Goal: Task Accomplishment & Management: Complete application form

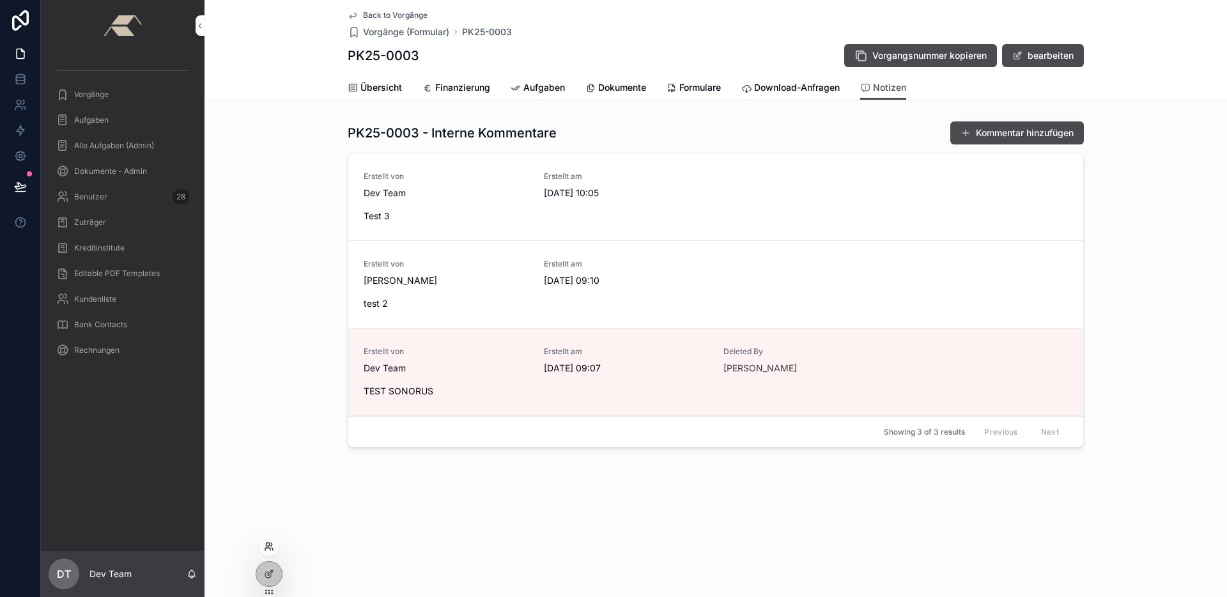
click at [270, 546] on icon at bounding box center [269, 546] width 10 height 10
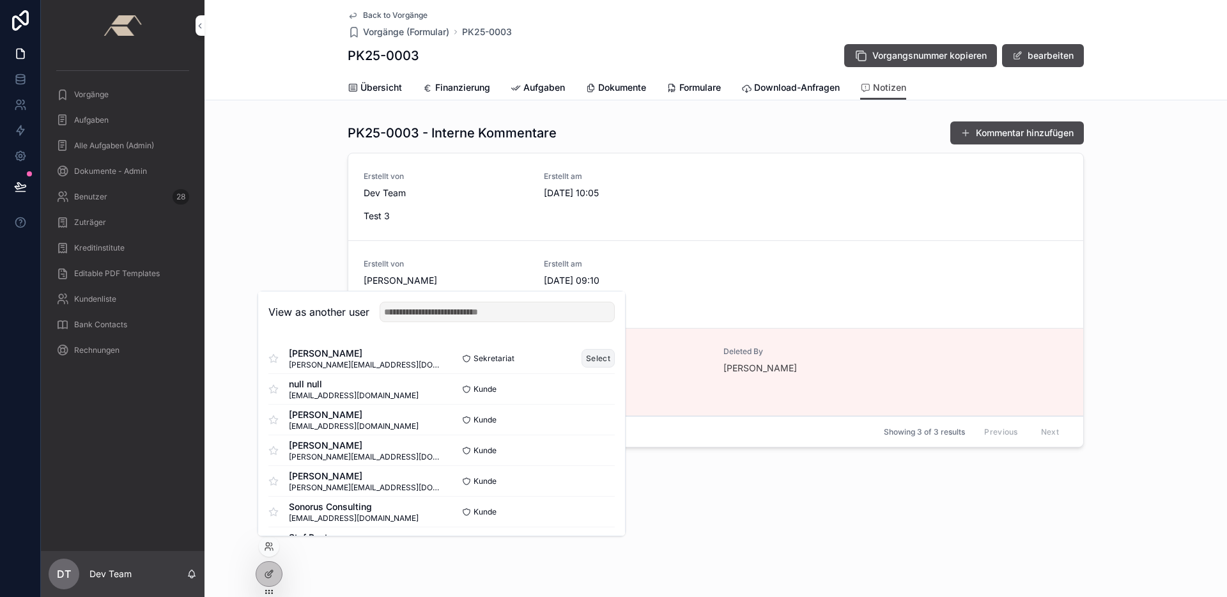
click at [585, 362] on button "Select" at bounding box center [597, 358] width 33 height 19
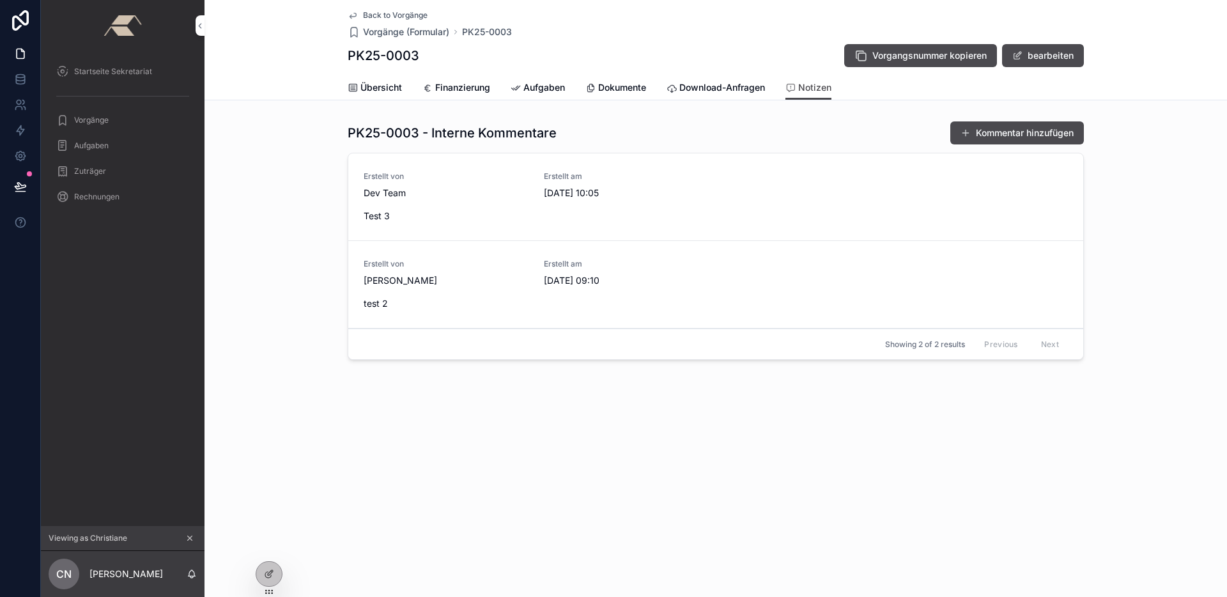
click at [309, 120] on div "PK25-0003 - Interne Kommentare Kommentar hinzufügen Erstellt von Dev Team Erste…" at bounding box center [715, 243] width 1022 height 254
click at [269, 551] on icon at bounding box center [269, 546] width 10 height 10
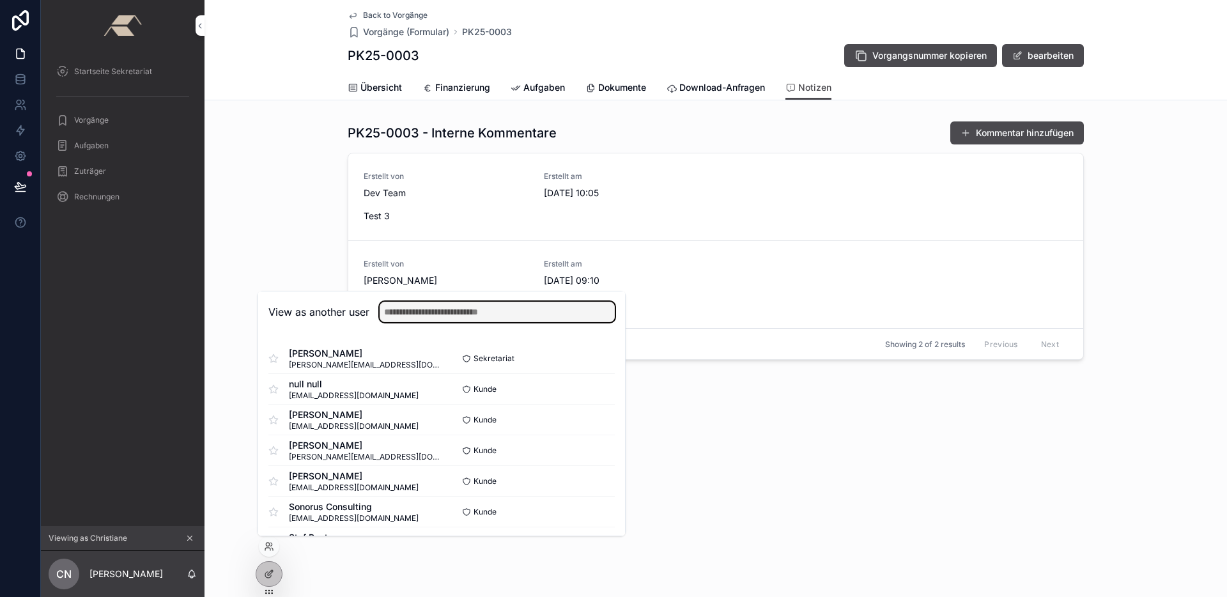
click at [447, 312] on input "text" at bounding box center [497, 312] width 235 height 20
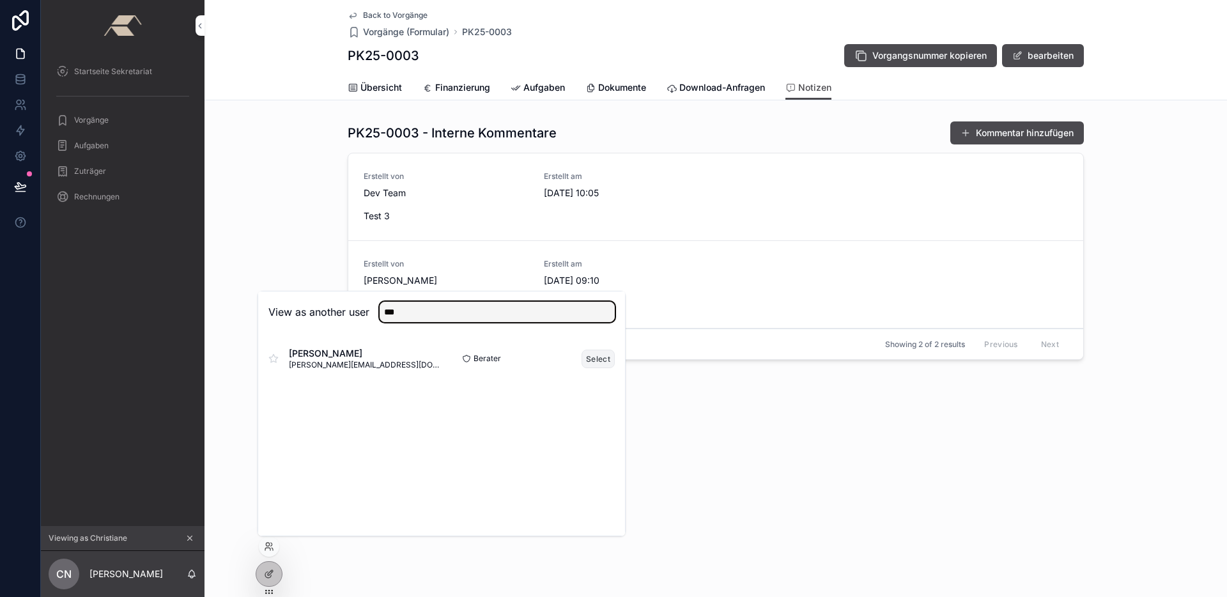
type input "***"
click at [596, 355] on button "Select" at bounding box center [597, 359] width 33 height 19
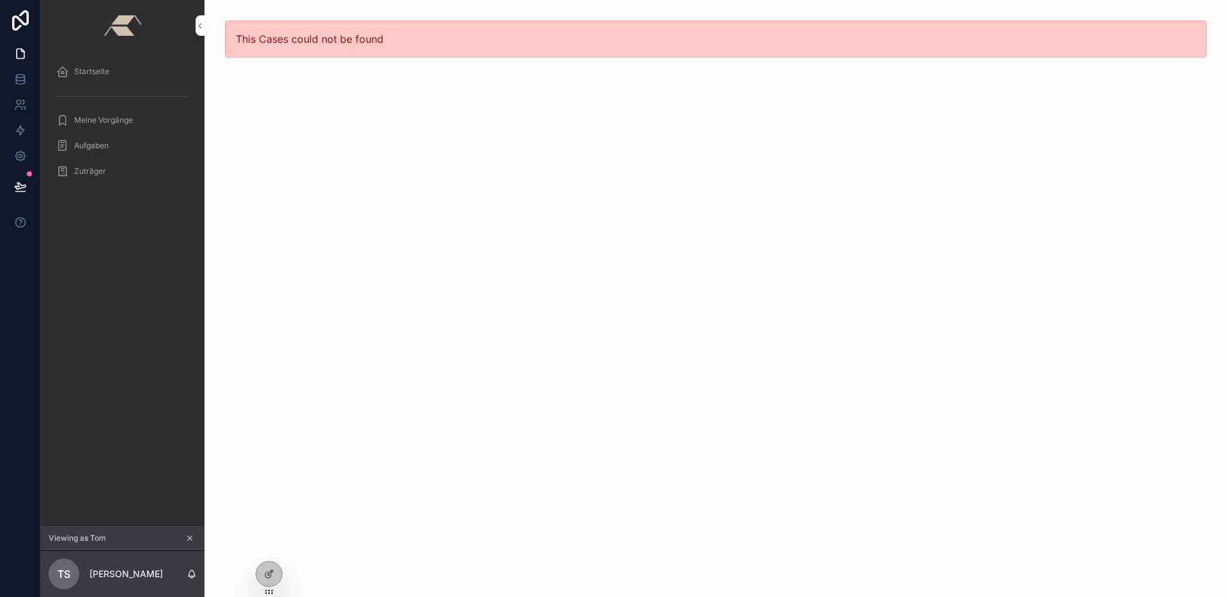
click at [93, 76] on span "Startseite" at bounding box center [91, 71] width 35 height 10
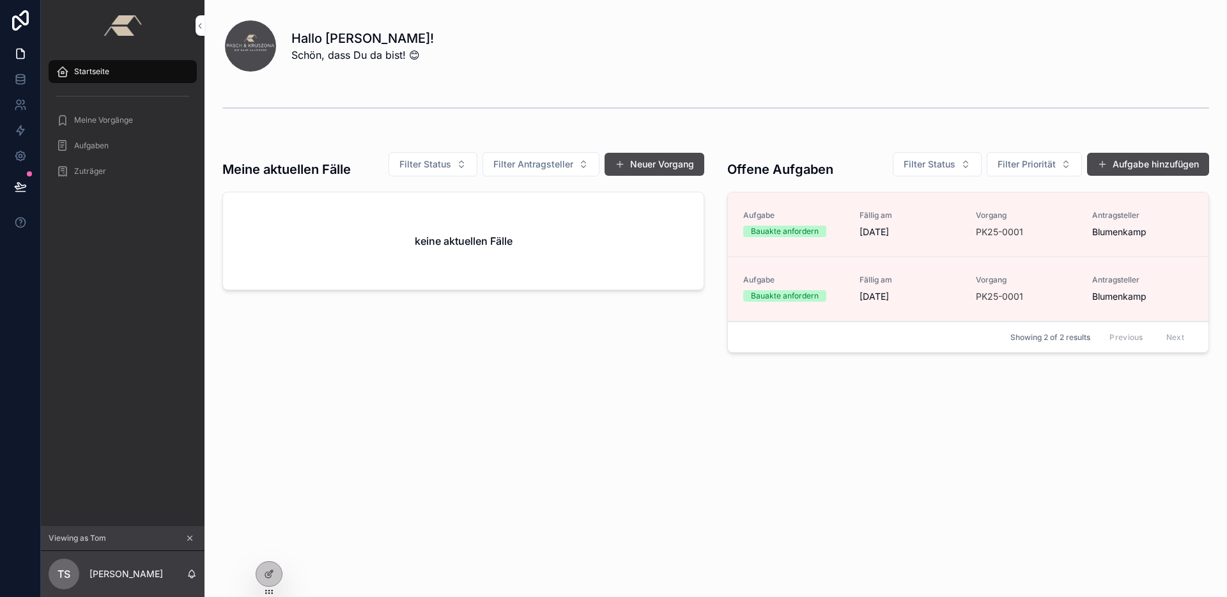
click at [97, 119] on span "Meine Vorgänge" at bounding box center [103, 120] width 59 height 10
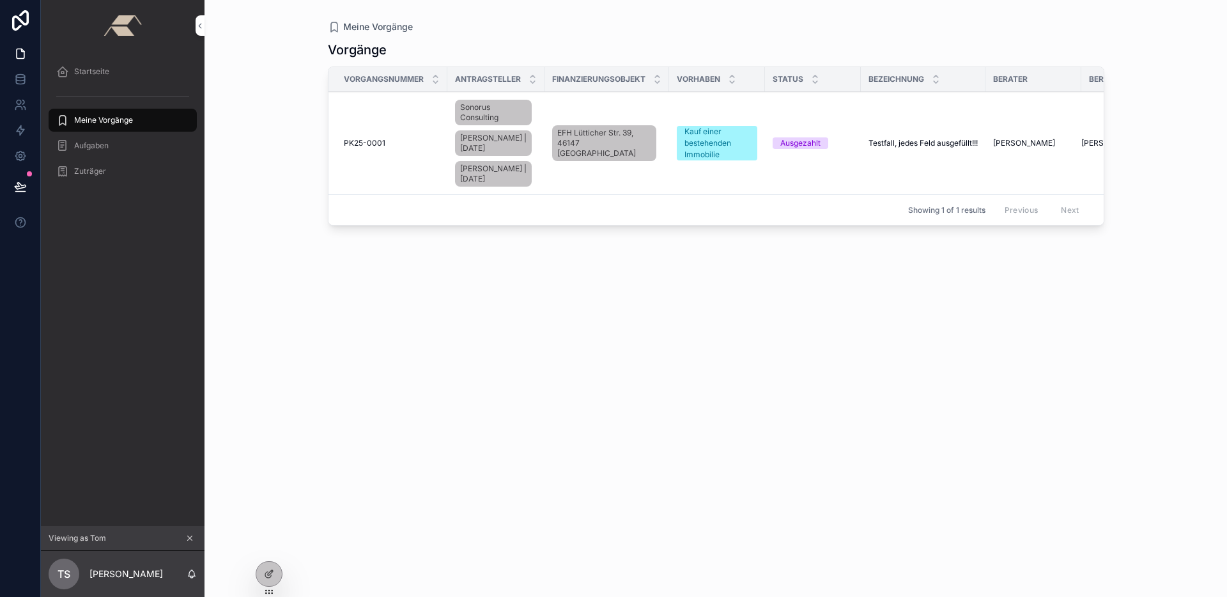
click at [100, 139] on div "Aufgaben" at bounding box center [122, 145] width 133 height 20
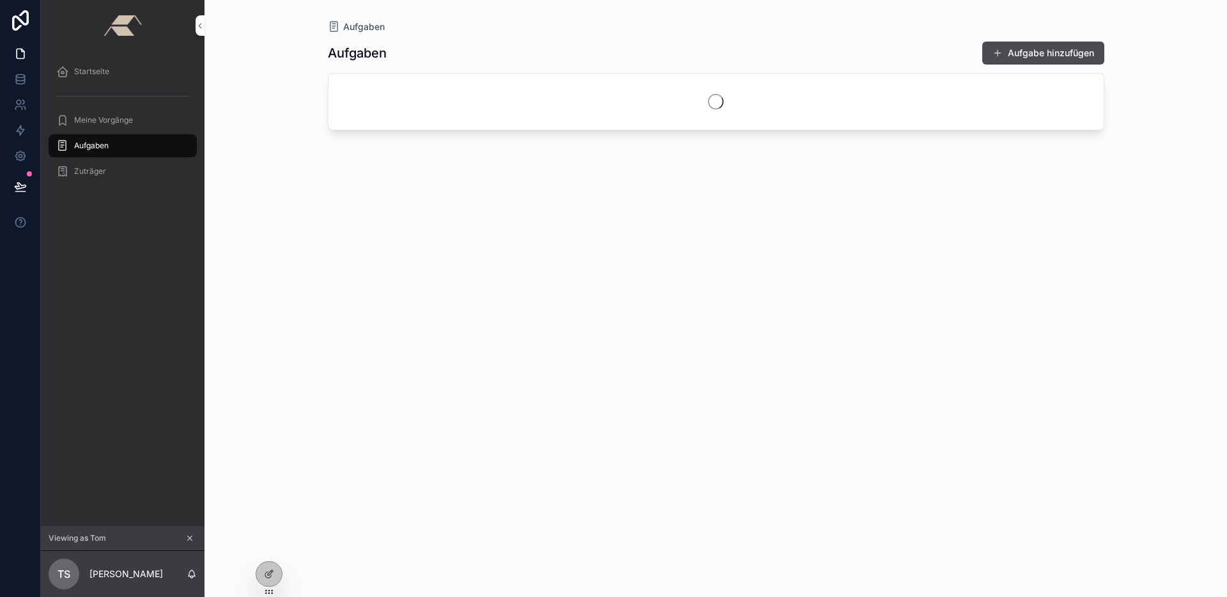
click at [106, 170] on div "Zuträger" at bounding box center [122, 171] width 133 height 20
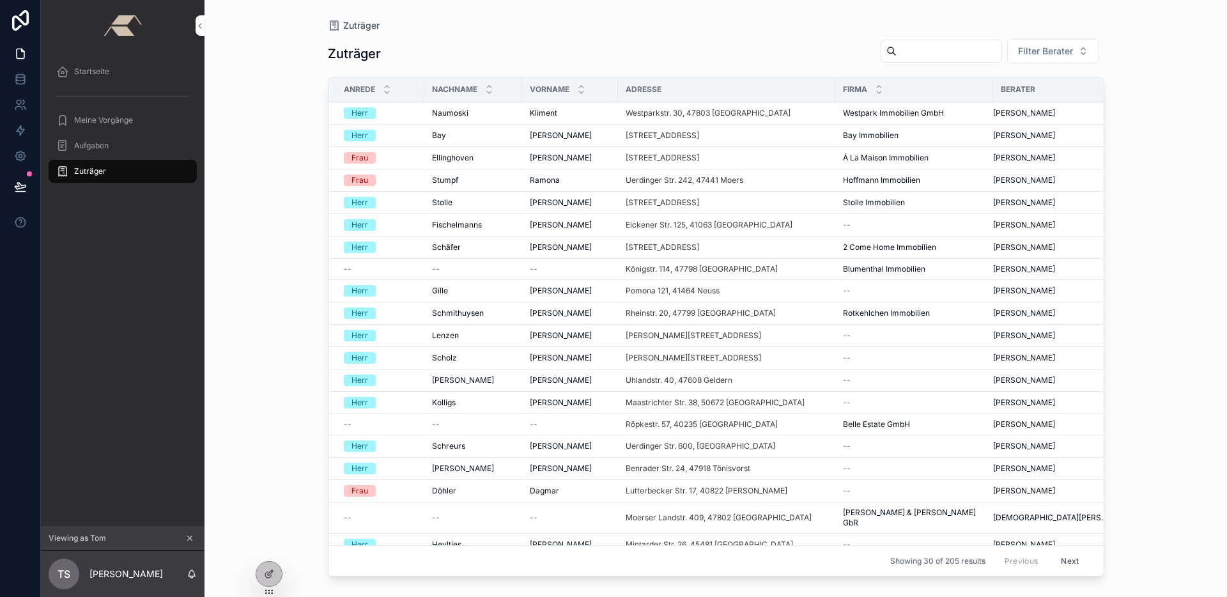
click at [109, 150] on div "Aufgaben" at bounding box center [122, 145] width 133 height 20
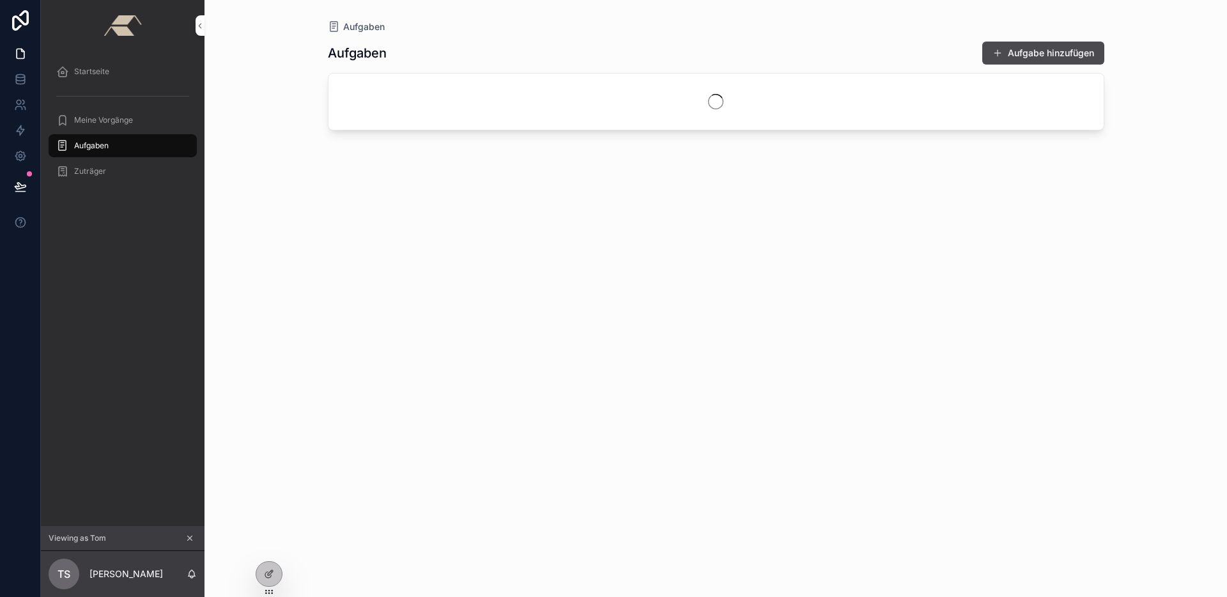
click at [111, 121] on span "Meine Vorgänge" at bounding box center [103, 120] width 59 height 10
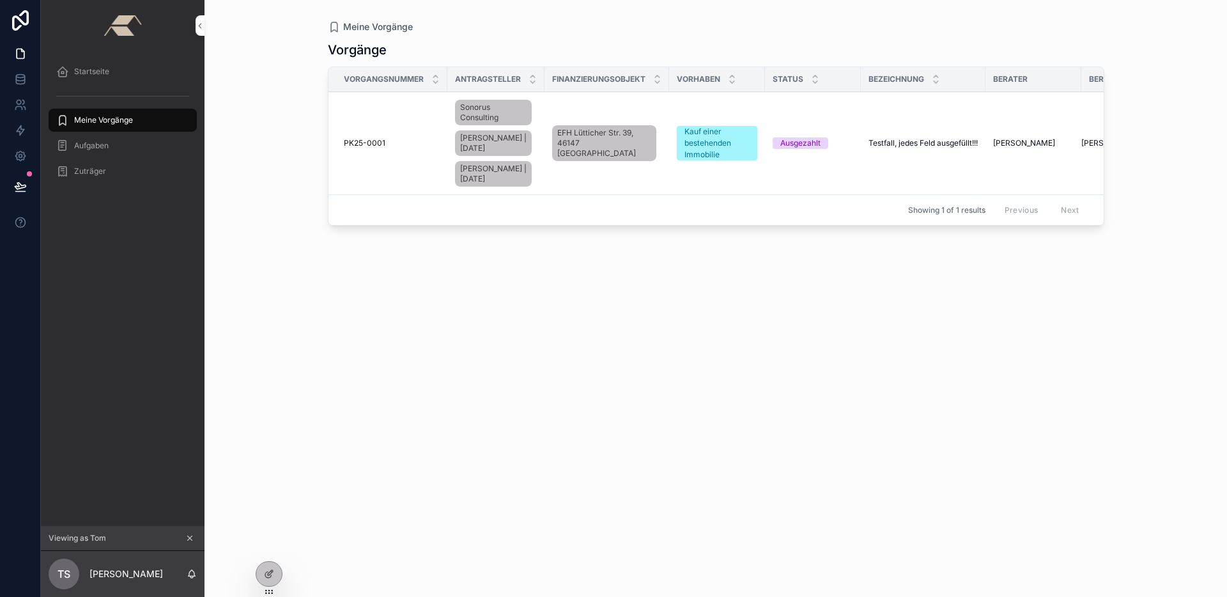
click at [417, 148] on div "PK25-0001 PK25-0001" at bounding box center [392, 143] width 96 height 10
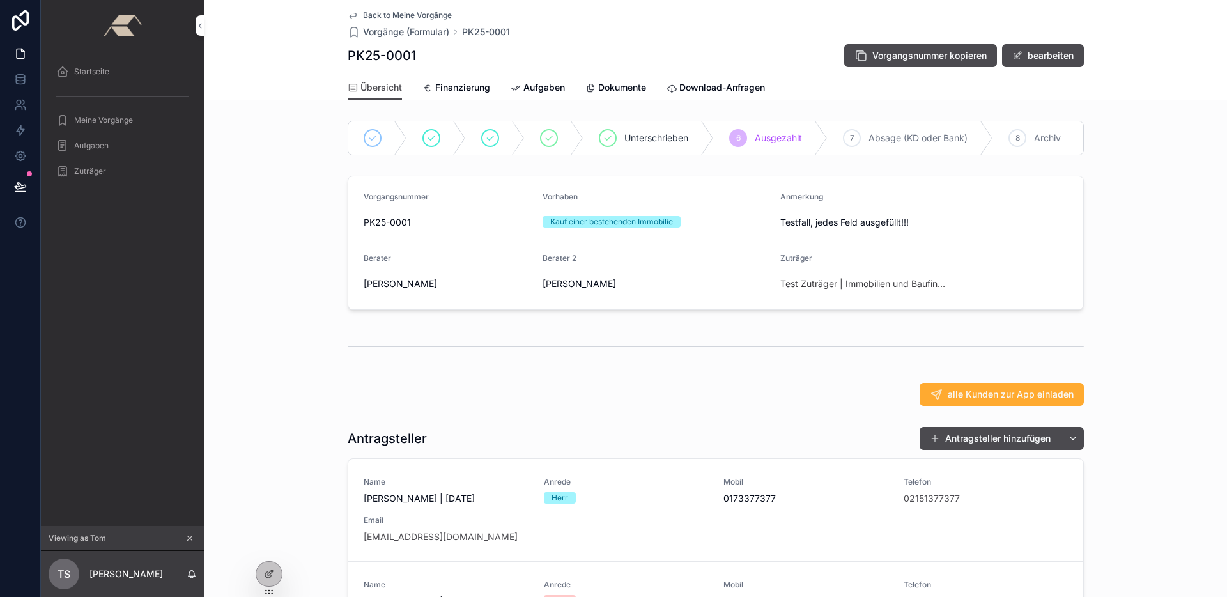
click at [699, 50] on div "PK25-0001 Vorgangsnummer kopieren bearbeiten" at bounding box center [716, 55] width 736 height 24
click at [20, 81] on icon at bounding box center [20, 78] width 8 height 5
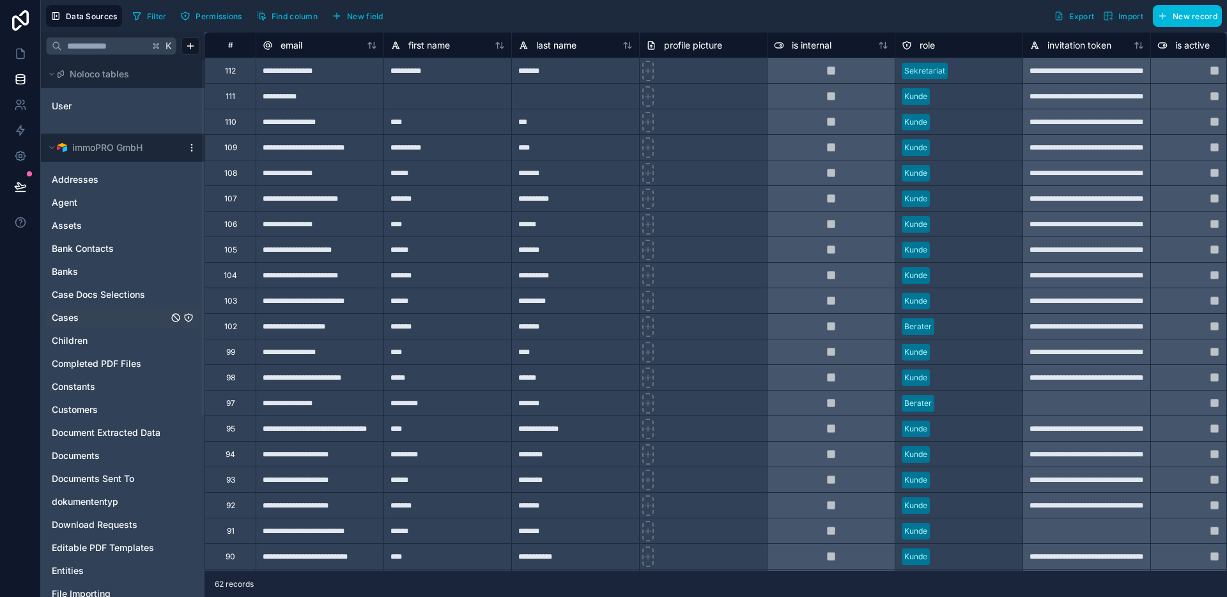
click at [187, 318] on icon "Cases" at bounding box center [188, 317] width 10 height 10
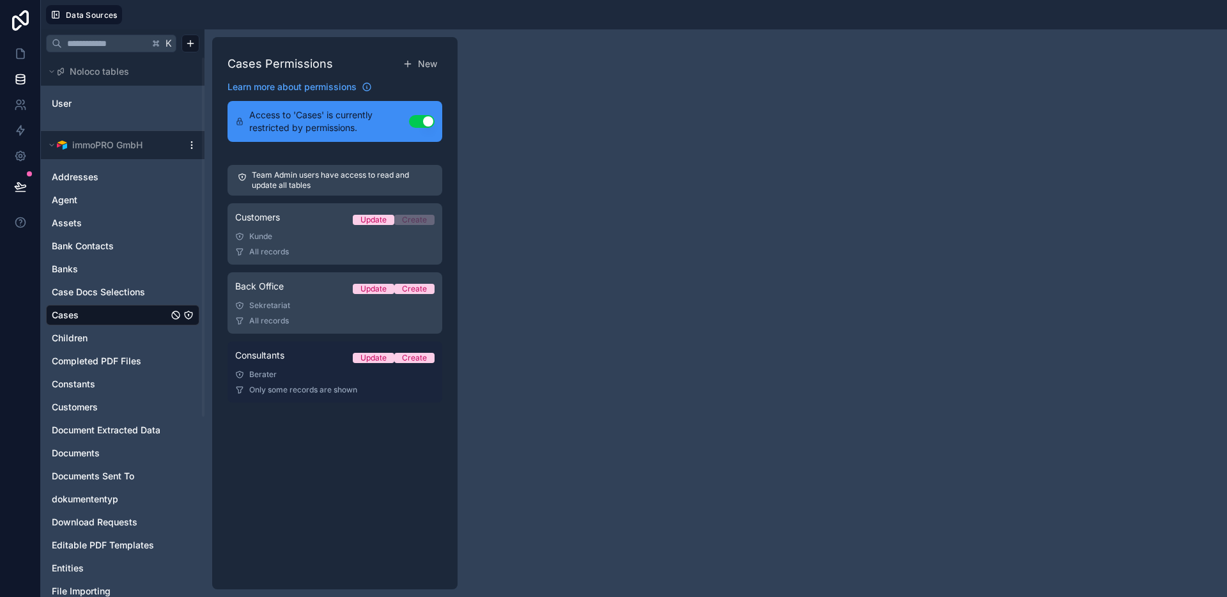
drag, startPoint x: 305, startPoint y: 382, endPoint x: 309, endPoint y: 376, distance: 6.9
click at [305, 382] on link "Consultants Update Create Berater Only some records are shown" at bounding box center [334, 371] width 215 height 61
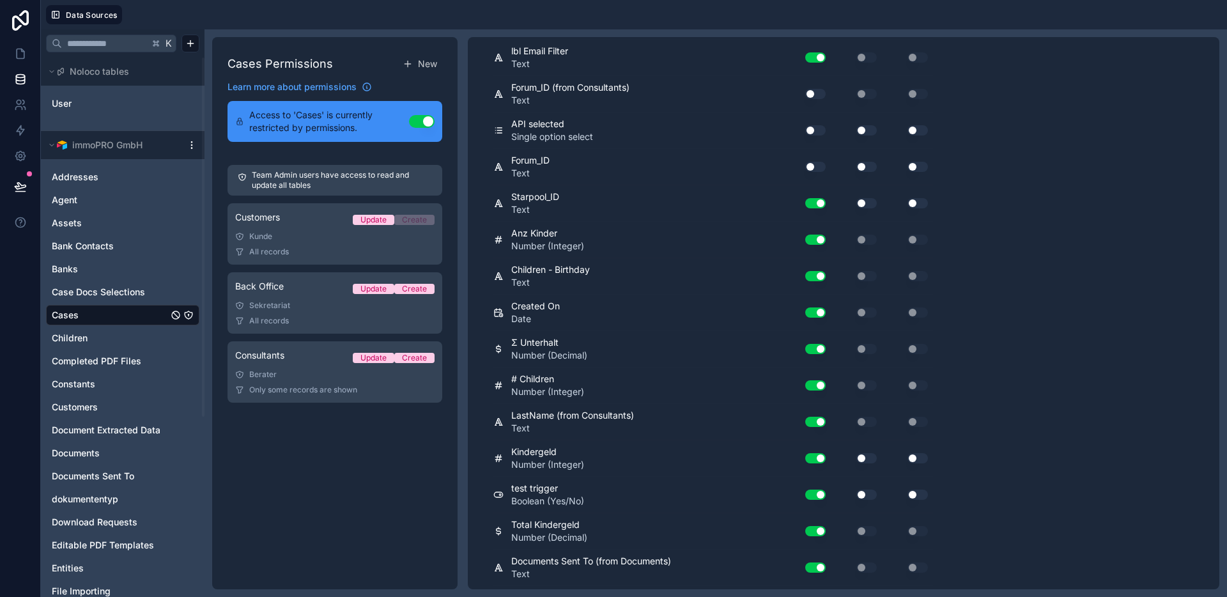
scroll to position [2589, 0]
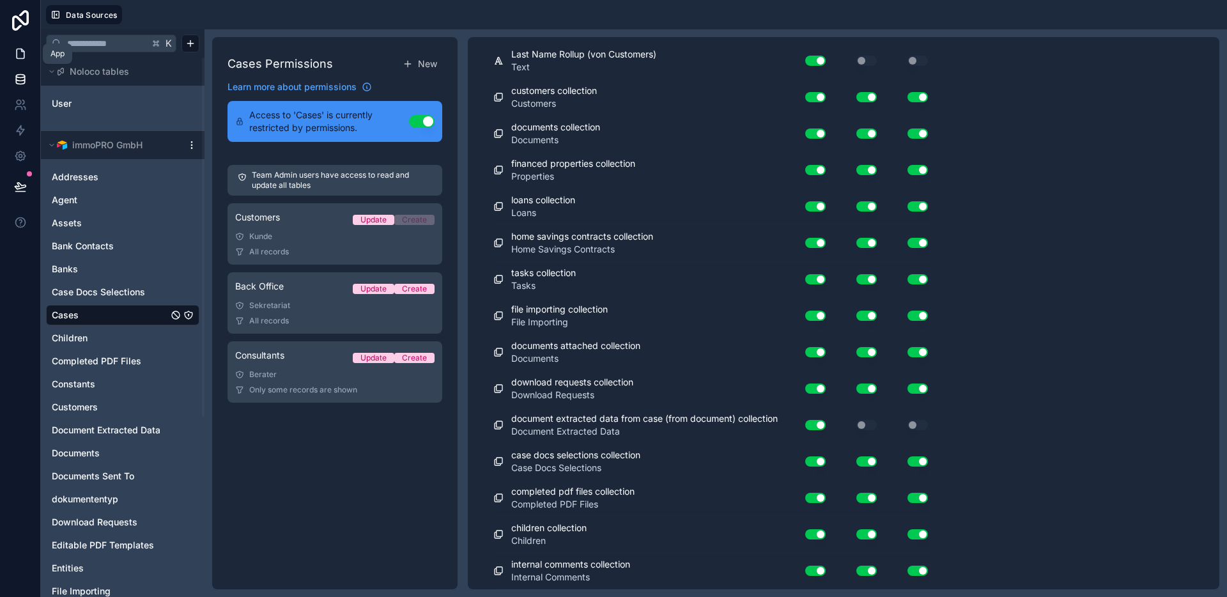
click at [12, 51] on link at bounding box center [20, 54] width 40 height 26
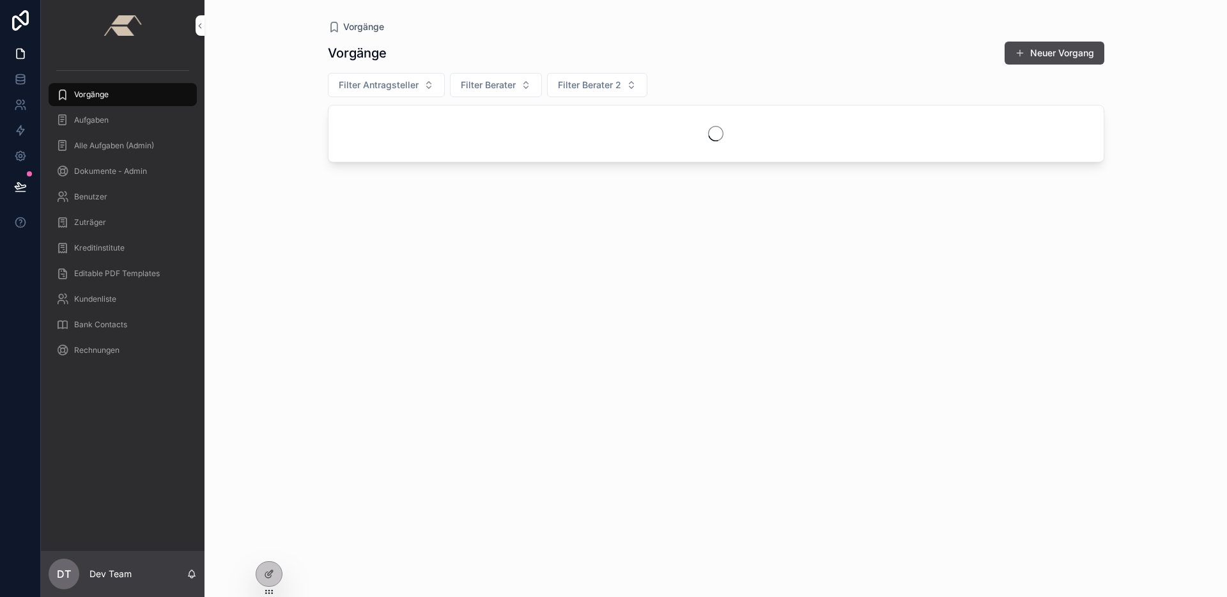
click at [743, 50] on div "Vorgänge Neuer Vorgang" at bounding box center [716, 53] width 776 height 24
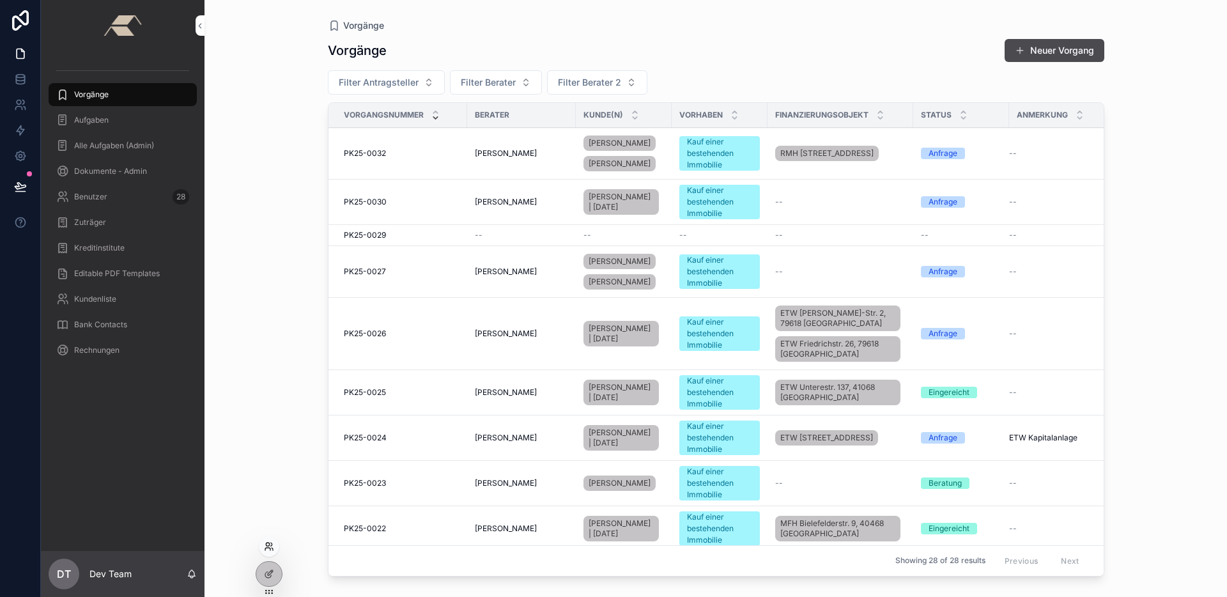
click at [273, 544] on icon at bounding box center [269, 546] width 10 height 10
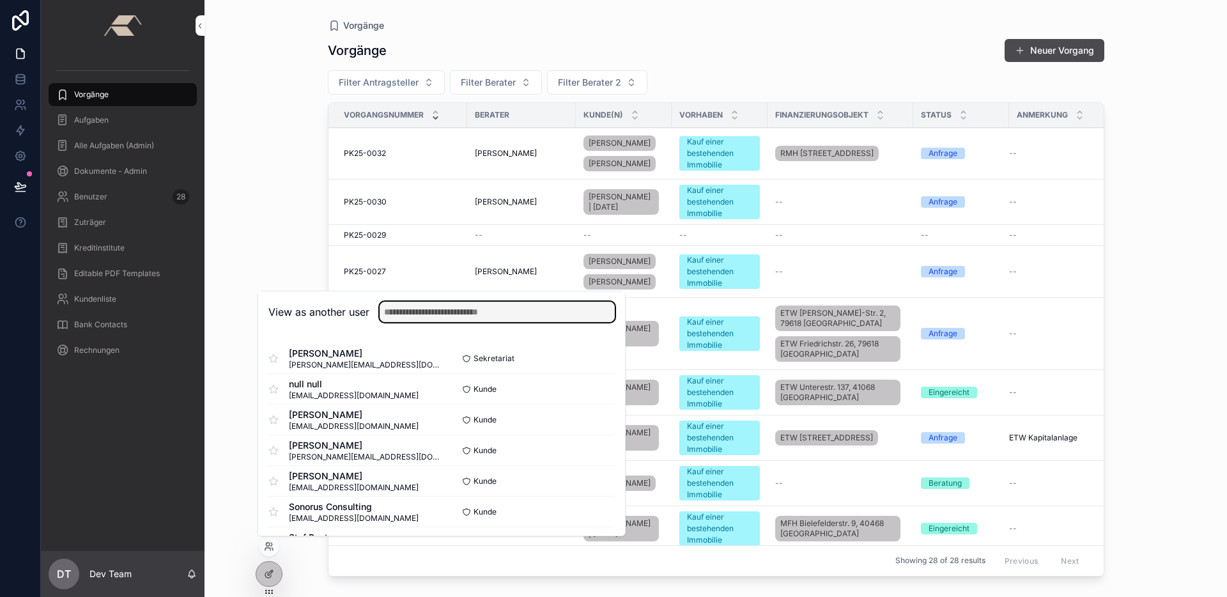
click at [430, 319] on input "text" at bounding box center [497, 312] width 235 height 20
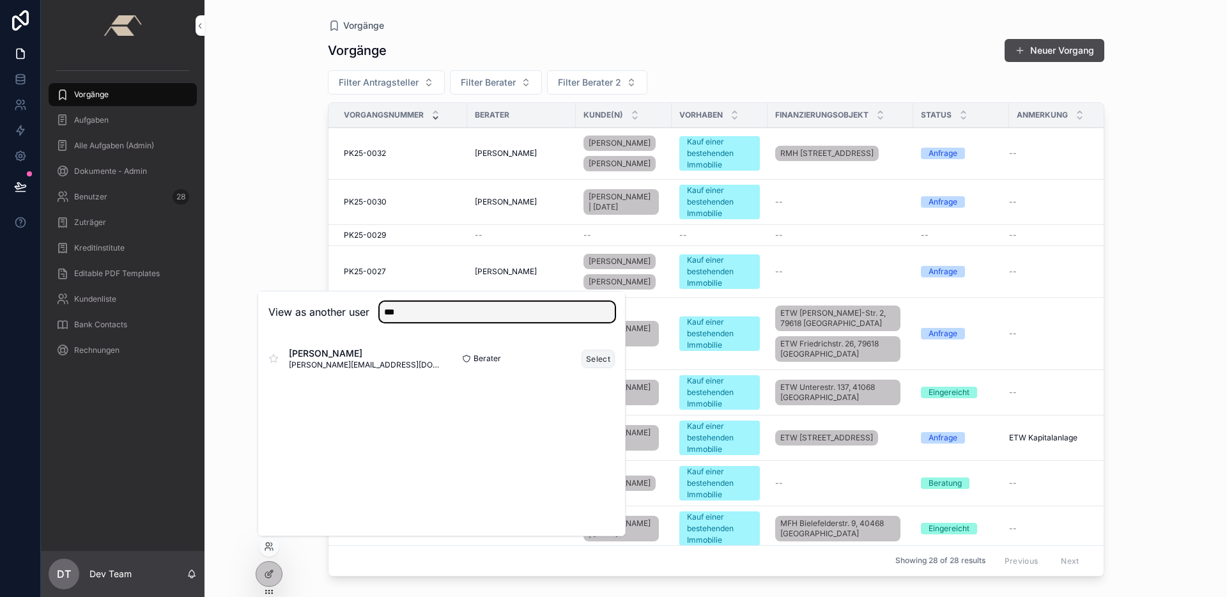
type input "***"
click at [603, 362] on button "Select" at bounding box center [597, 359] width 33 height 19
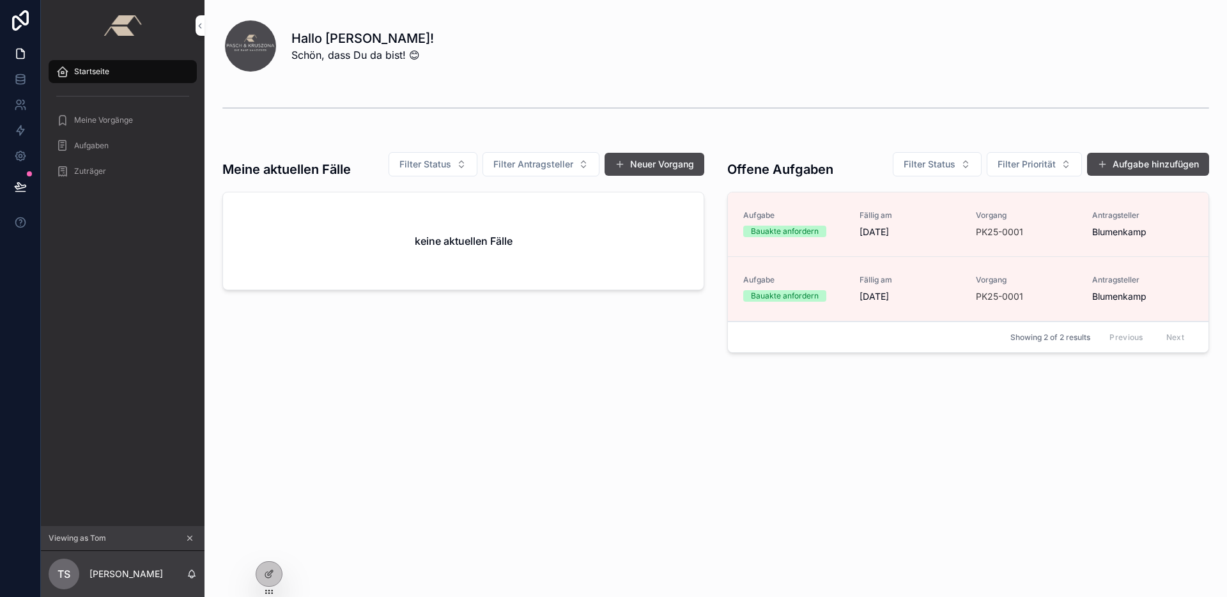
click at [95, 123] on span "Meine Vorgänge" at bounding box center [103, 120] width 59 height 10
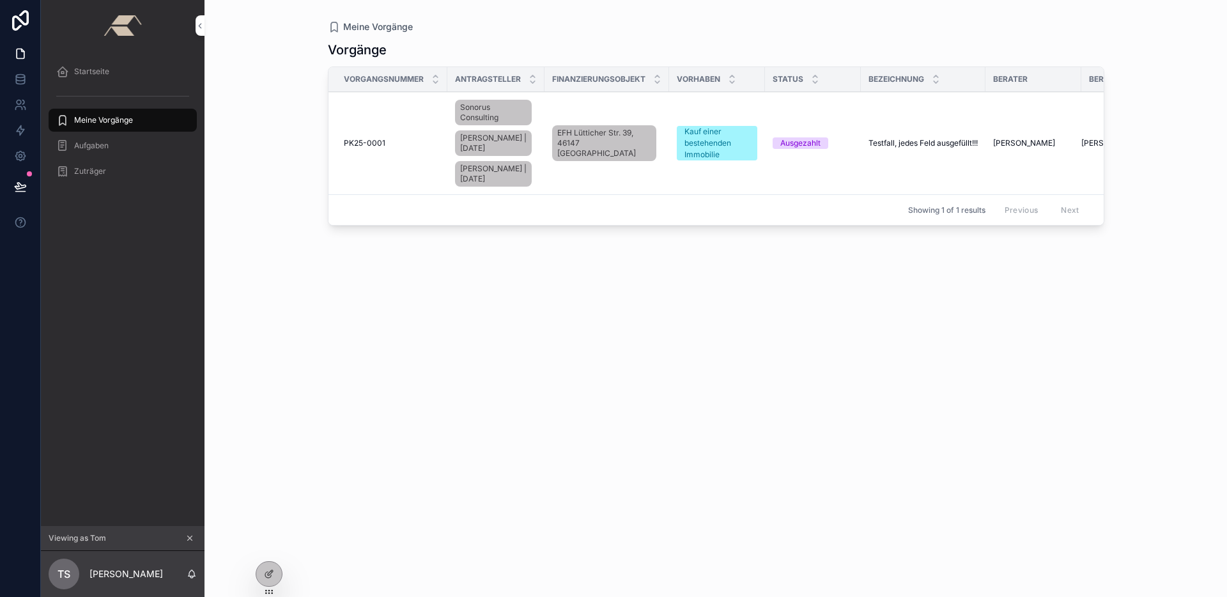
click at [412, 148] on div "PK25-0001 PK25-0001" at bounding box center [392, 143] width 96 height 10
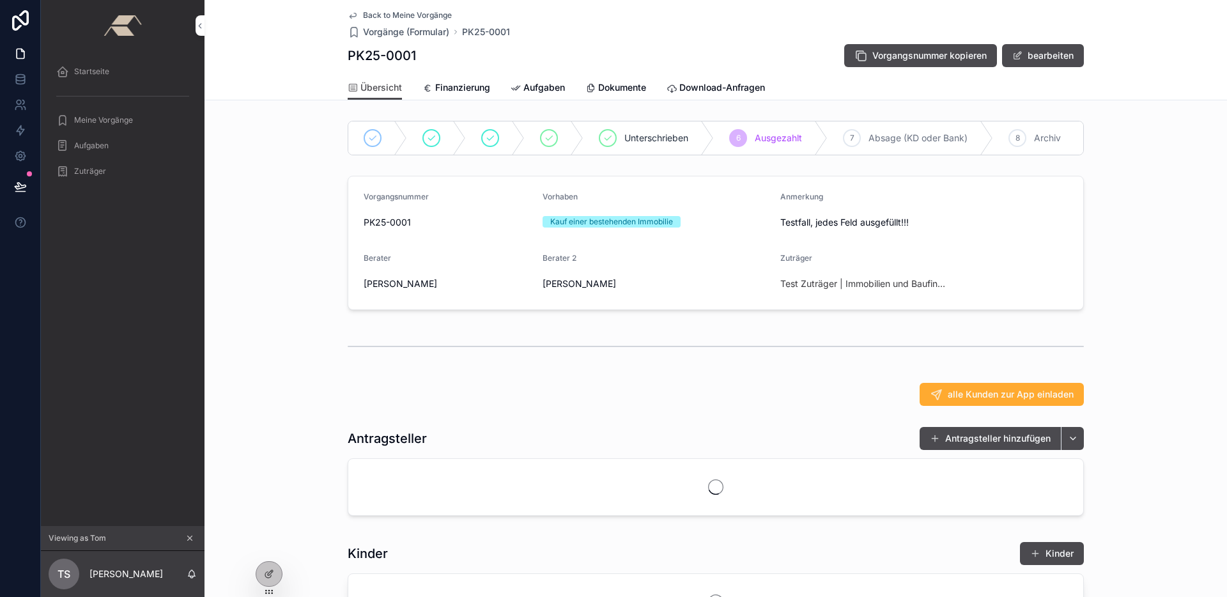
click at [569, 53] on div "PK25-0001 Vorgangsnummer kopieren bearbeiten" at bounding box center [716, 55] width 736 height 24
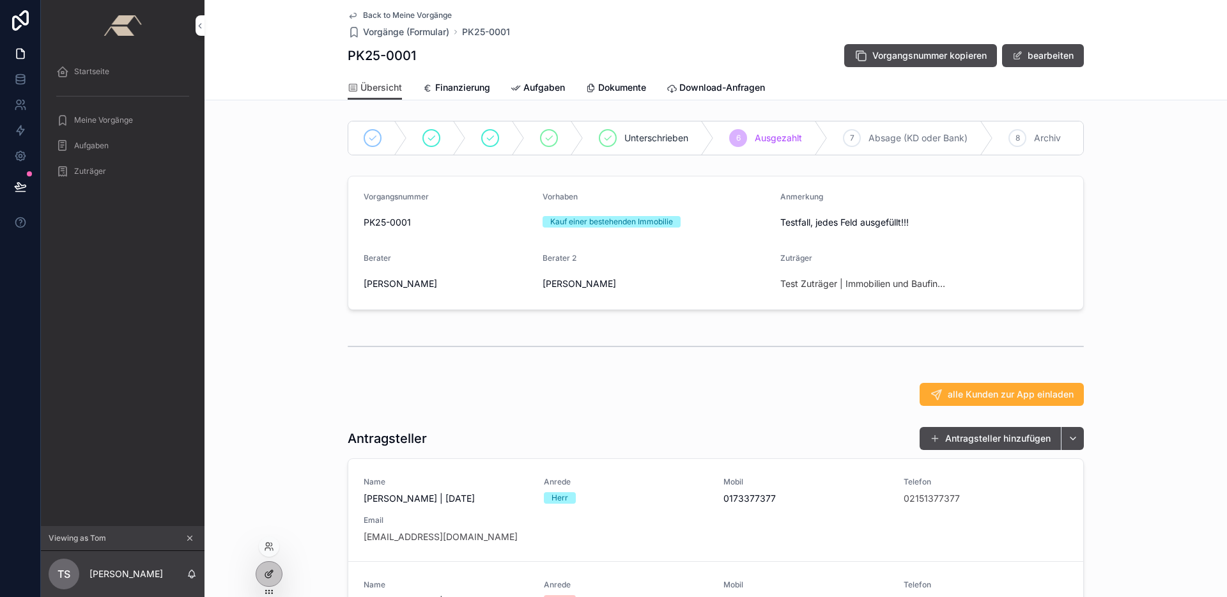
click at [272, 572] on icon at bounding box center [270, 572] width 5 height 5
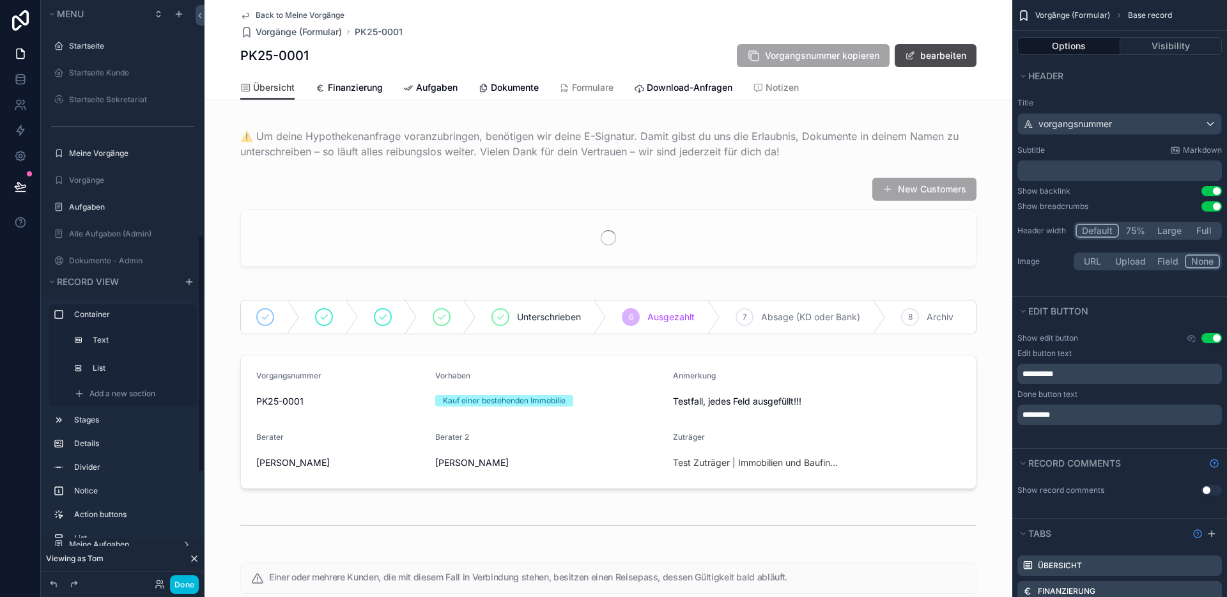
scroll to position [573, 0]
click at [643, 40] on div "Back to Meine Vorgänge Vorgänge (Formular) PK25-0001 PK25-0001 Vorgangsnummer k…" at bounding box center [608, 37] width 736 height 75
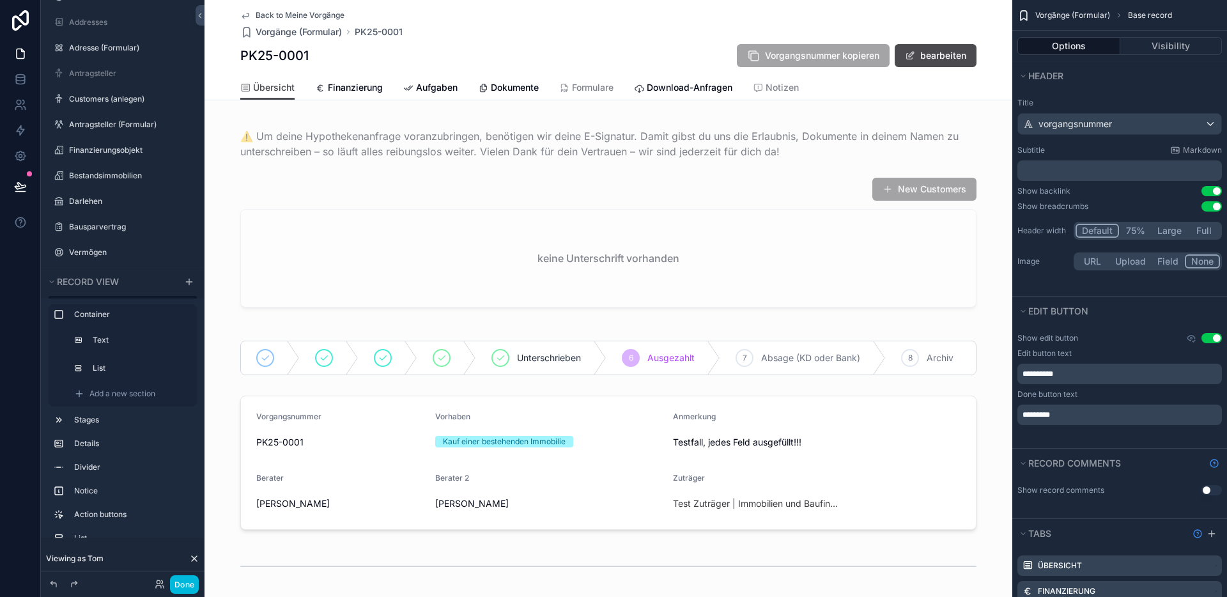
click at [774, 89] on span "Notizen" at bounding box center [781, 87] width 33 height 13
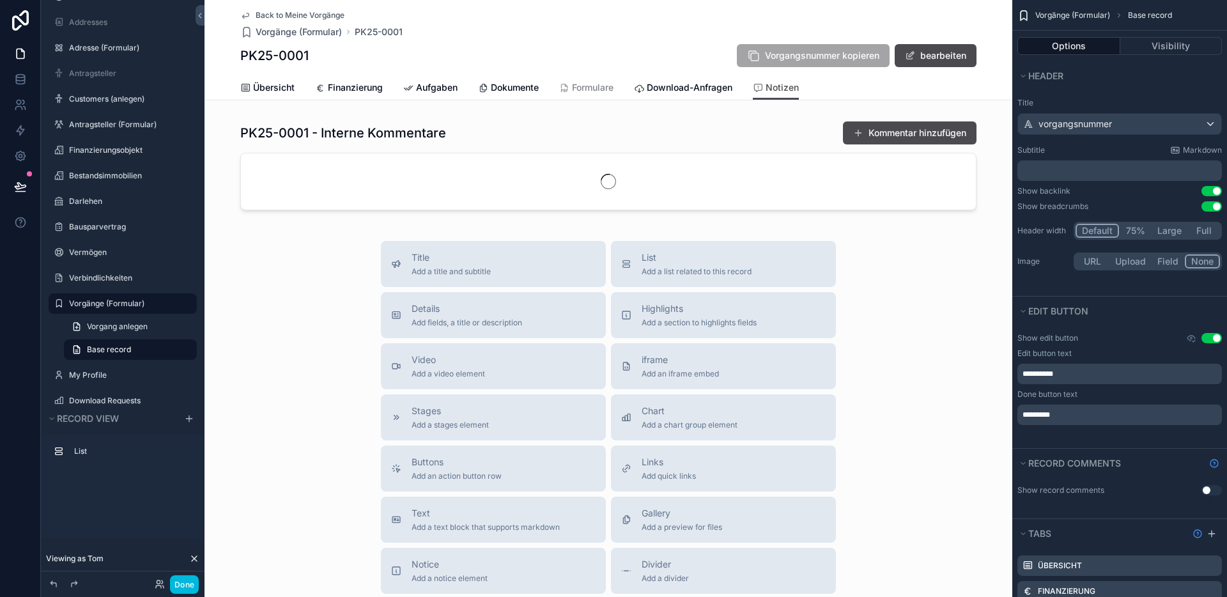
click at [672, 47] on div "PK25-0001 Vorgangsnummer kopieren bearbeiten" at bounding box center [608, 55] width 736 height 24
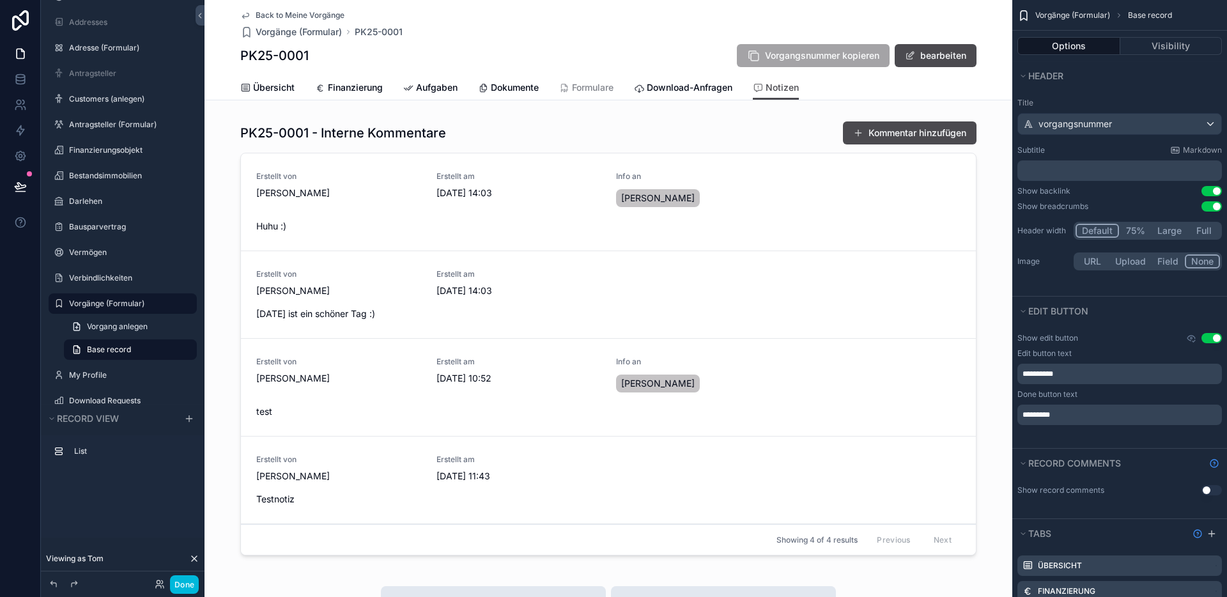
click at [672, 47] on div "PK25-0001 Vorgangsnummer kopieren bearbeiten" at bounding box center [608, 55] width 736 height 24
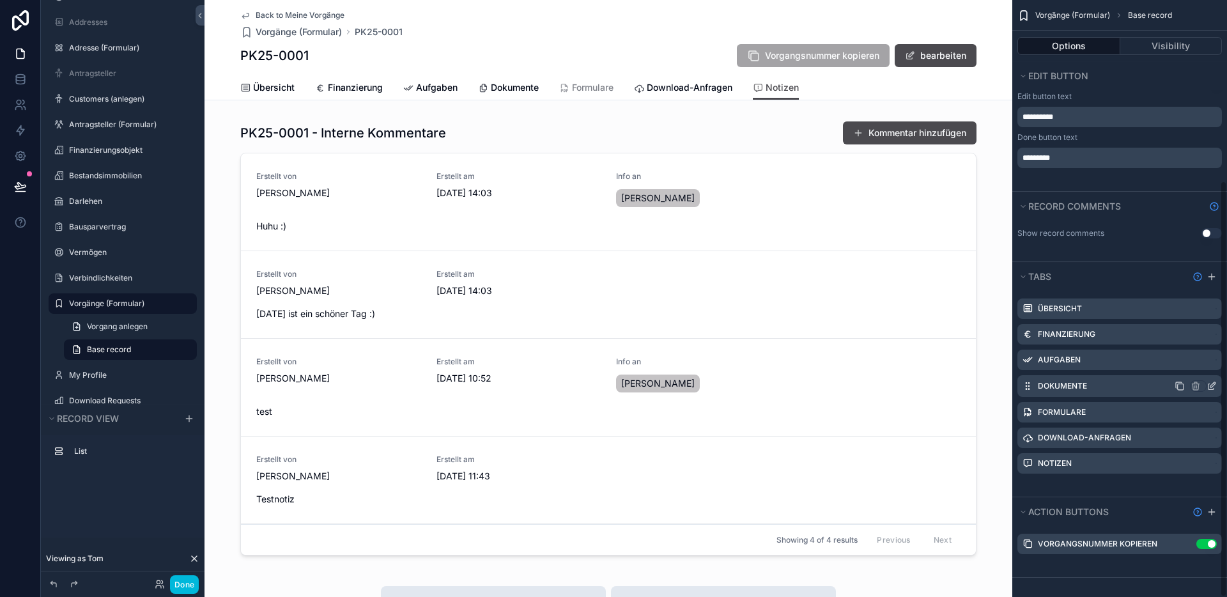
scroll to position [258, 0]
click at [1208, 461] on icon "scrollable content" at bounding box center [1211, 461] width 10 height 10
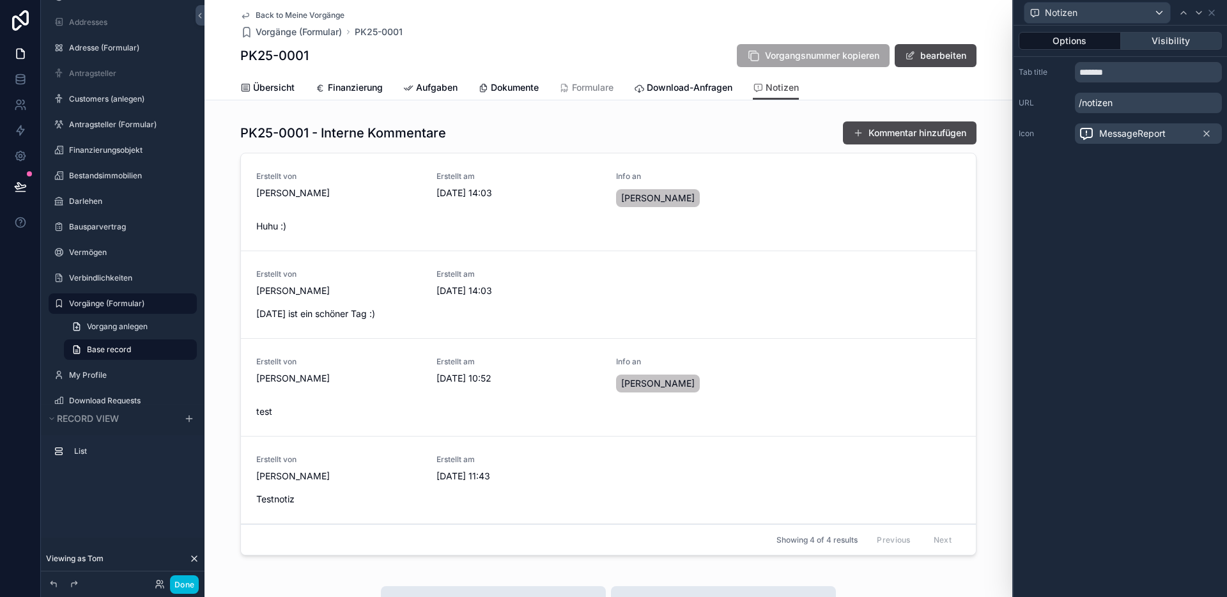
click at [1167, 48] on button "Visibility" at bounding box center [1172, 41] width 102 height 18
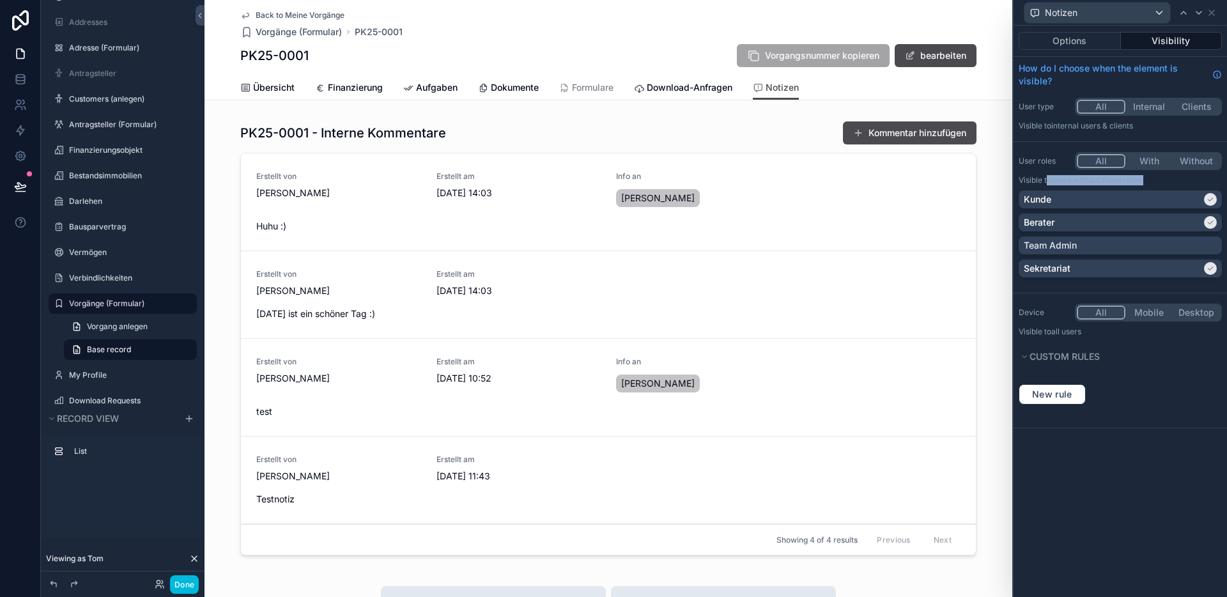
drag, startPoint x: 1046, startPoint y: 181, endPoint x: 1125, endPoint y: 187, distance: 79.4
click at [1125, 187] on div "User roles All With Without Visible to Users without these roles Kunde Berater …" at bounding box center [1119, 217] width 213 height 141
click at [1126, 184] on span "Users without these roles" at bounding box center [1096, 180] width 90 height 10
click at [1128, 157] on button "With" at bounding box center [1148, 161] width 49 height 14
click at [1106, 160] on button "All" at bounding box center [1100, 161] width 47 height 14
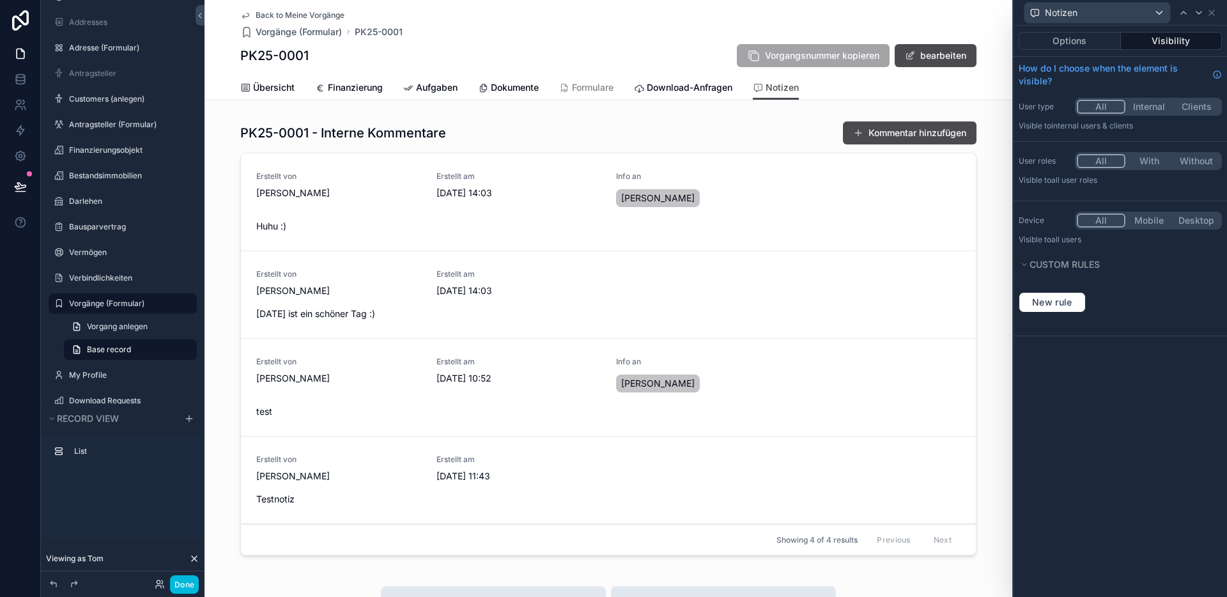
drag, startPoint x: 1136, startPoint y: 160, endPoint x: 1152, endPoint y: 166, distance: 17.2
click at [1136, 160] on button "With" at bounding box center [1148, 161] width 47 height 14
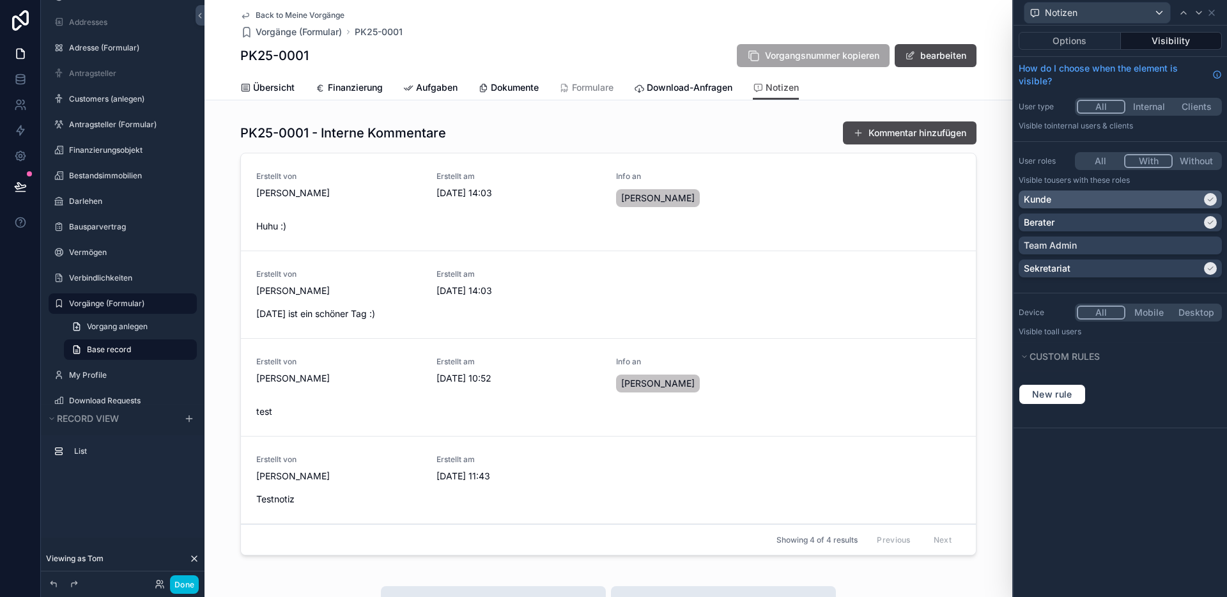
click at [1209, 202] on icon at bounding box center [1210, 200] width 8 height 8
click at [1198, 242] on div "Team Admin" at bounding box center [1120, 245] width 193 height 13
click at [1195, 409] on div "New rule" at bounding box center [1119, 394] width 213 height 41
click at [181, 583] on button "Done" at bounding box center [184, 584] width 29 height 19
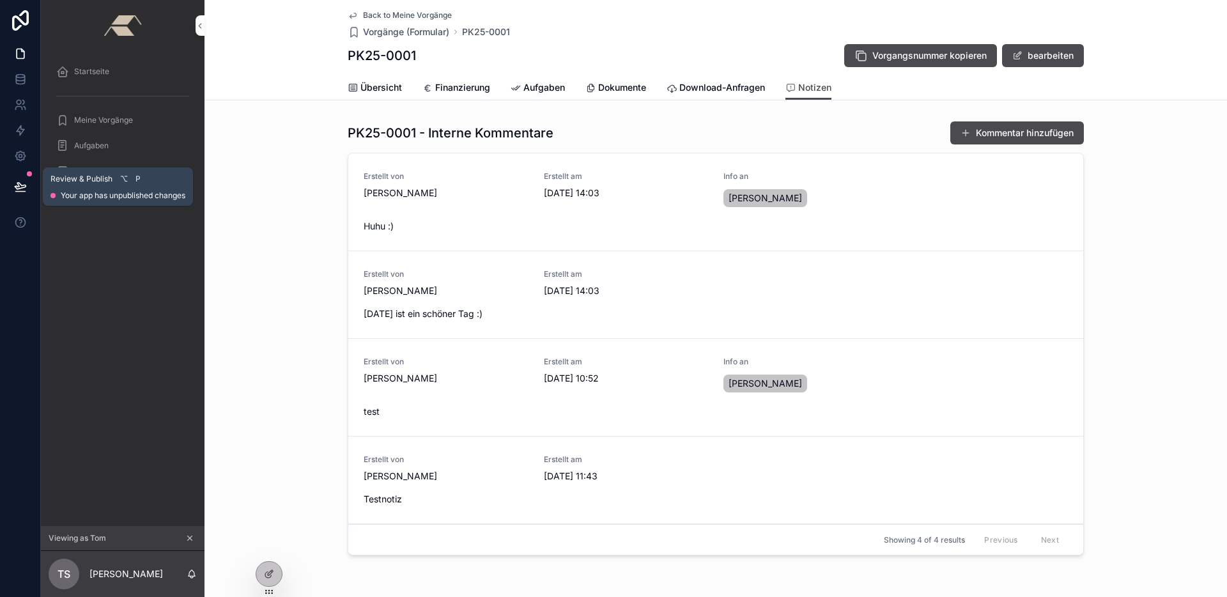
click at [14, 184] on icon at bounding box center [20, 186] width 13 height 13
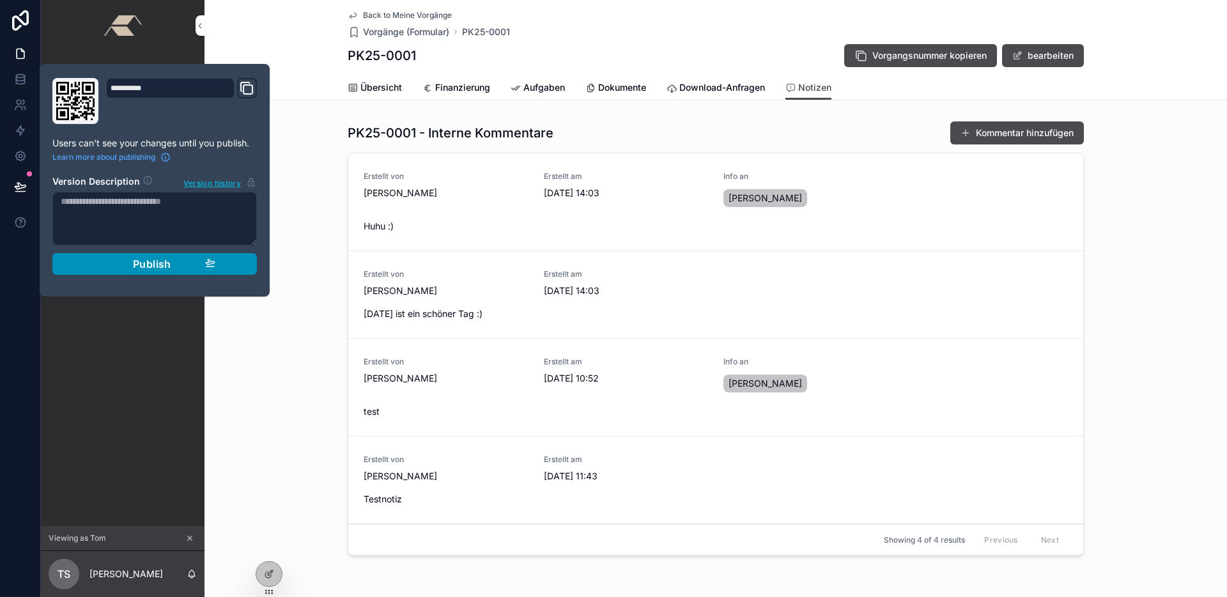
click at [155, 264] on span "Publish" at bounding box center [152, 264] width 38 height 13
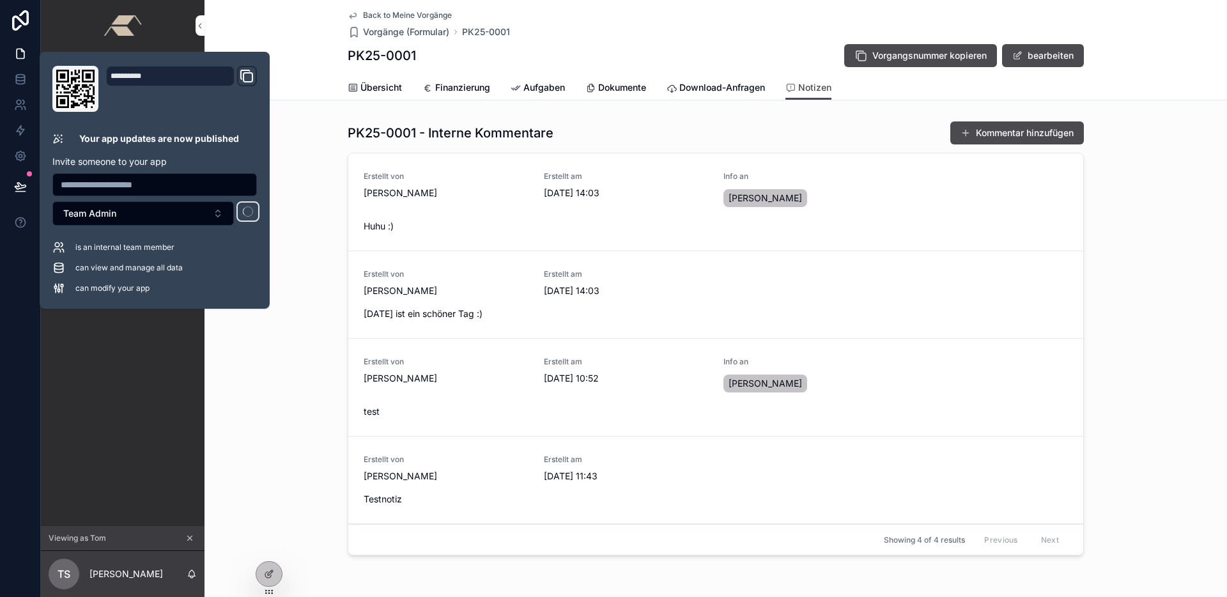
click at [743, 47] on div "PK25-0001 Vorgangsnummer kopieren bearbeiten" at bounding box center [716, 55] width 736 height 24
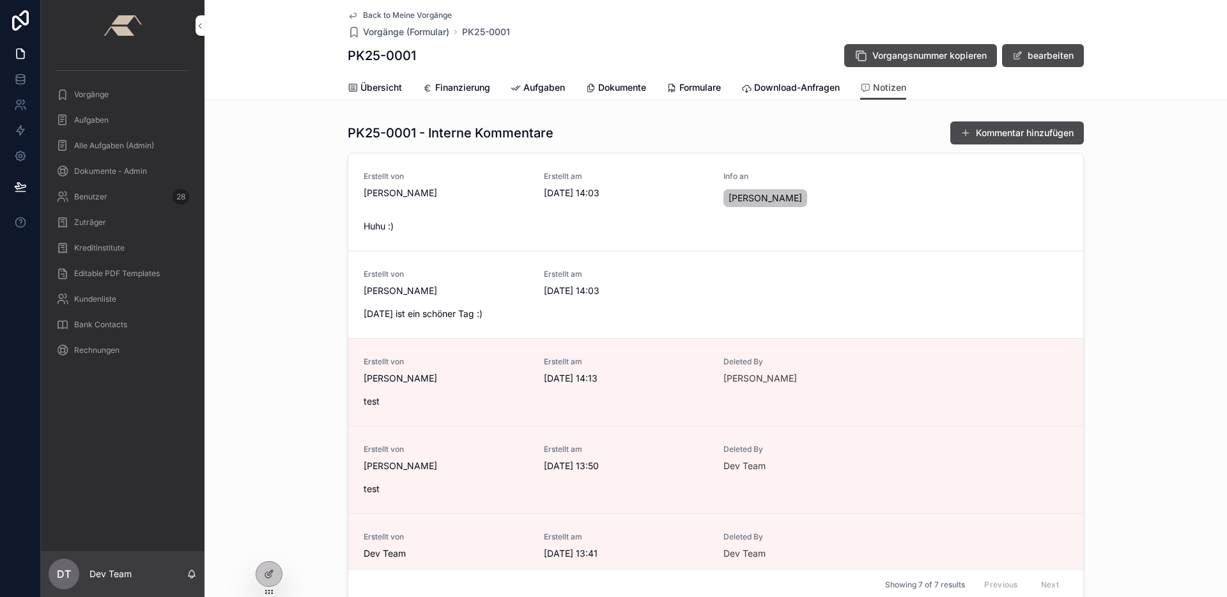
click at [718, 35] on div "Back to Meine Vorgänge Vorgänge (Formular) PK25-0001" at bounding box center [716, 24] width 736 height 28
click at [271, 550] on icon at bounding box center [269, 546] width 10 height 10
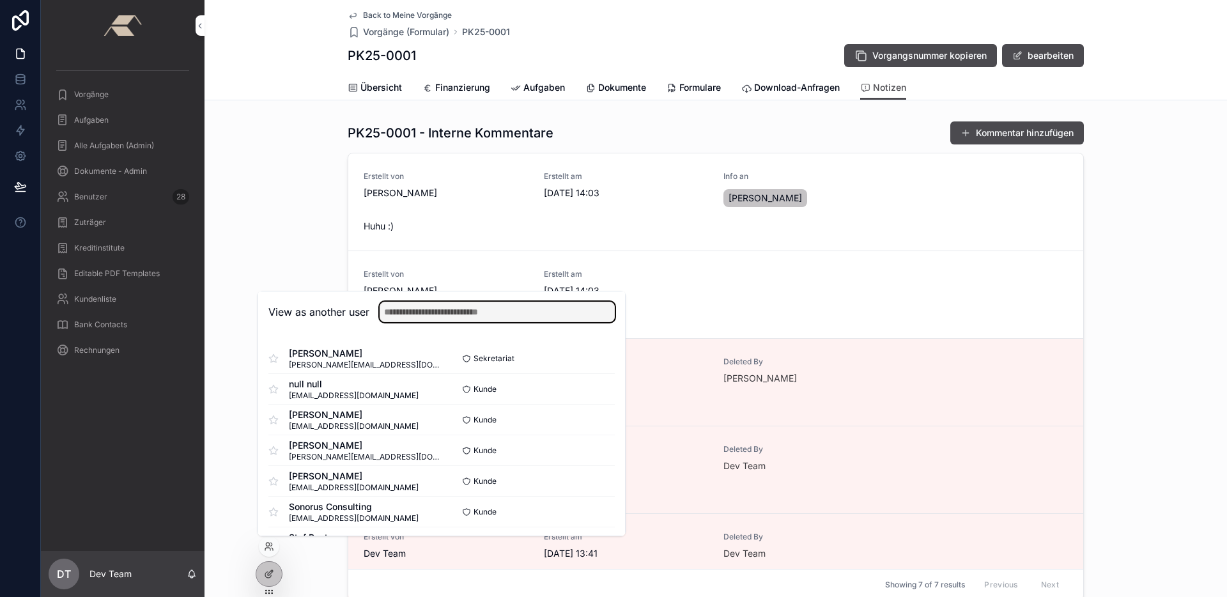
click at [485, 314] on input "text" at bounding box center [497, 312] width 235 height 20
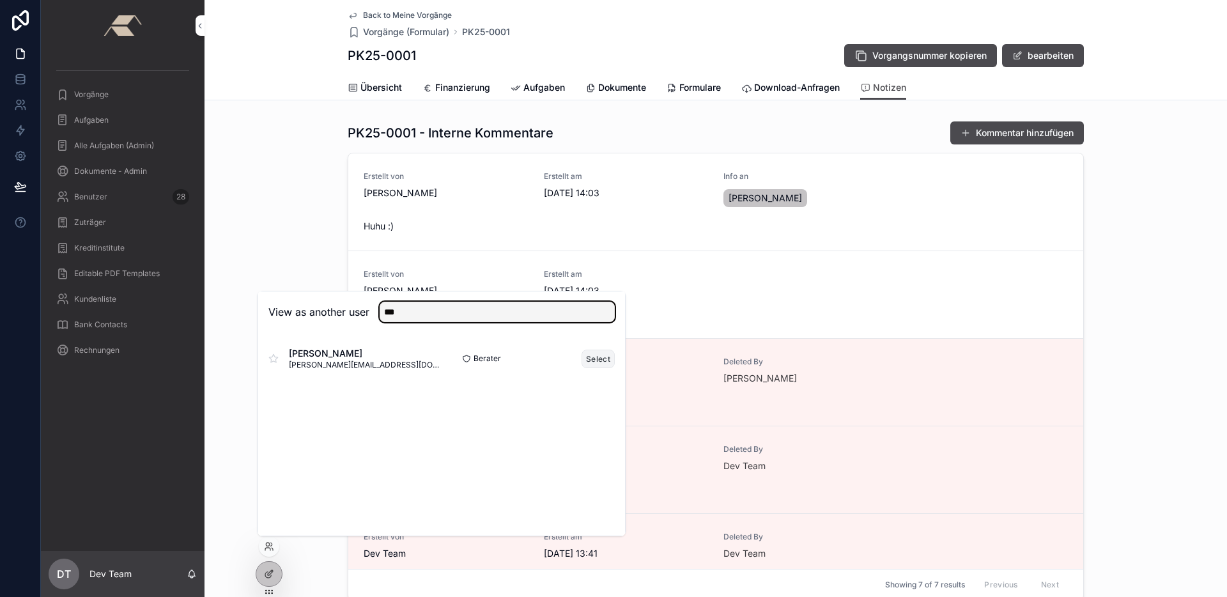
type input "***"
click at [583, 355] on button "Select" at bounding box center [597, 359] width 33 height 19
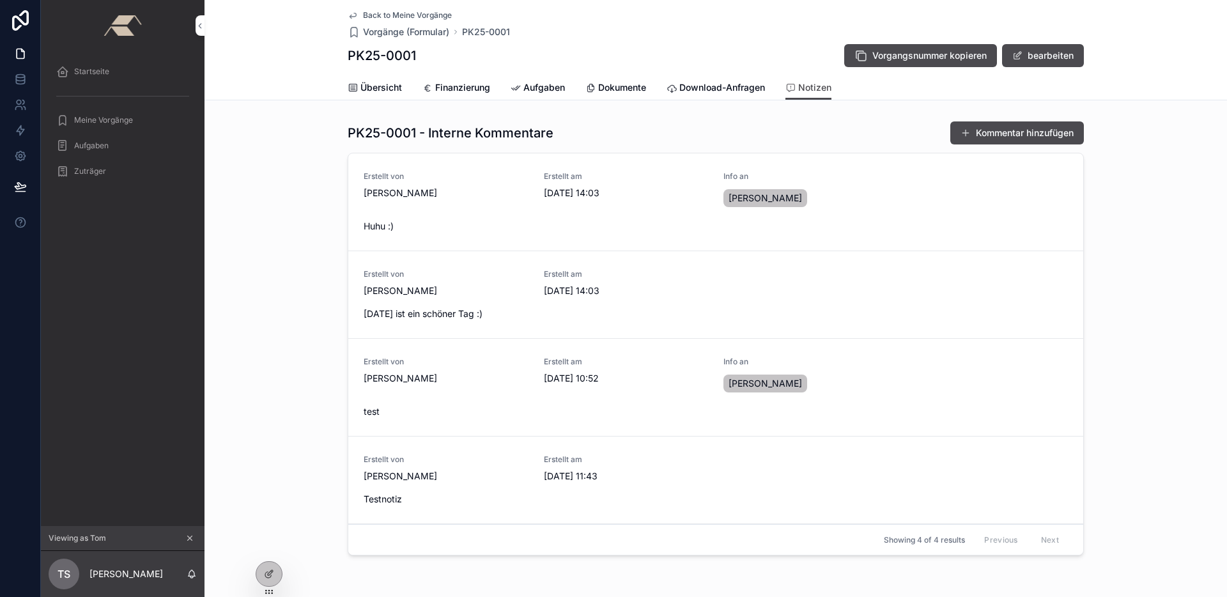
click at [398, 15] on span "Back to Meine Vorgänge" at bounding box center [407, 15] width 89 height 10
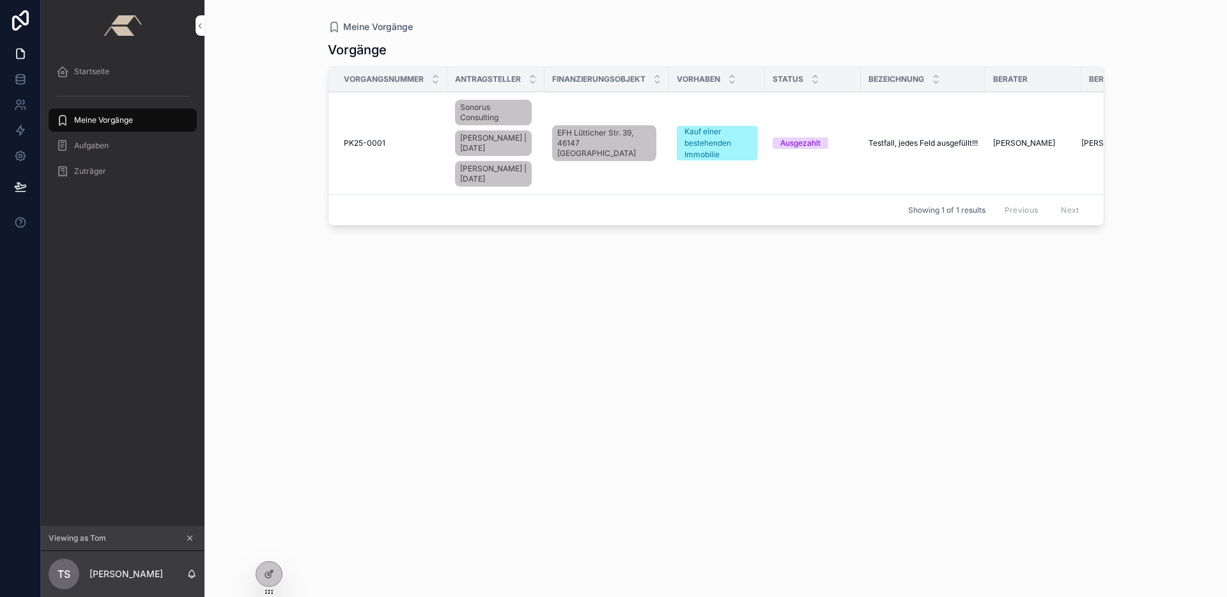
click at [617, 19] on div "Meine Vorgänge Vorgänge Vorgangsnummer Antragsteller Finanzierungsobjekt Vorhab…" at bounding box center [715, 290] width 817 height 581
click at [631, 181] on td "EFH Lütticher Str. 39, 46147 [GEOGRAPHIC_DATA]" at bounding box center [606, 143] width 125 height 103
click at [399, 148] on div "PK25-0001 PK25-0001" at bounding box center [392, 143] width 96 height 10
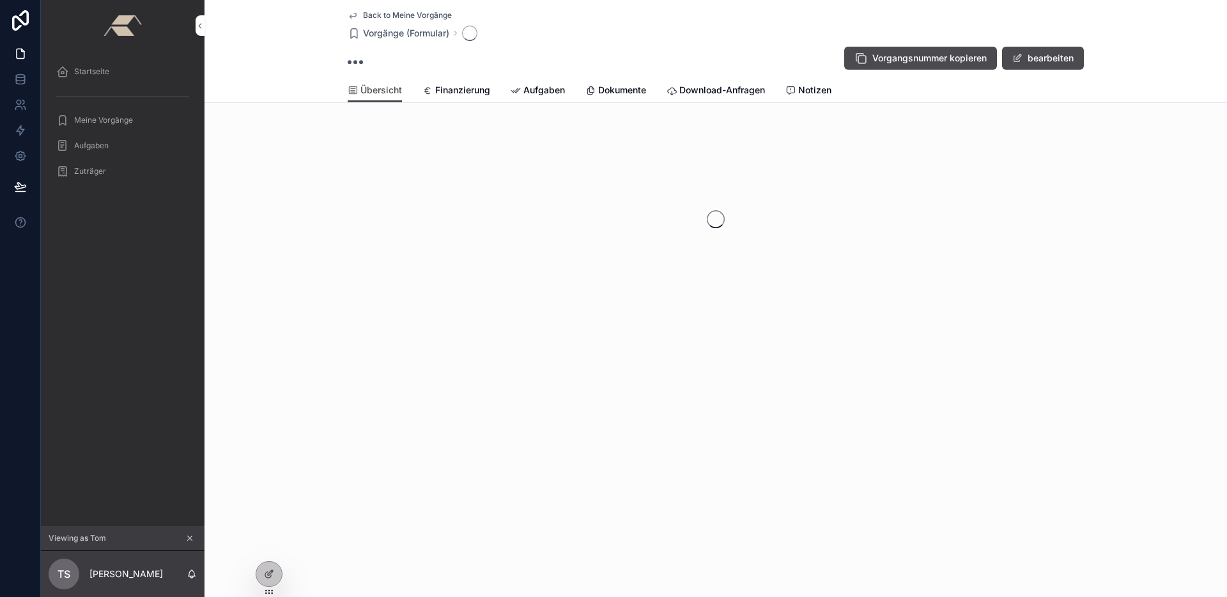
click at [796, 94] on icon "scrollable content" at bounding box center [790, 91] width 10 height 10
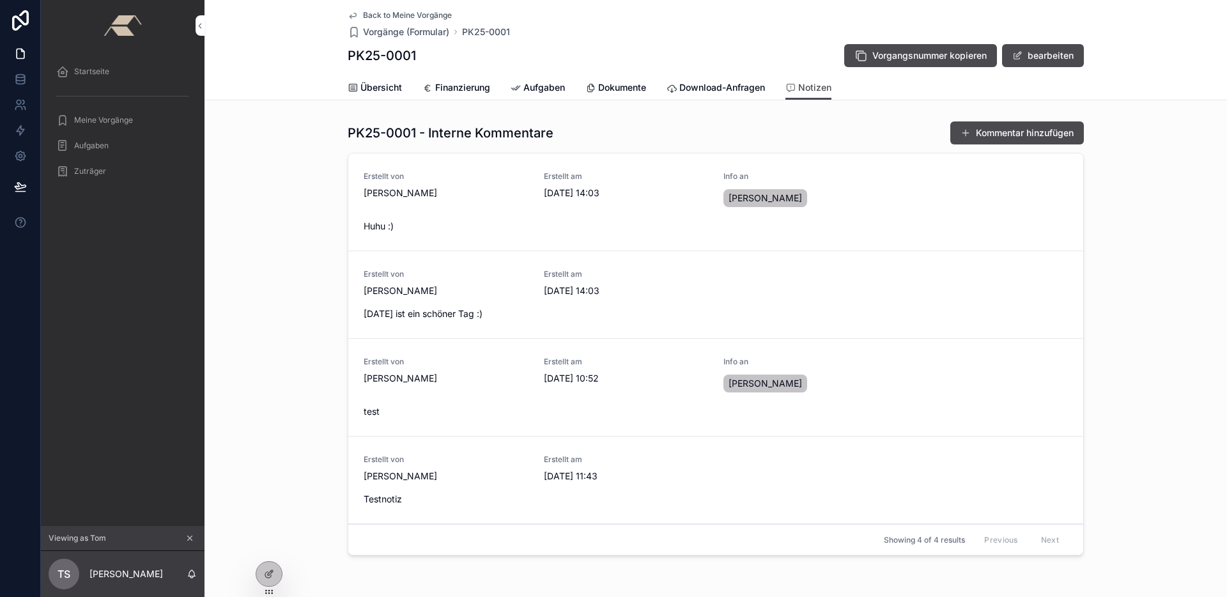
click at [740, 34] on div "Back to Meine Vorgänge Vorgänge (Formular) PK25-0001" at bounding box center [716, 24] width 736 height 28
click at [267, 568] on div at bounding box center [269, 574] width 26 height 24
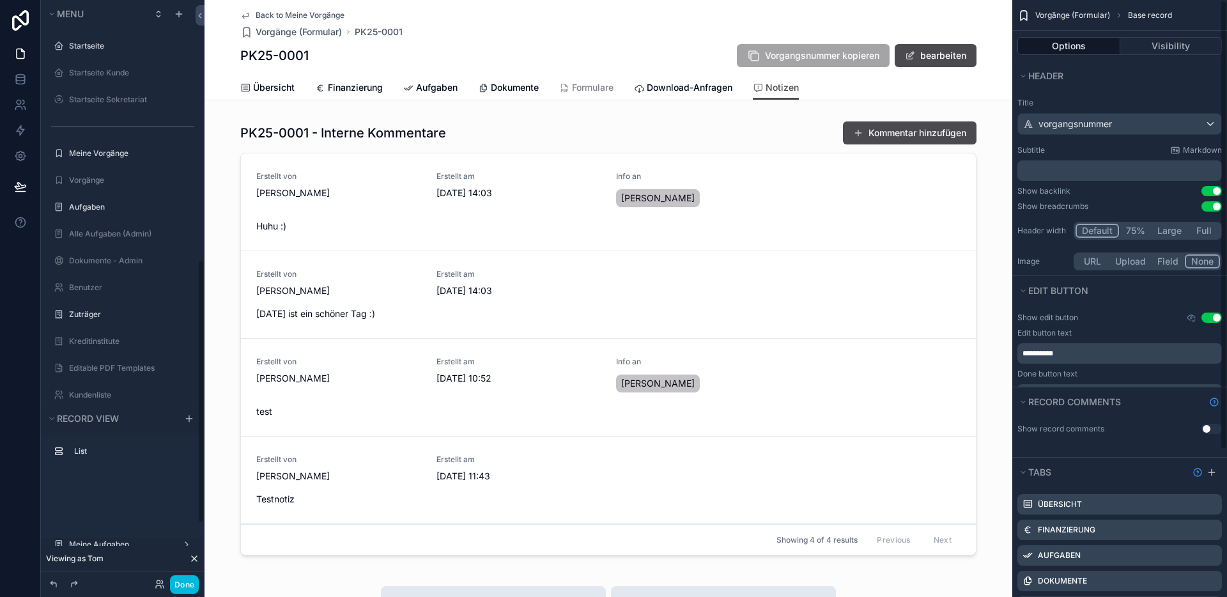
scroll to position [573, 0]
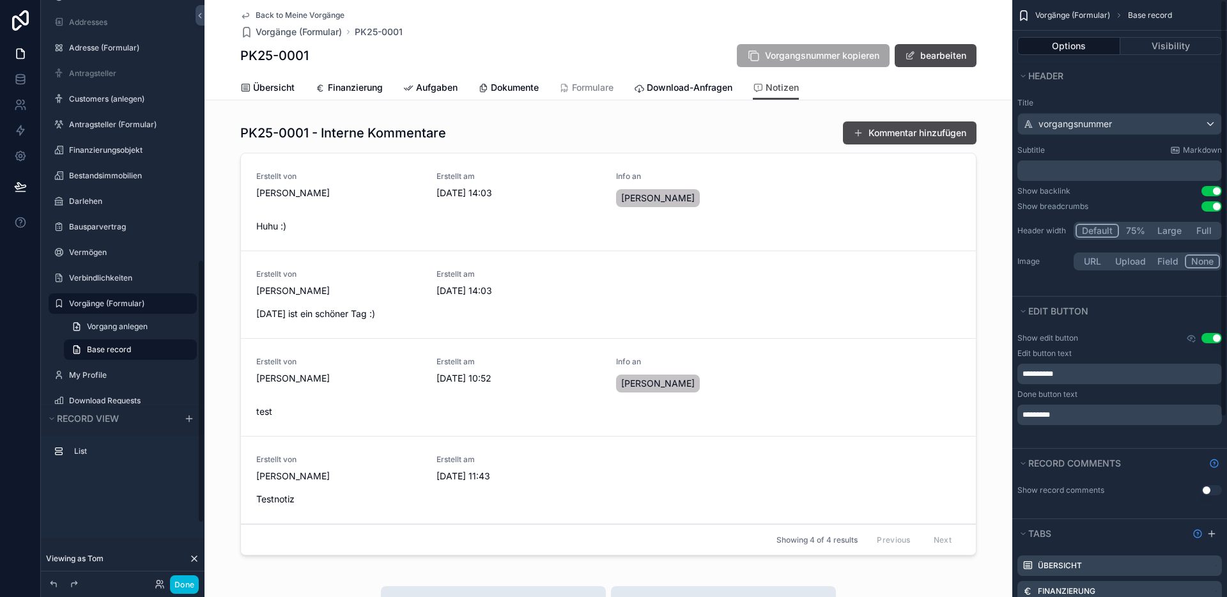
click at [964, 95] on div "Übersicht Finanzierung Aufgaben Dokumente Formulare Download-Anfragen Notizen" at bounding box center [608, 87] width 736 height 24
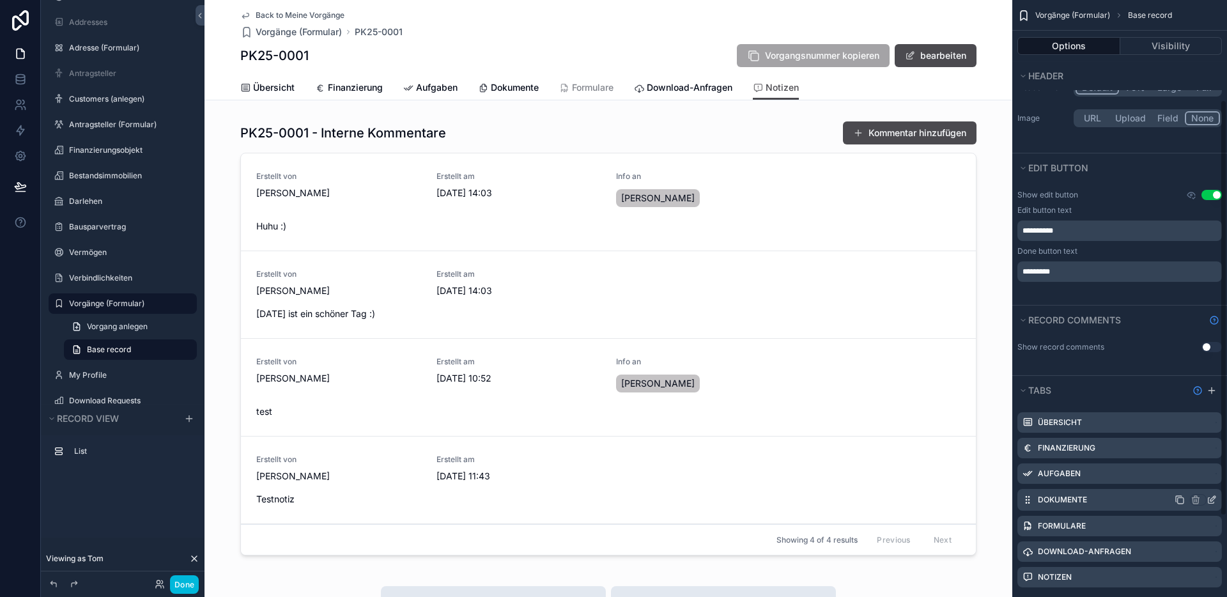
scroll to position [151, 0]
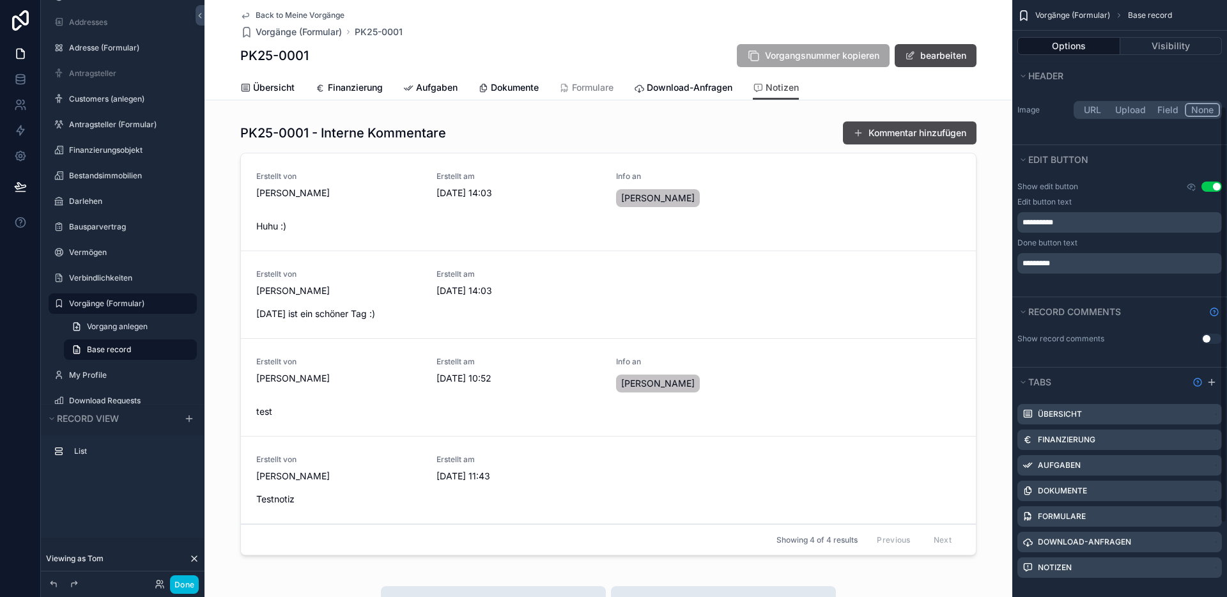
click at [668, 54] on div "PK25-0001 Vorgangsnummer kopieren bearbeiten" at bounding box center [608, 55] width 736 height 24
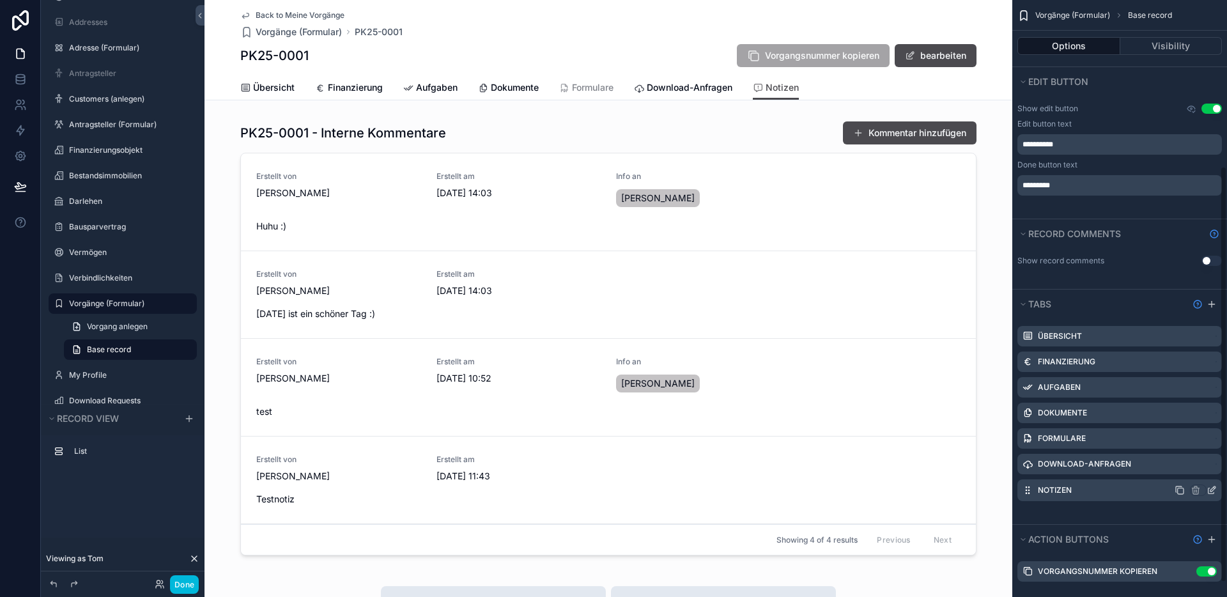
scroll to position [238, 0]
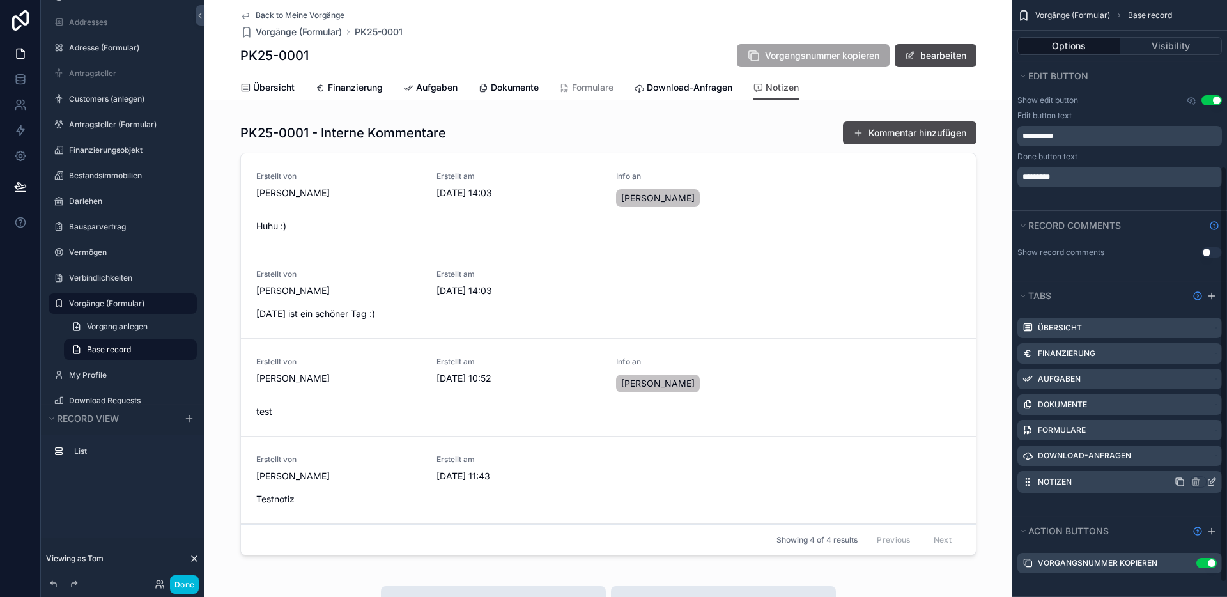
click at [1210, 479] on icon "scrollable content" at bounding box center [1211, 482] width 10 height 10
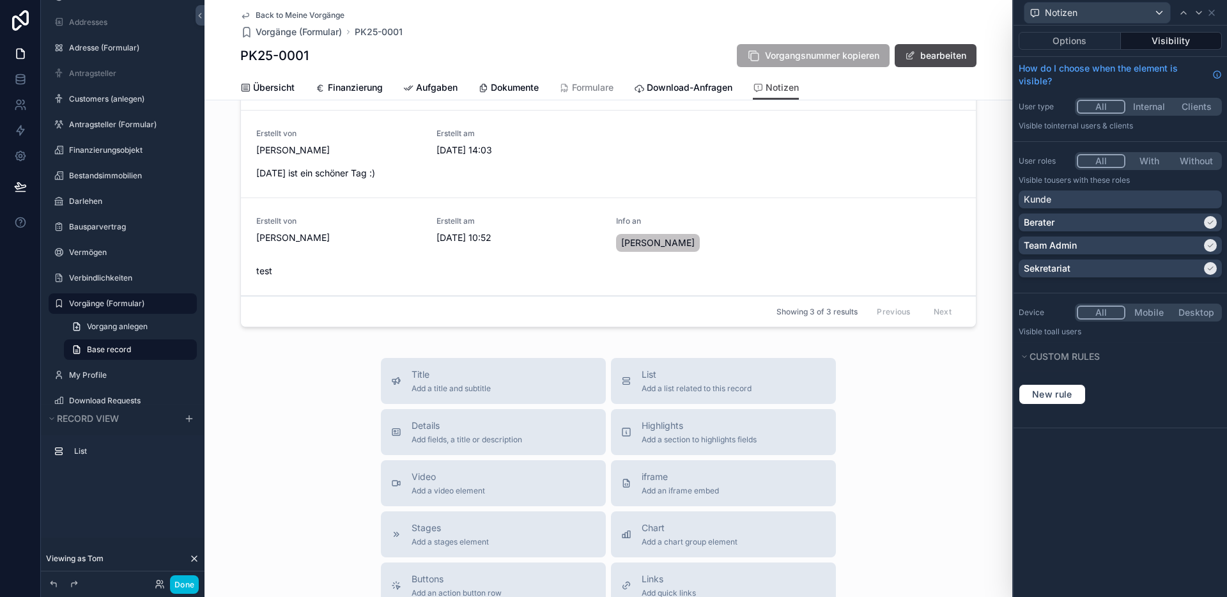
scroll to position [149, 0]
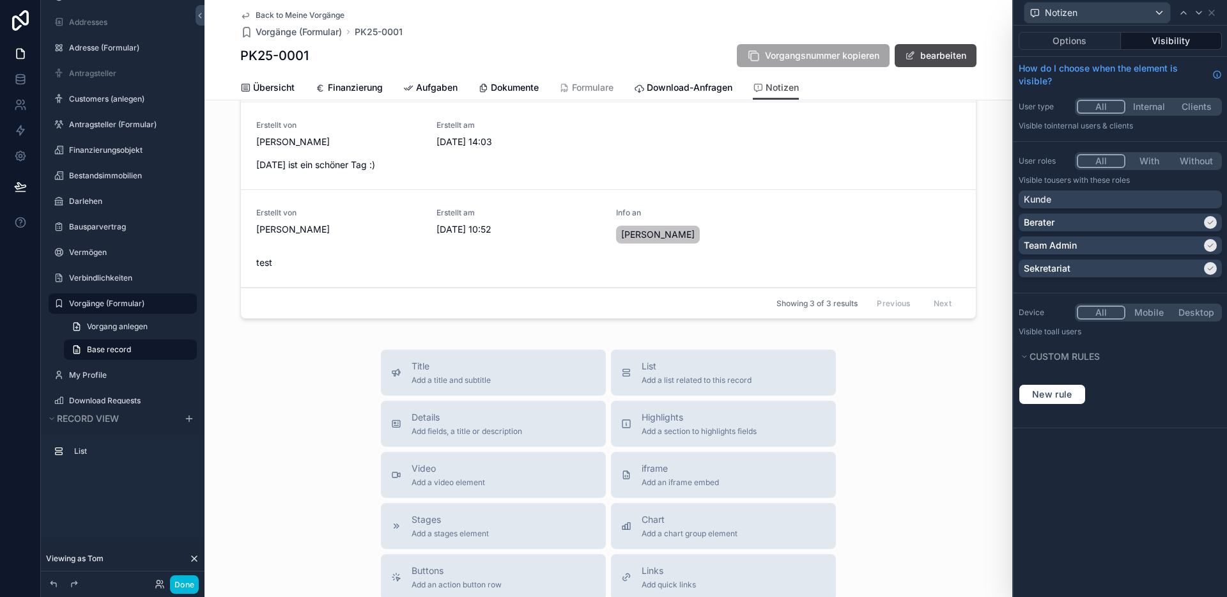
click at [298, 10] on span "Back to Meine Vorgänge" at bounding box center [300, 15] width 89 height 10
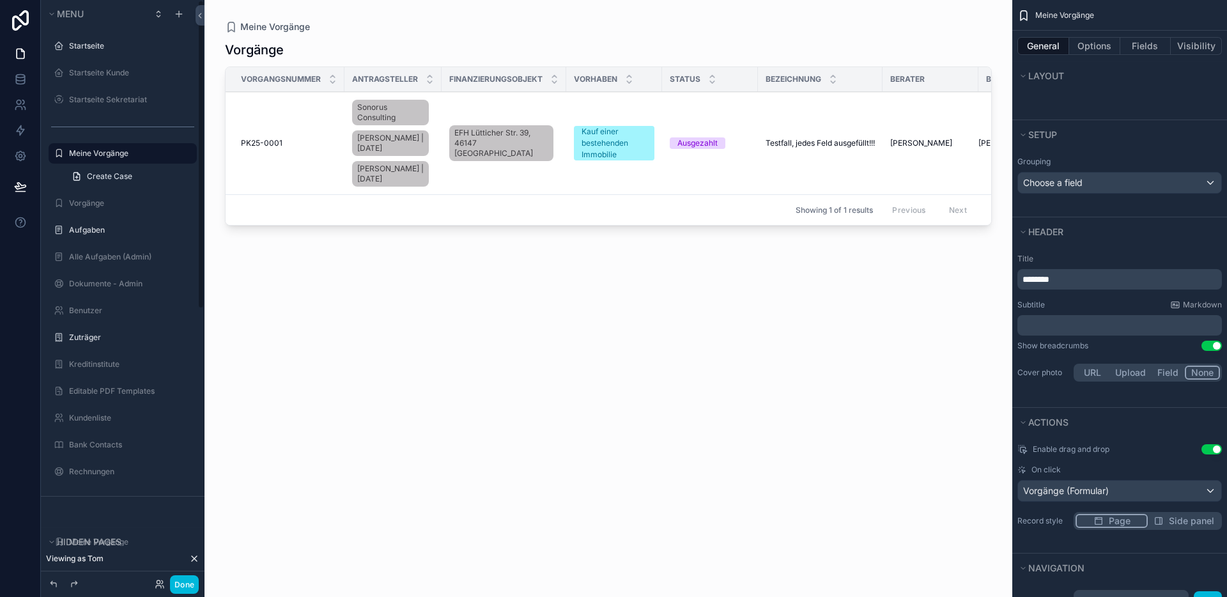
click at [198, 557] on icon at bounding box center [194, 558] width 10 height 10
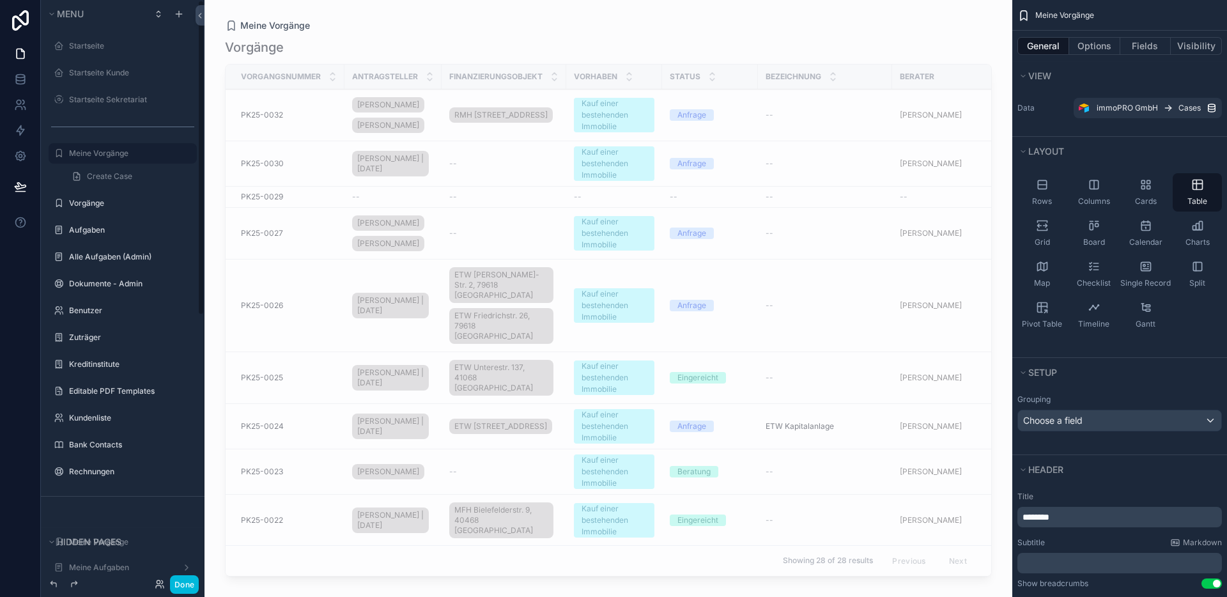
click at [183, 590] on button "Done" at bounding box center [184, 584] width 29 height 19
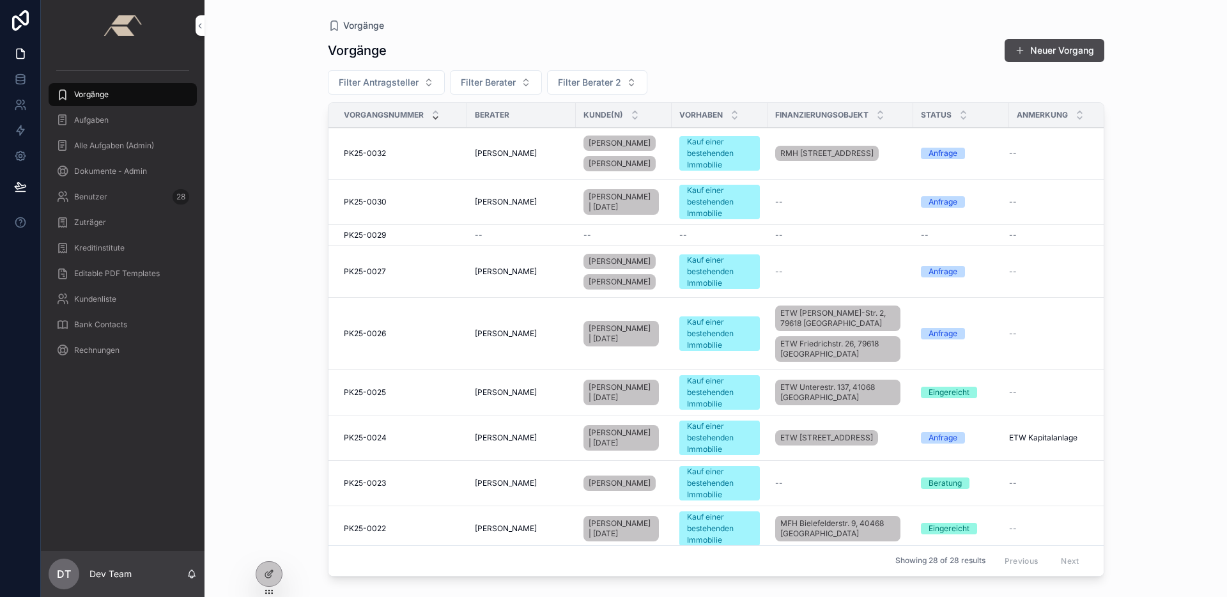
scroll to position [1372, 0]
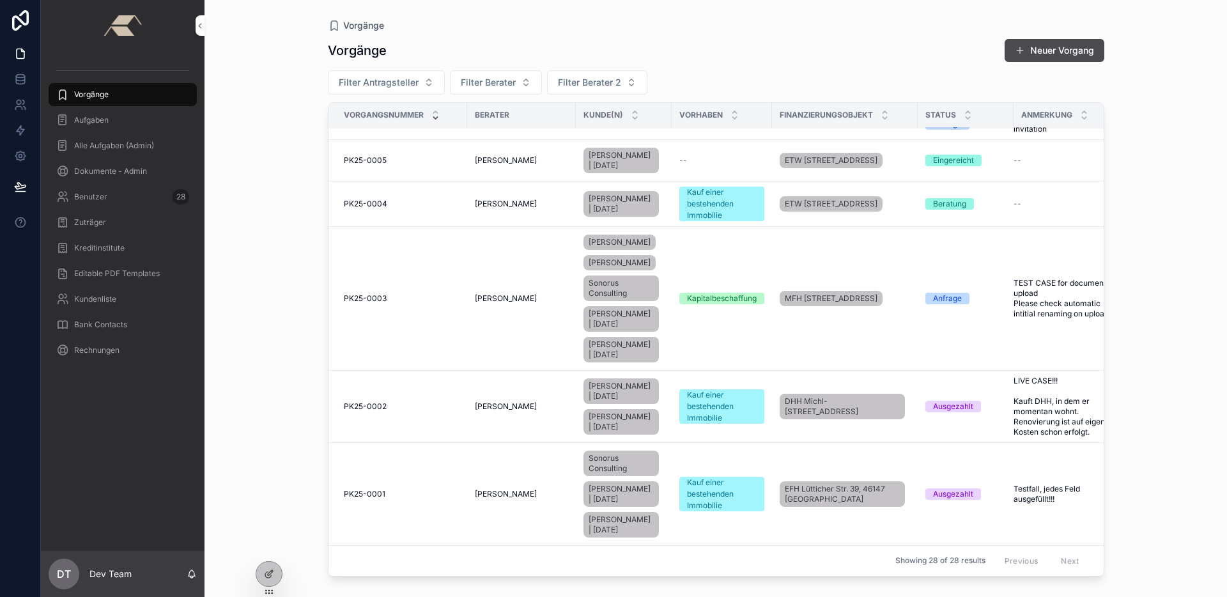
drag, startPoint x: 401, startPoint y: 246, endPoint x: 402, endPoint y: 257, distance: 10.9
click at [402, 247] on td "PK25-0003 PK25-0003" at bounding box center [397, 299] width 139 height 144
click at [402, 293] on div "PK25-0003 PK25-0003" at bounding box center [402, 298] width 116 height 10
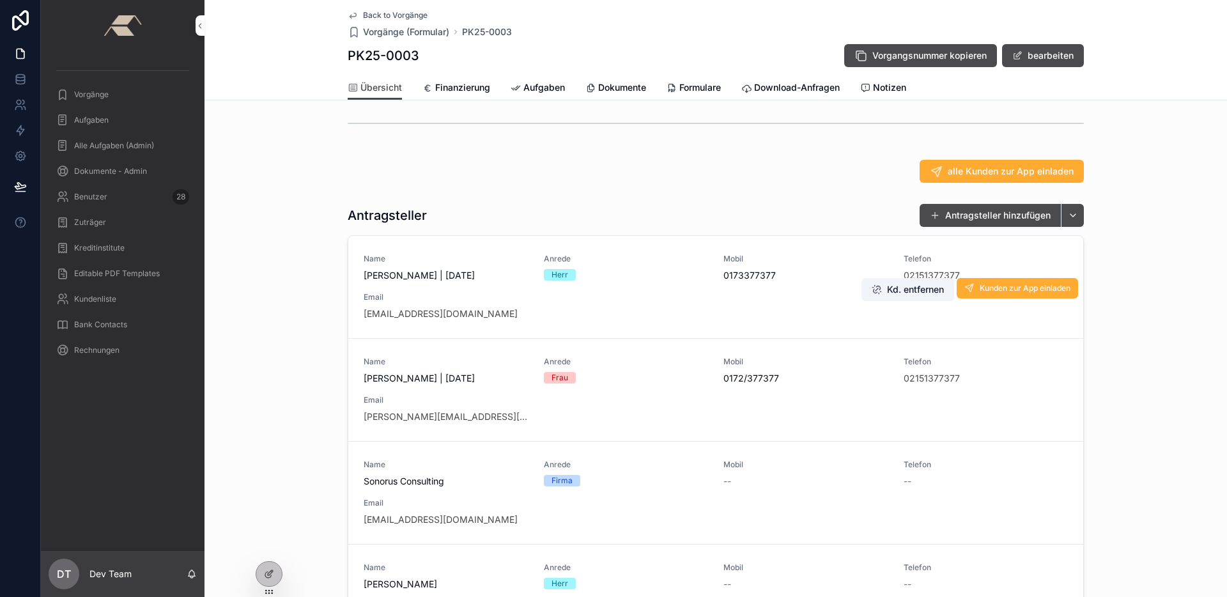
scroll to position [50, 0]
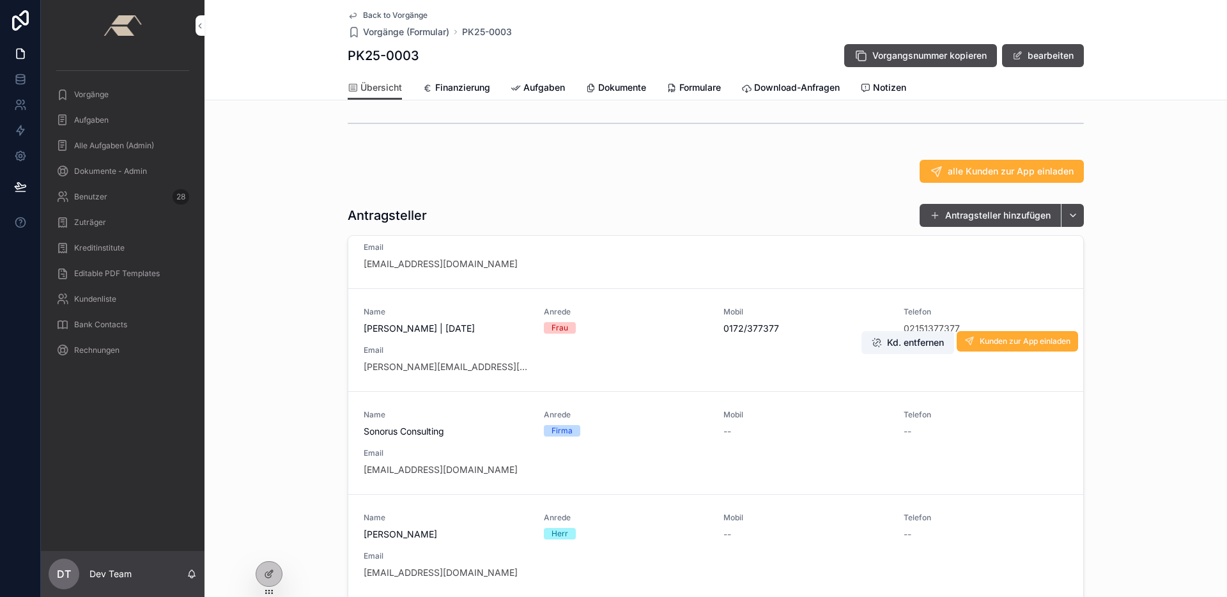
click at [486, 347] on div "Name [PERSON_NAME] | [DATE] Anrede Frau Mobil 0172/377377 Telefon 02151377377 E…" at bounding box center [716, 340] width 704 height 66
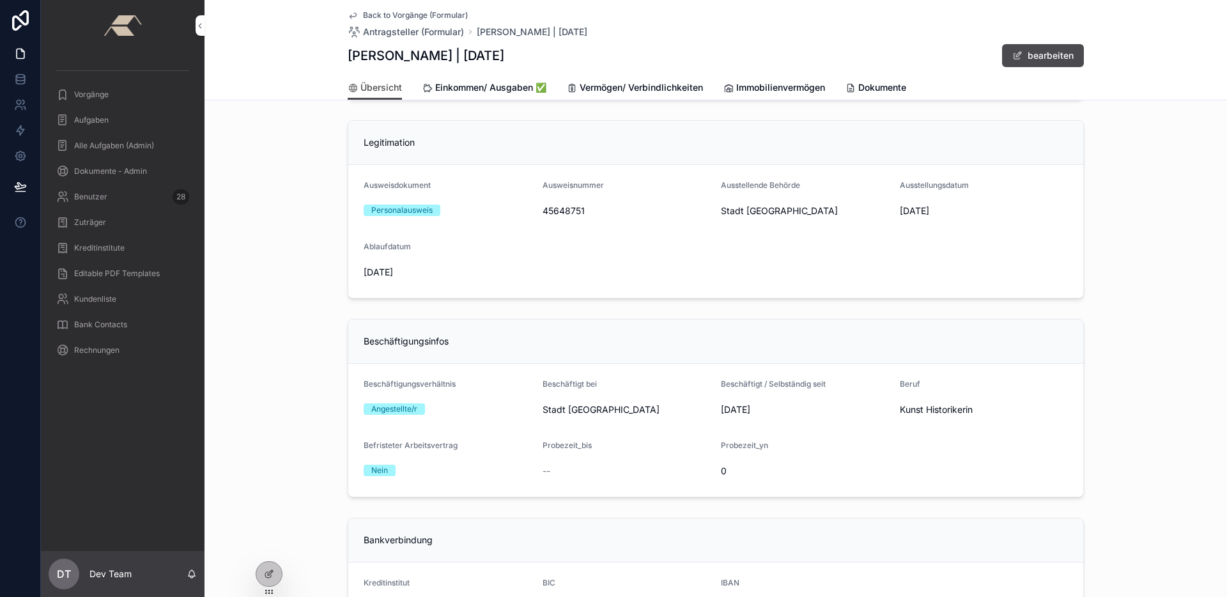
scroll to position [437, 0]
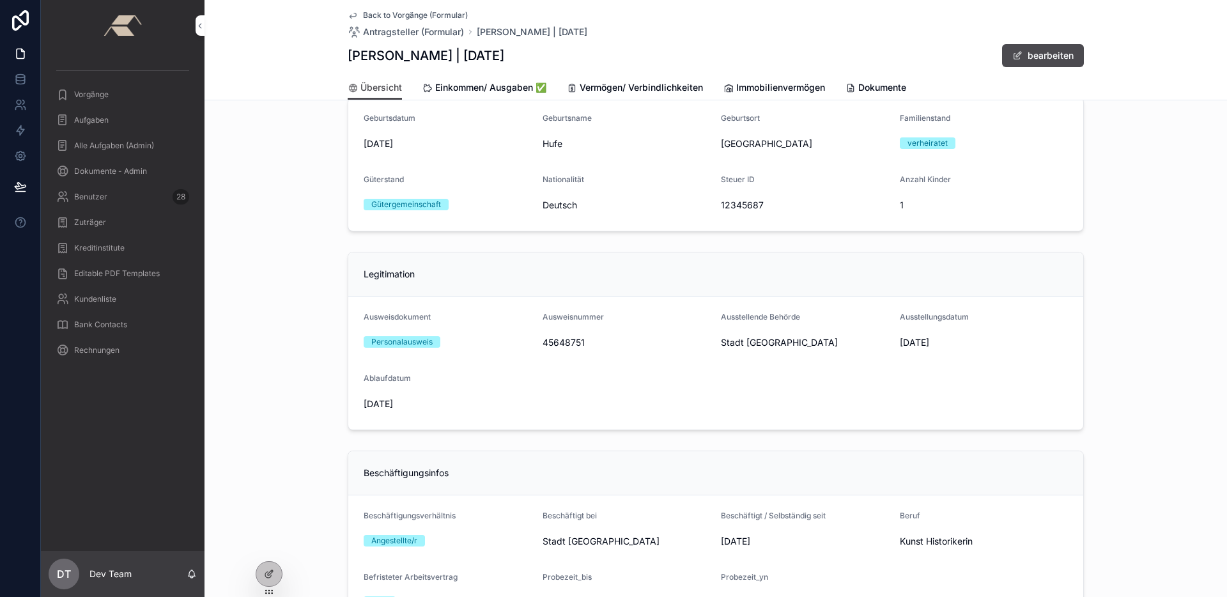
click at [444, 86] on span "Einkommen/ Ausgaben ✅" at bounding box center [490, 87] width 111 height 13
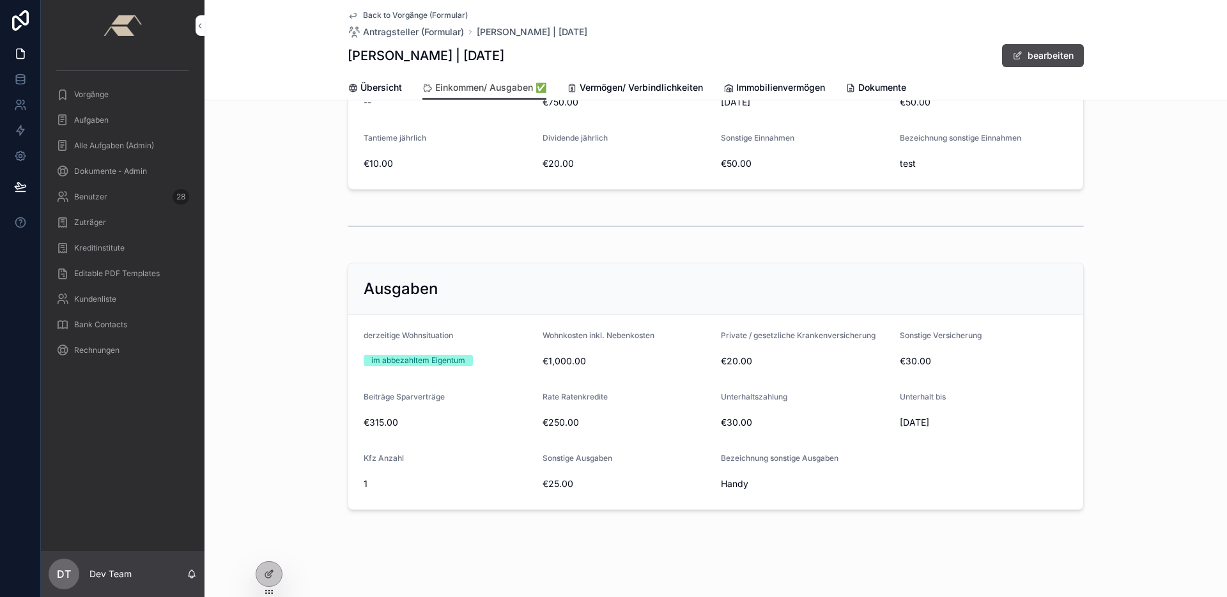
scroll to position [215, 0]
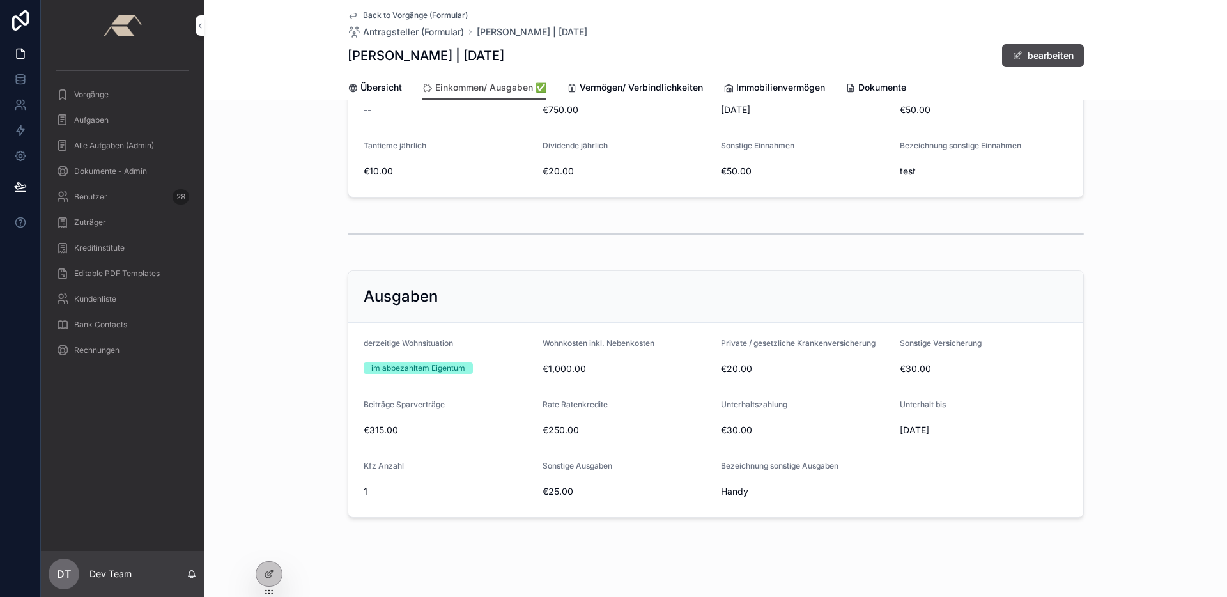
click at [606, 86] on span "Vermögen/ Verbindlichkeiten" at bounding box center [641, 87] width 123 height 13
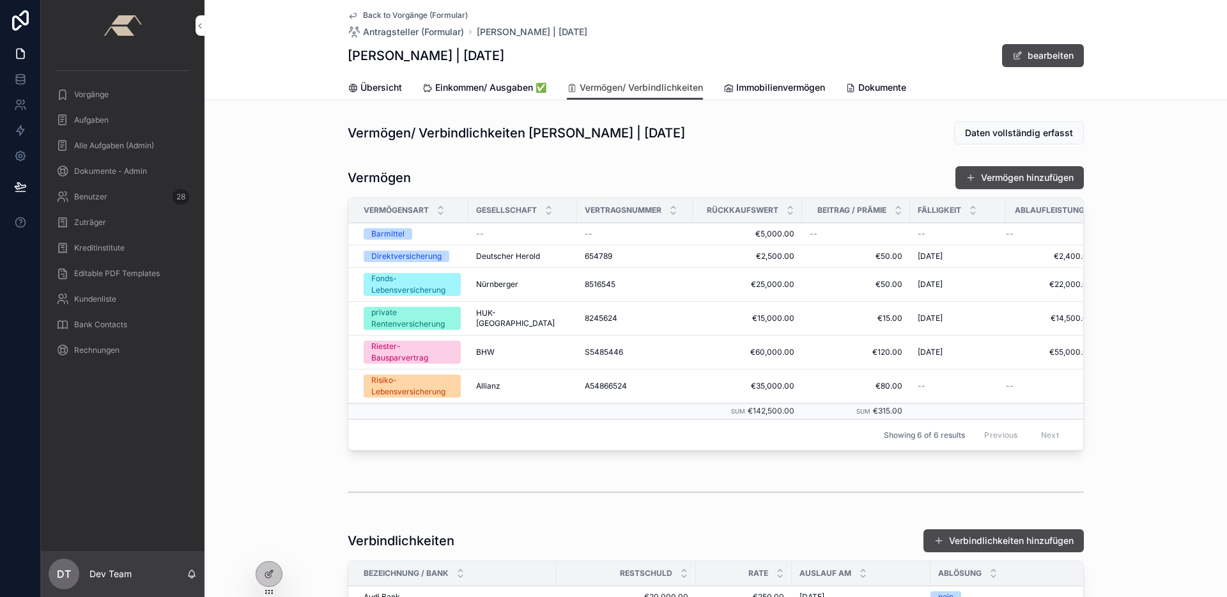
scroll to position [153, 0]
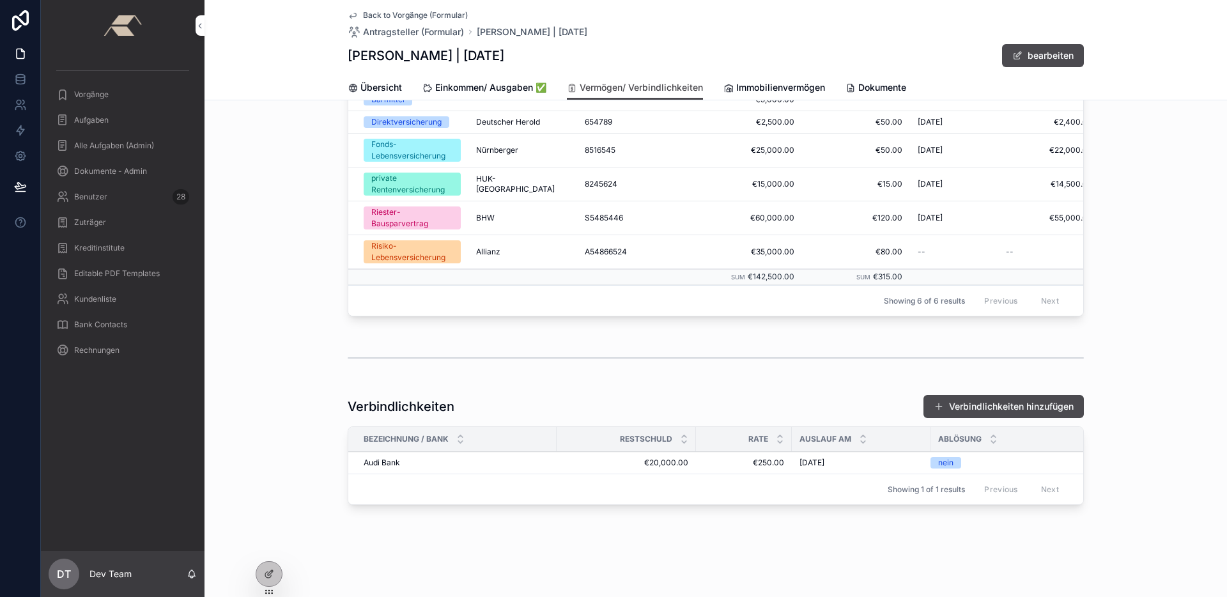
click at [748, 93] on span "Immobilienvermögen" at bounding box center [780, 87] width 89 height 13
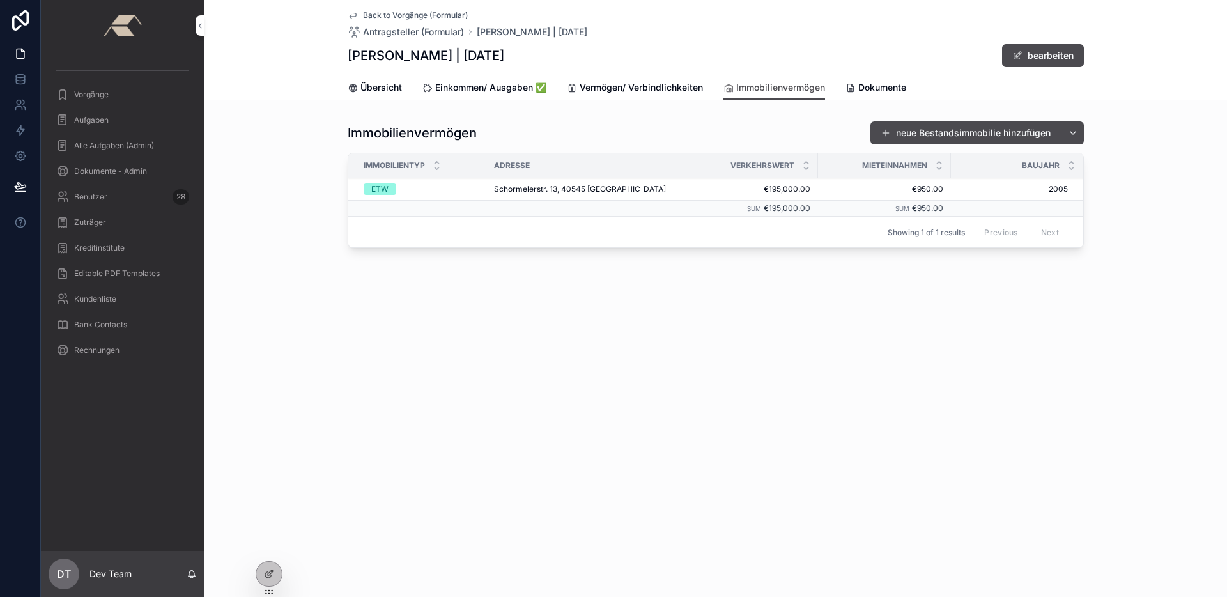
click at [374, 15] on span "Back to Vorgänge (Formular)" at bounding box center [415, 15] width 105 height 10
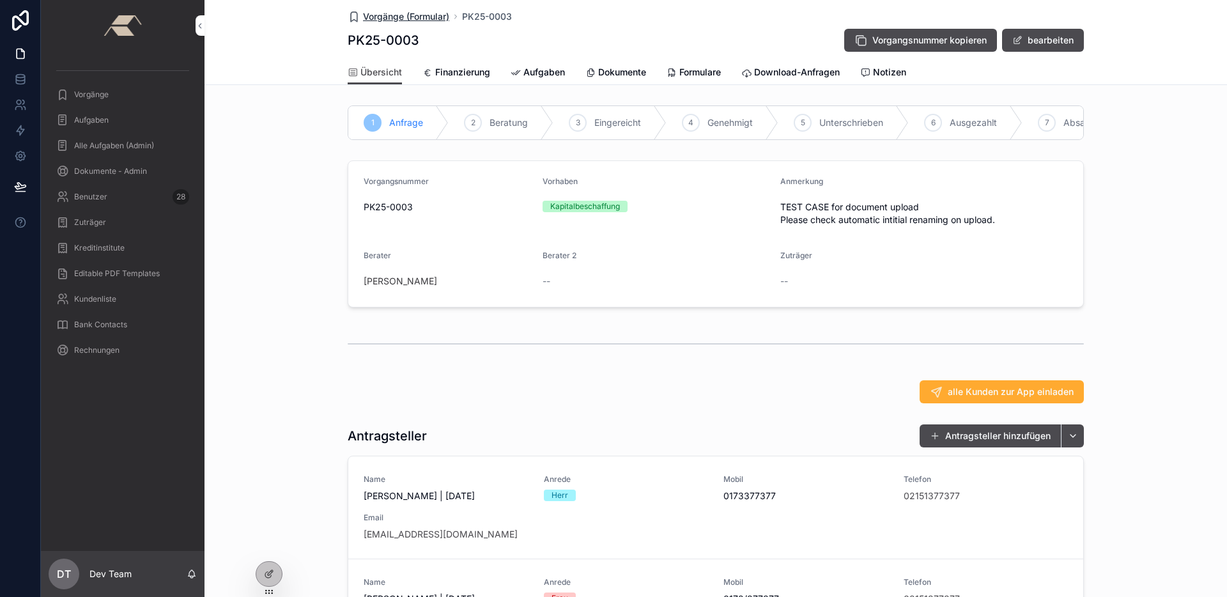
click at [404, 16] on span "Vorgänge (Formular)" at bounding box center [406, 16] width 86 height 13
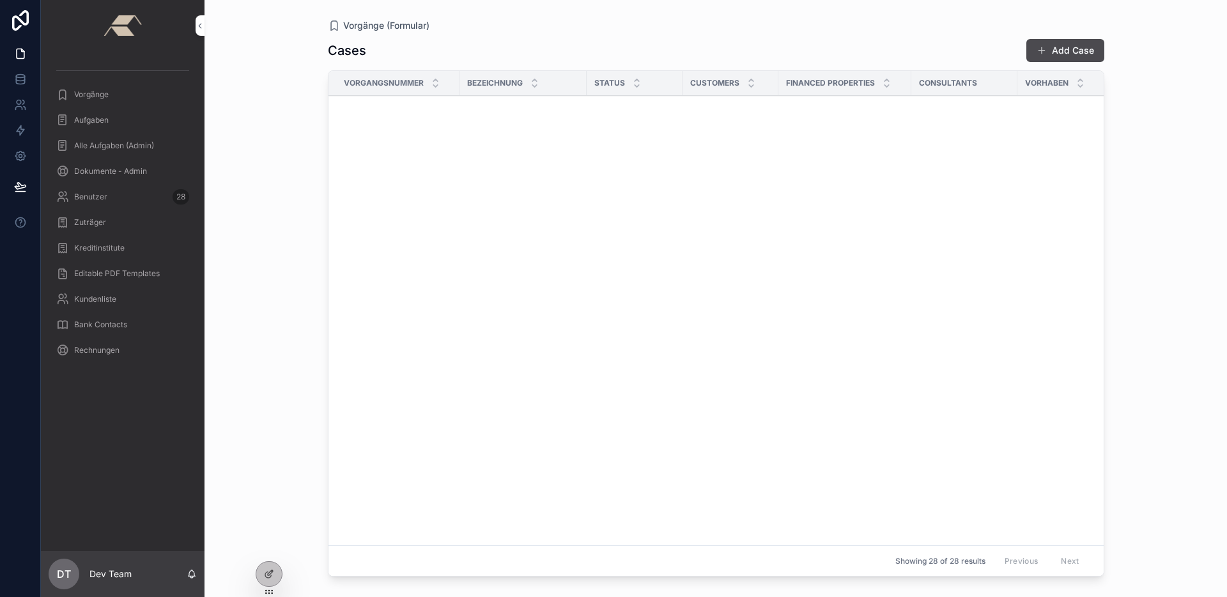
scroll to position [1336, 0]
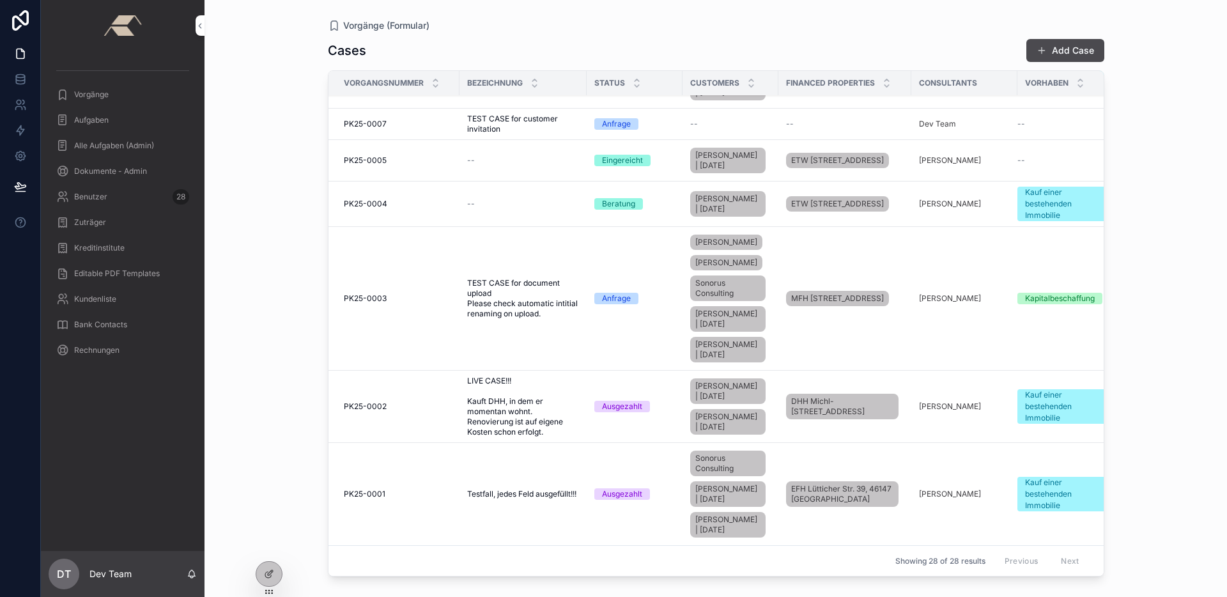
click at [422, 489] on div "PK25-0001 PK25-0001" at bounding box center [398, 494] width 108 height 10
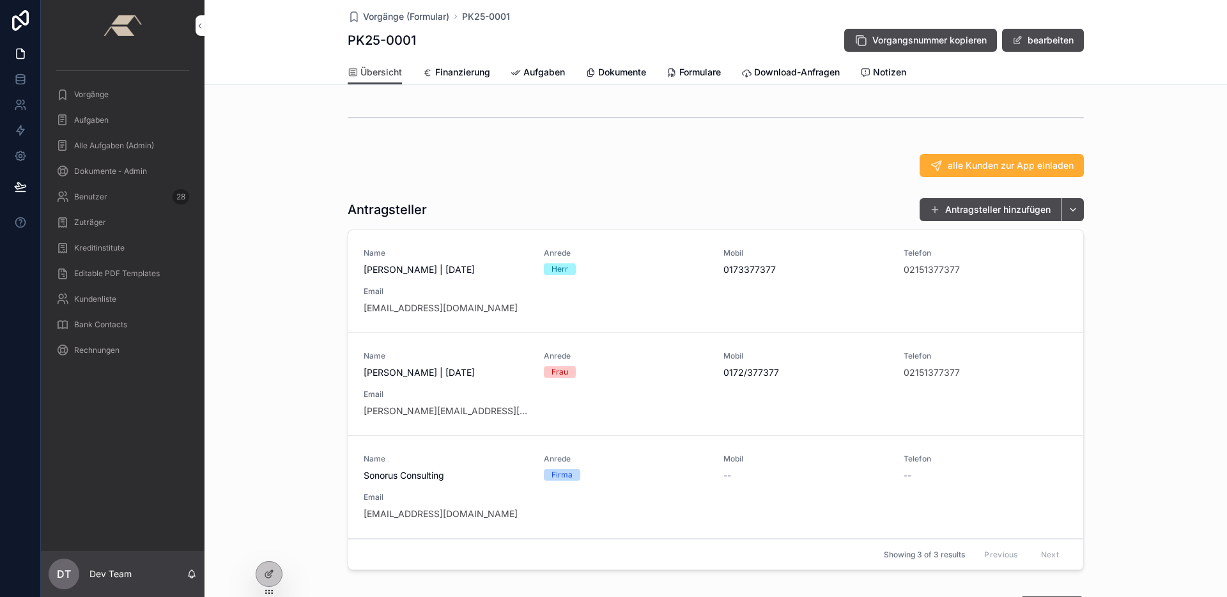
scroll to position [504, 0]
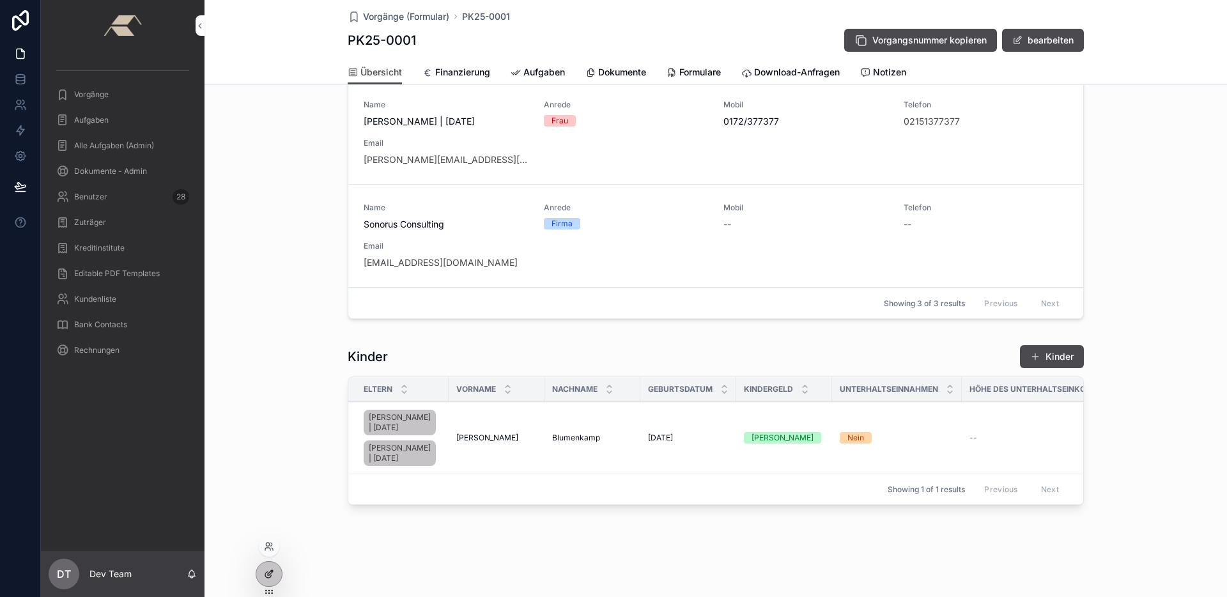
click at [272, 569] on icon at bounding box center [269, 574] width 10 height 10
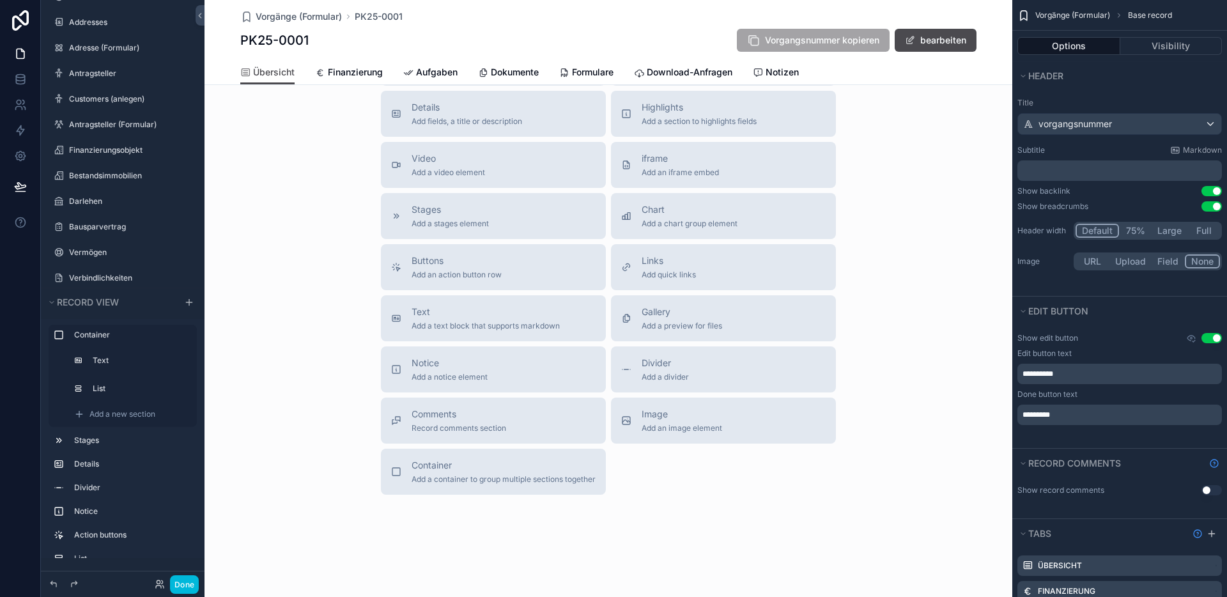
scroll to position [852, 0]
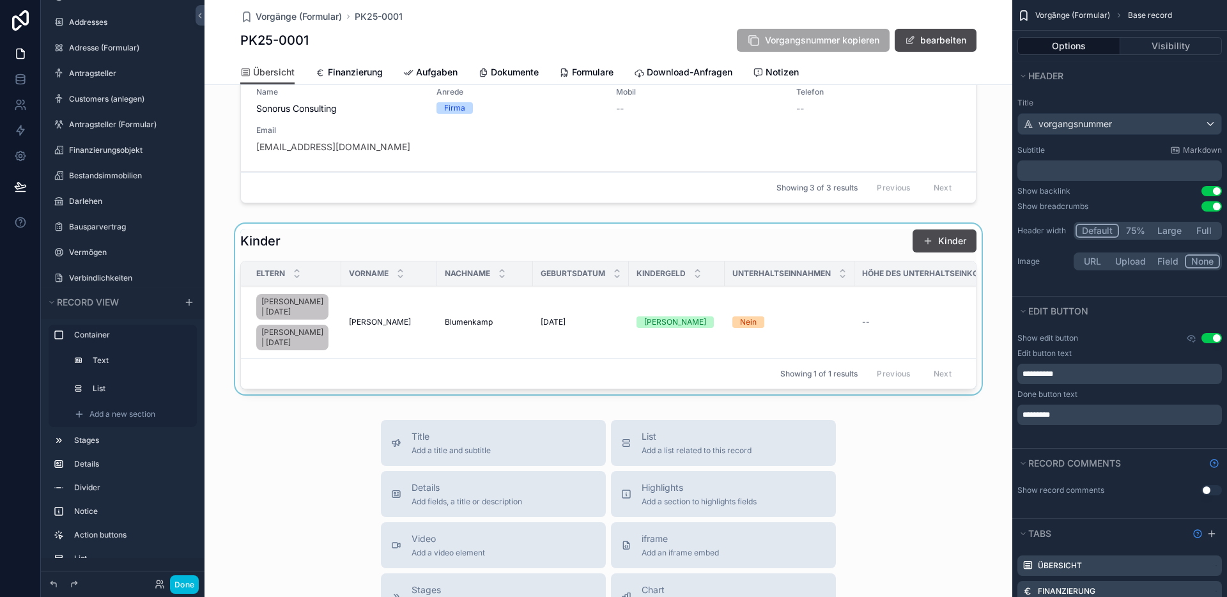
click at [503, 262] on div "scrollable content" at bounding box center [608, 312] width 808 height 176
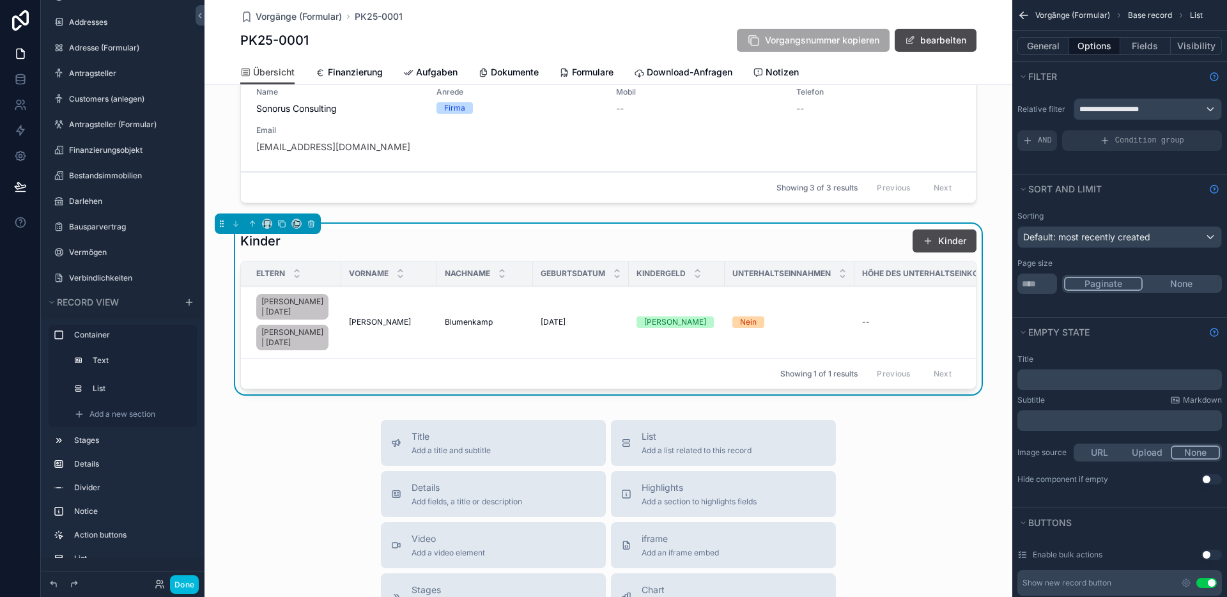
click at [752, 246] on div "Kinder Kinder" at bounding box center [608, 241] width 736 height 24
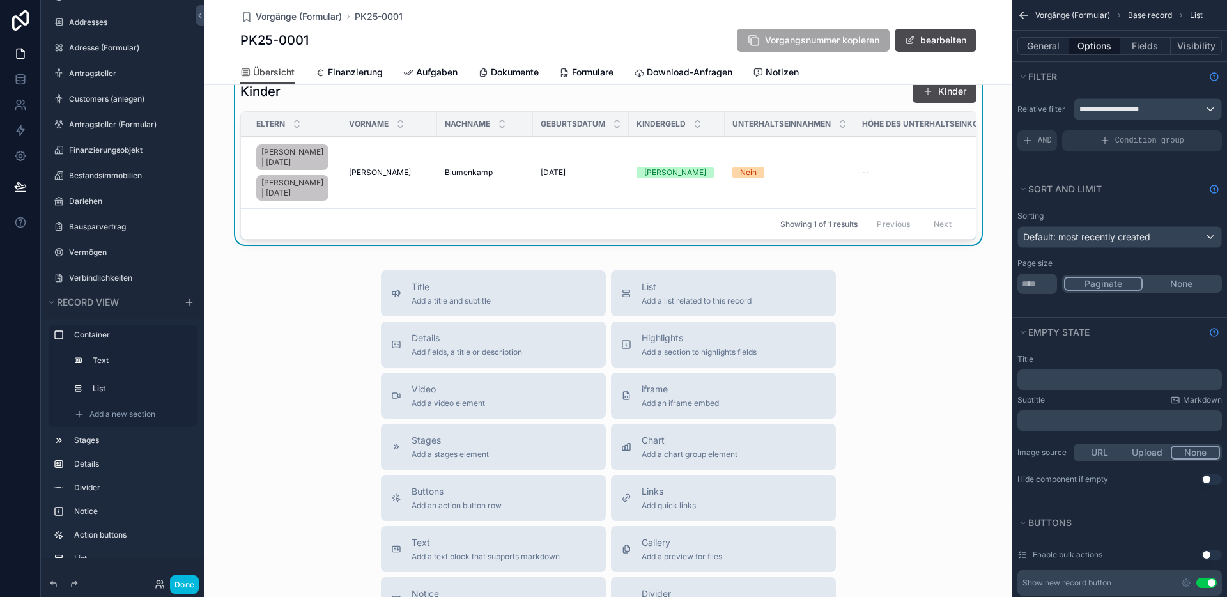
scroll to position [804, 0]
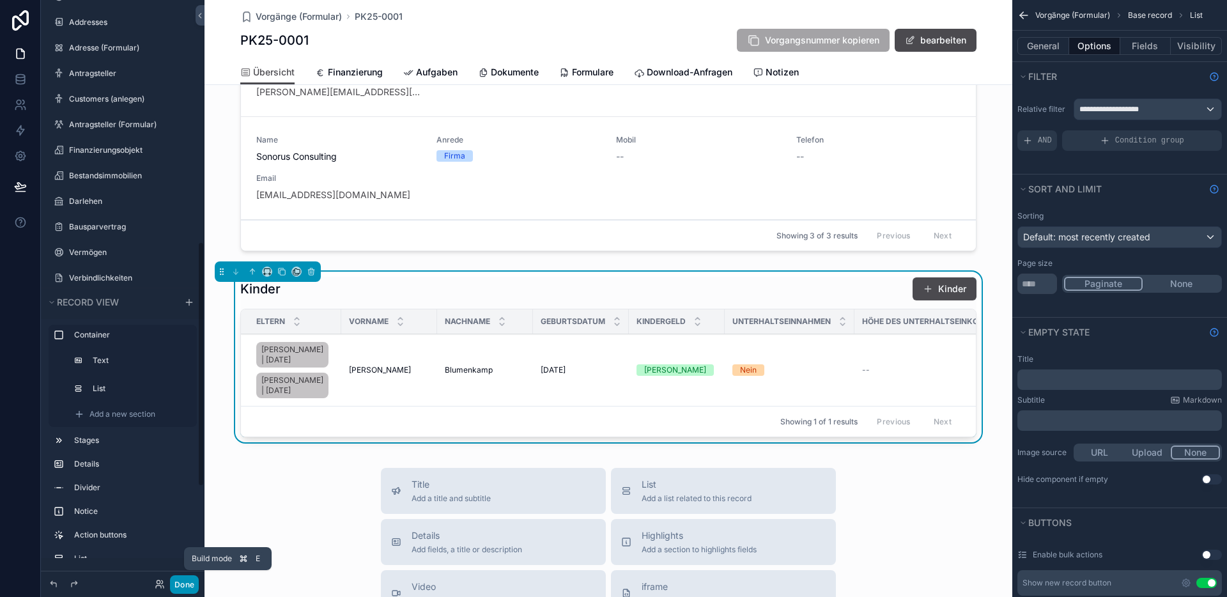
click at [191, 578] on button "Done" at bounding box center [184, 584] width 29 height 19
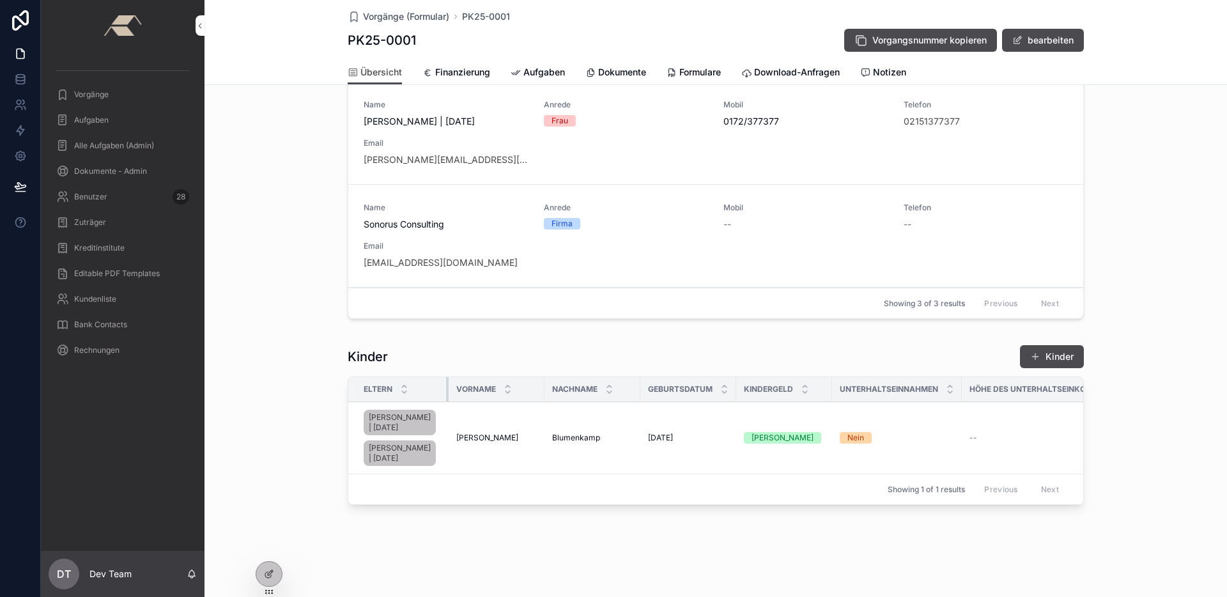
scroll to position [463, 0]
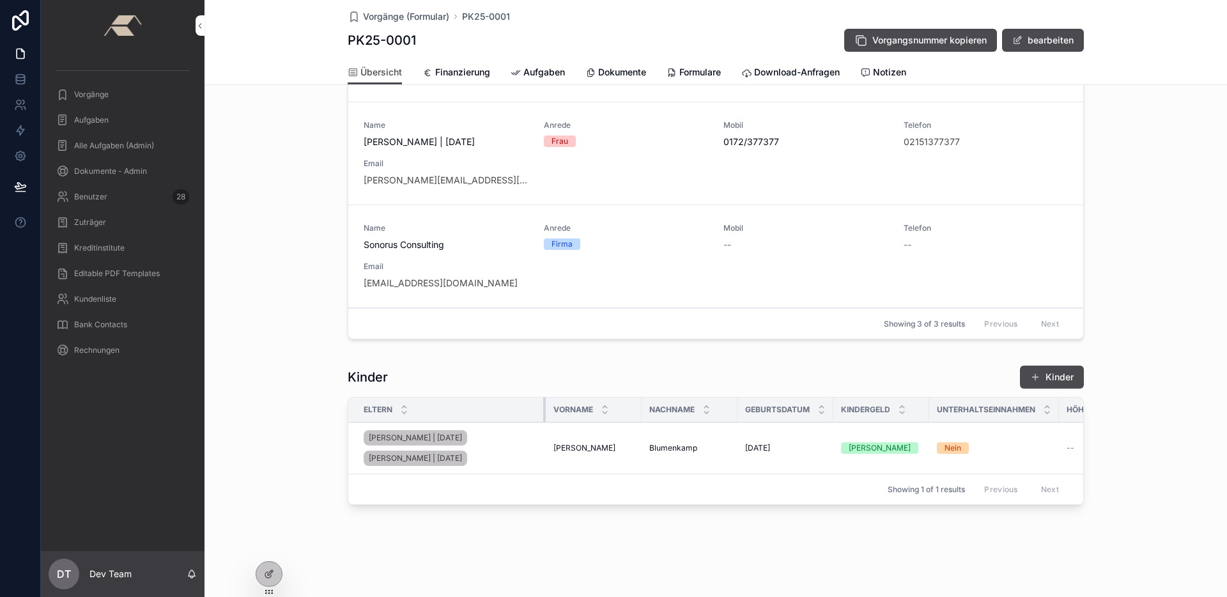
drag, startPoint x: 437, startPoint y: 367, endPoint x: 532, endPoint y: 366, distance: 95.2
click at [532, 366] on div "Kinder Kinder Eltern Vorname Nachname Geburtsdatum Kindergeld Unterhaltseinnahm…" at bounding box center [716, 435] width 736 height 140
click at [1050, 365] on button "Kinder" at bounding box center [1052, 376] width 64 height 23
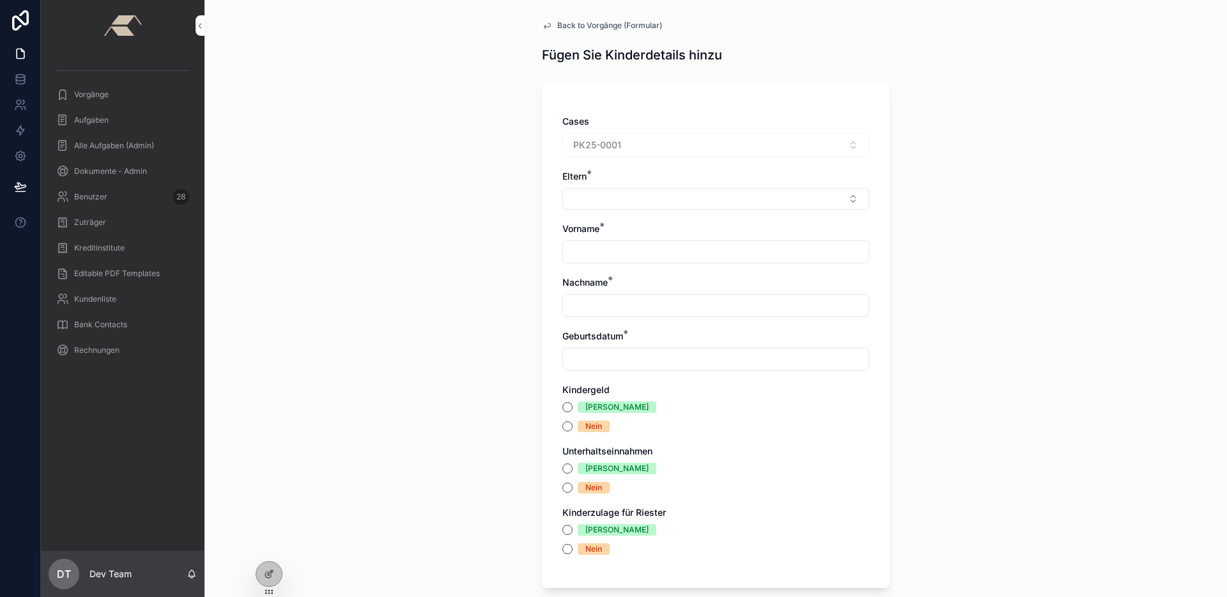
scroll to position [16, 0]
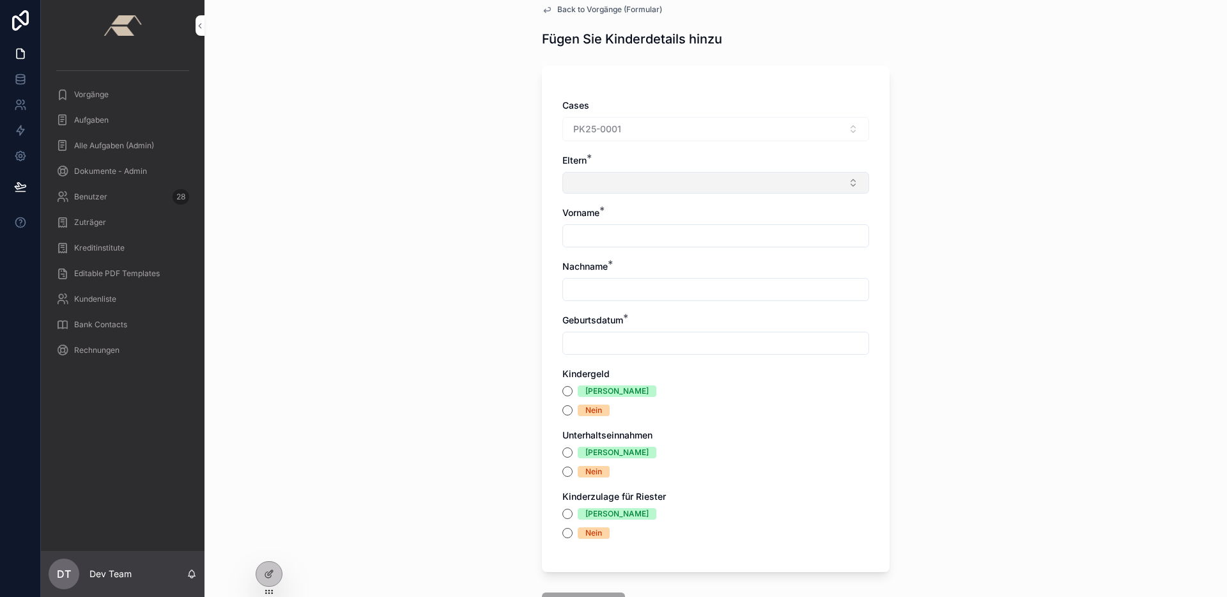
click at [609, 190] on button "Select Button" at bounding box center [715, 183] width 307 height 22
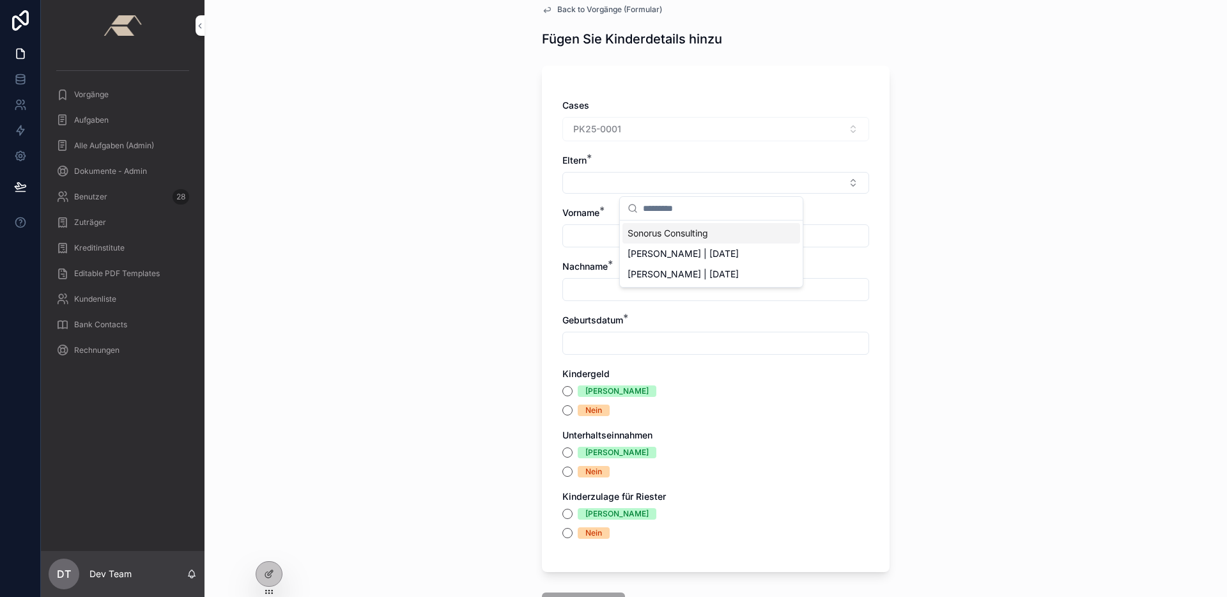
click at [524, 222] on div "Back to Vorgänge (Formular) Fügen Sie Kinderdetails hinzu Cases PK25-0001 Elter…" at bounding box center [715, 282] width 1022 height 597
click at [557, 9] on span "Back to Vorgänge (Formular)" at bounding box center [609, 9] width 105 height 10
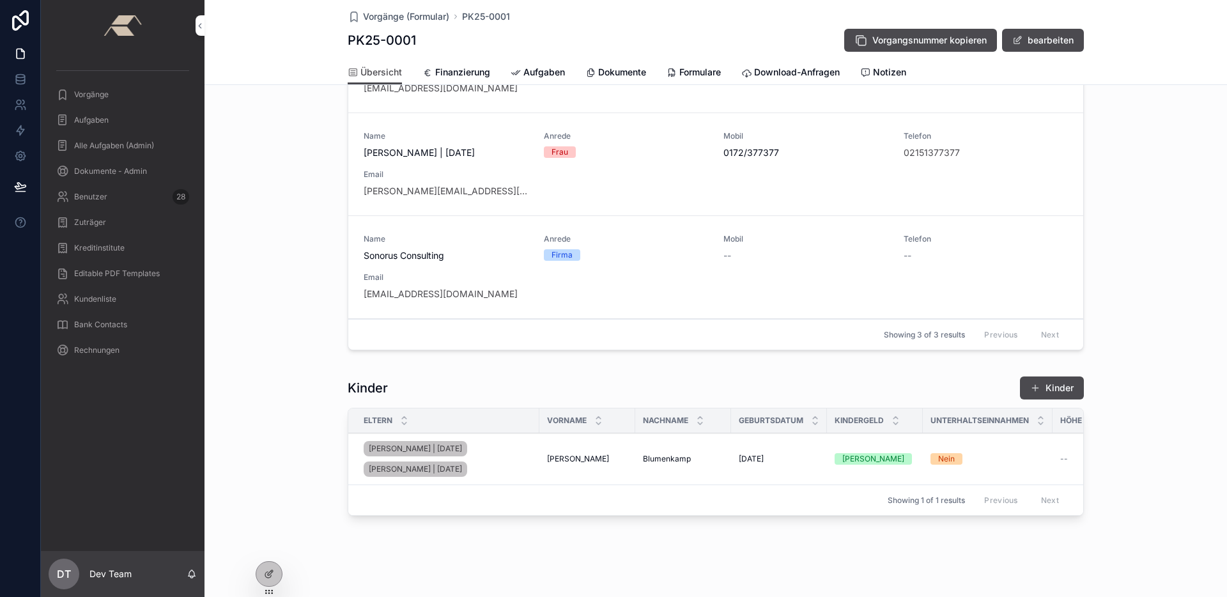
scroll to position [463, 0]
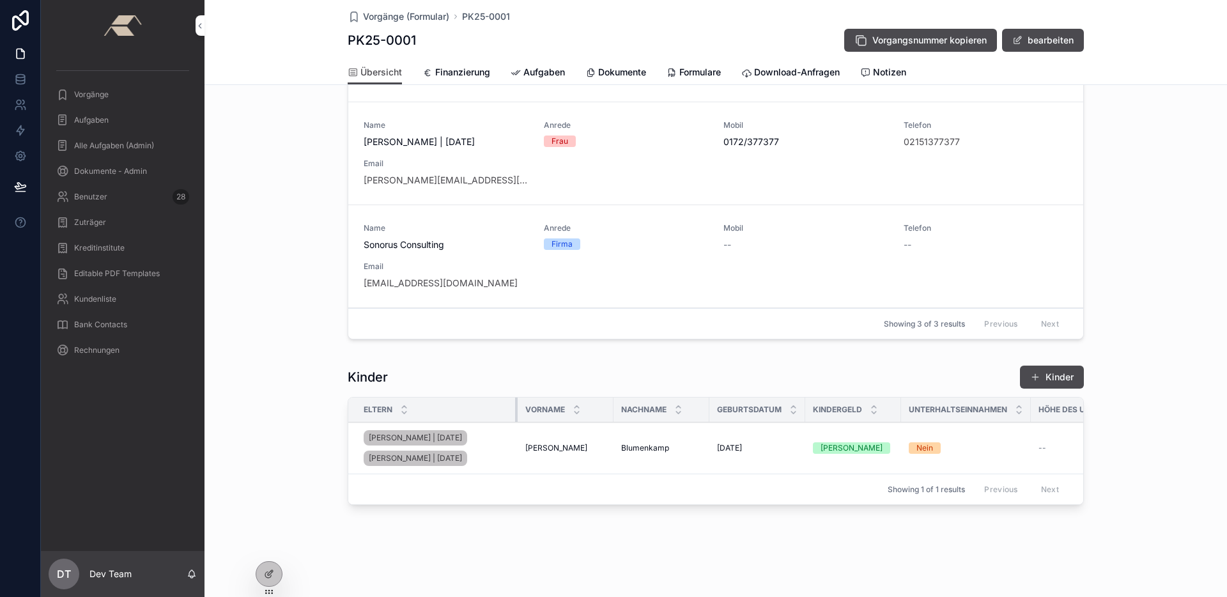
drag, startPoint x: 532, startPoint y: 406, endPoint x: 511, endPoint y: 411, distance: 22.2
click at [515, 411] on div "scrollable content" at bounding box center [517, 409] width 5 height 24
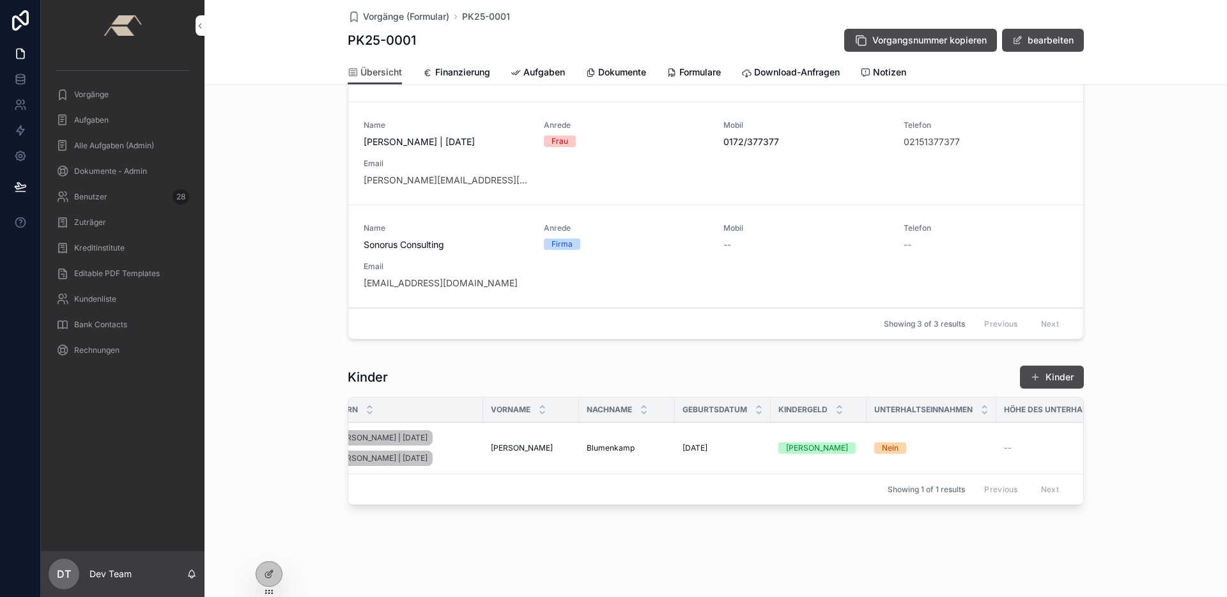
scroll to position [0, 0]
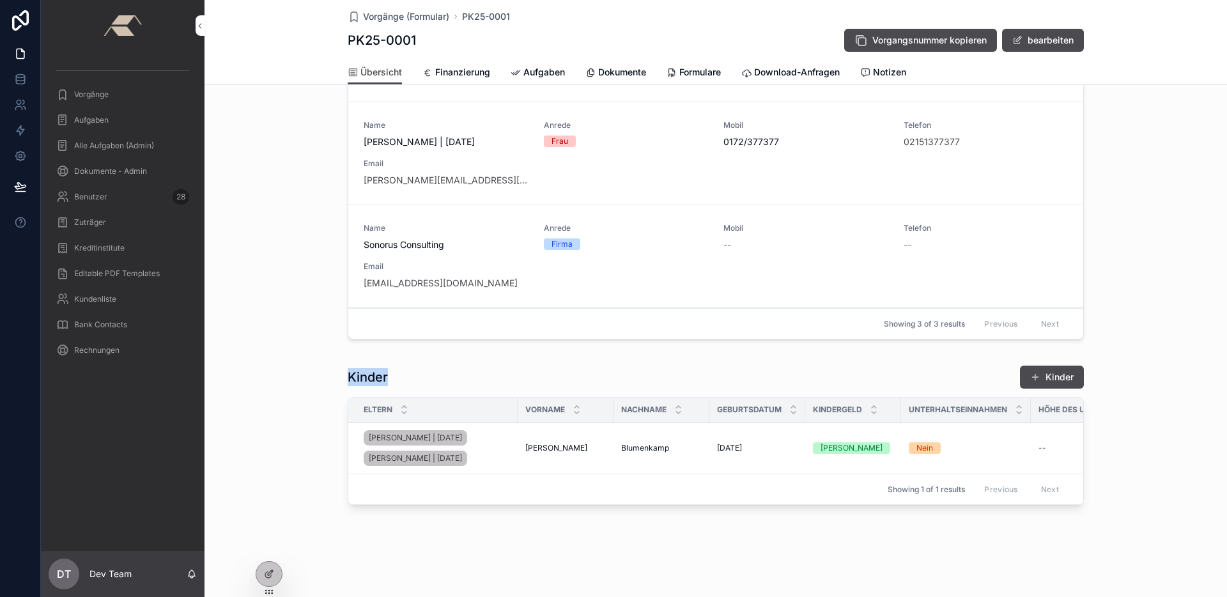
drag, startPoint x: 342, startPoint y: 371, endPoint x: 411, endPoint y: 362, distance: 69.0
click at [411, 365] on div "Kinder Kinder" at bounding box center [716, 377] width 736 height 24
click at [1068, 366] on button "Kinder" at bounding box center [1052, 376] width 64 height 23
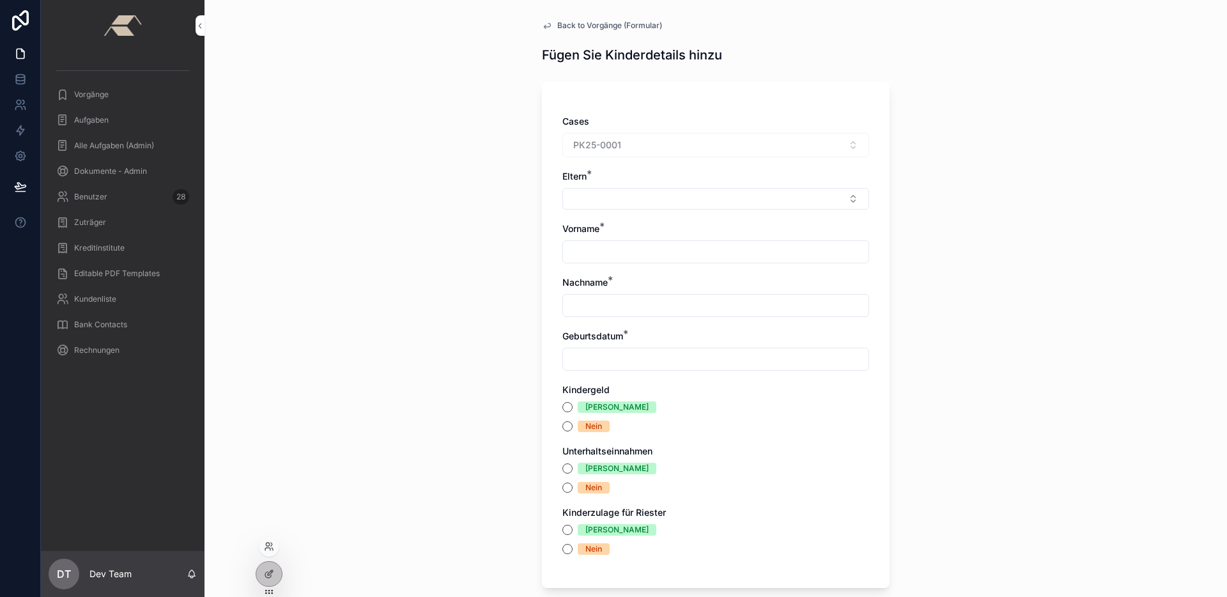
click at [261, 587] on div at bounding box center [269, 579] width 27 height 36
click at [580, 27] on span "Back to Vorgänge (Formular)" at bounding box center [609, 25] width 105 height 10
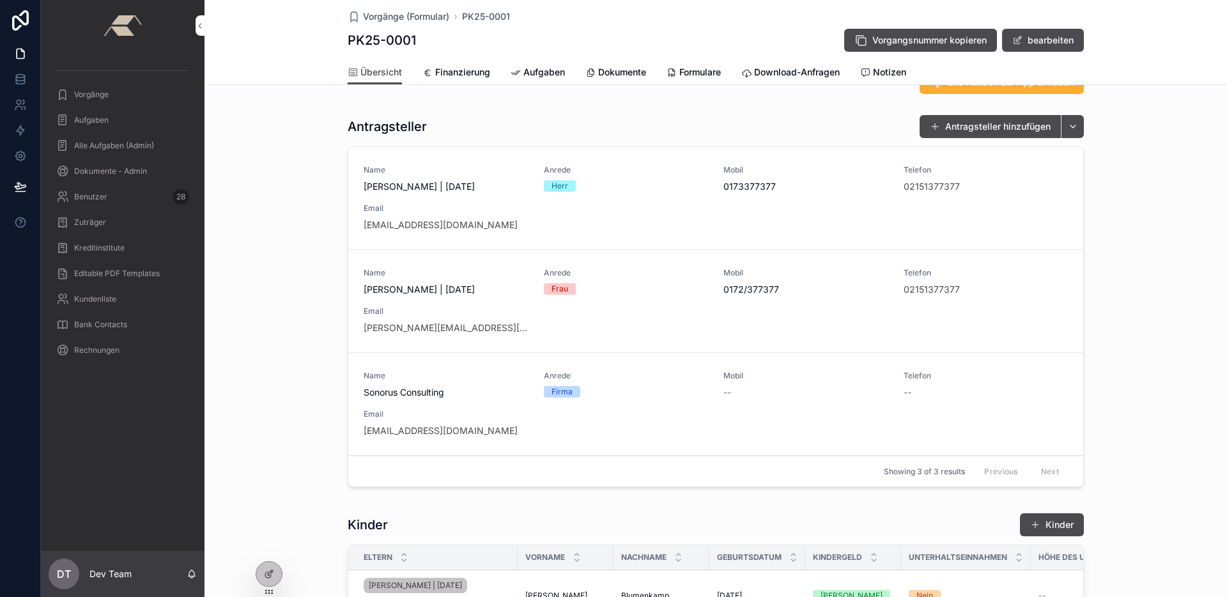
scroll to position [463, 0]
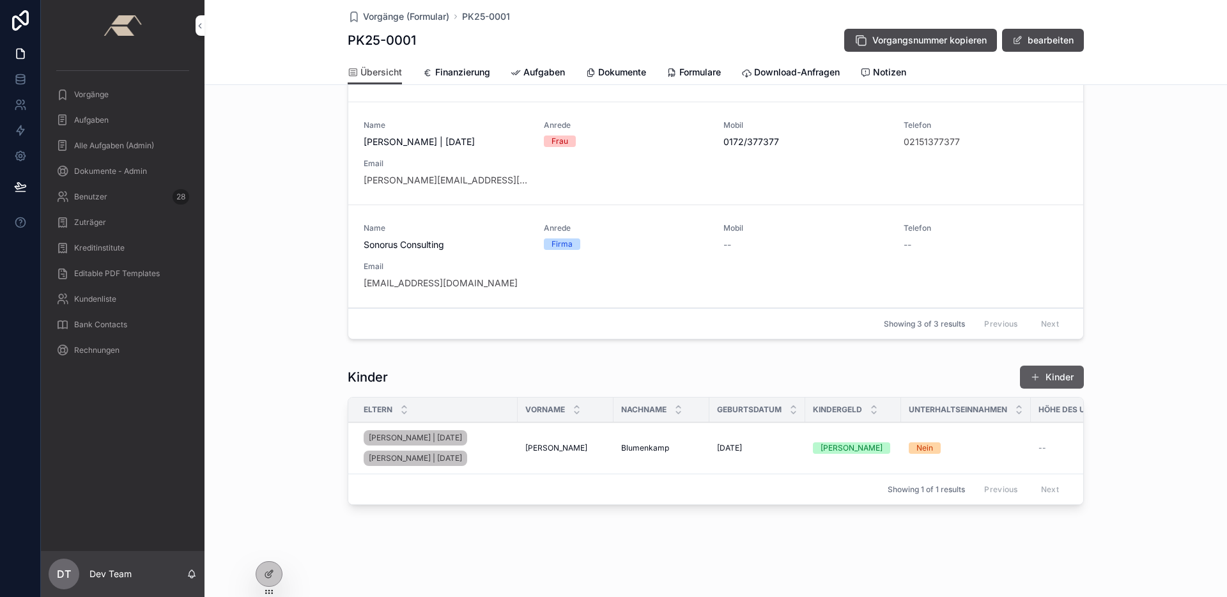
click at [1048, 365] on div "Kinder" at bounding box center [1036, 377] width 96 height 24
click at [1046, 365] on button "Kinder" at bounding box center [1052, 376] width 64 height 23
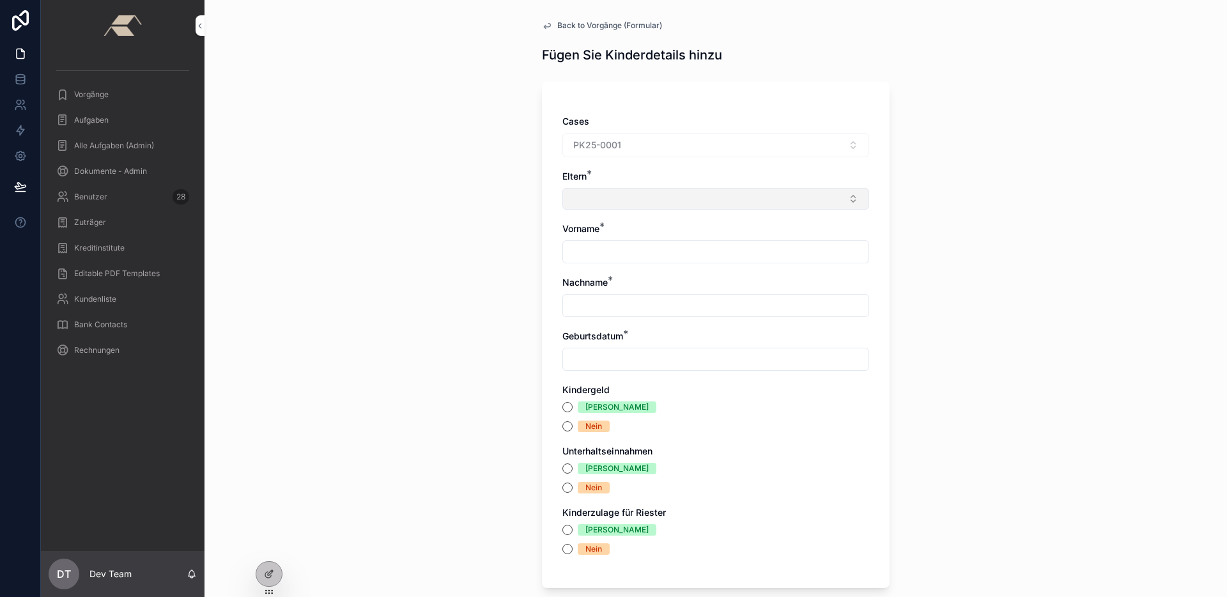
click at [634, 198] on button "Select Button" at bounding box center [715, 199] width 307 height 22
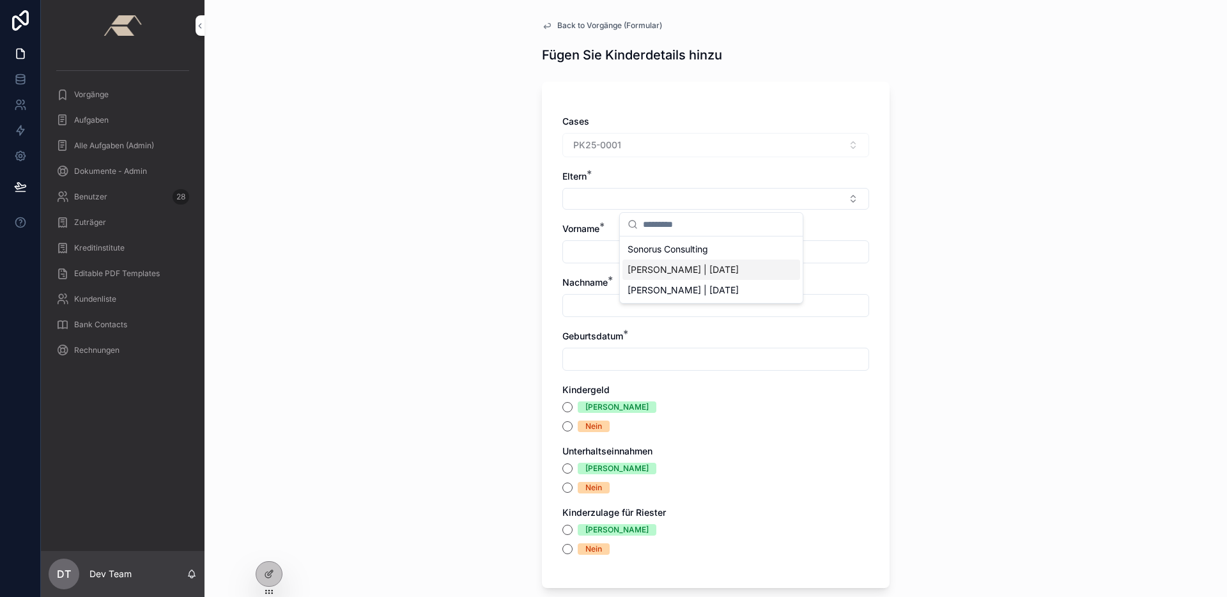
click at [669, 269] on span "[PERSON_NAME] | [DATE]" at bounding box center [682, 269] width 111 height 13
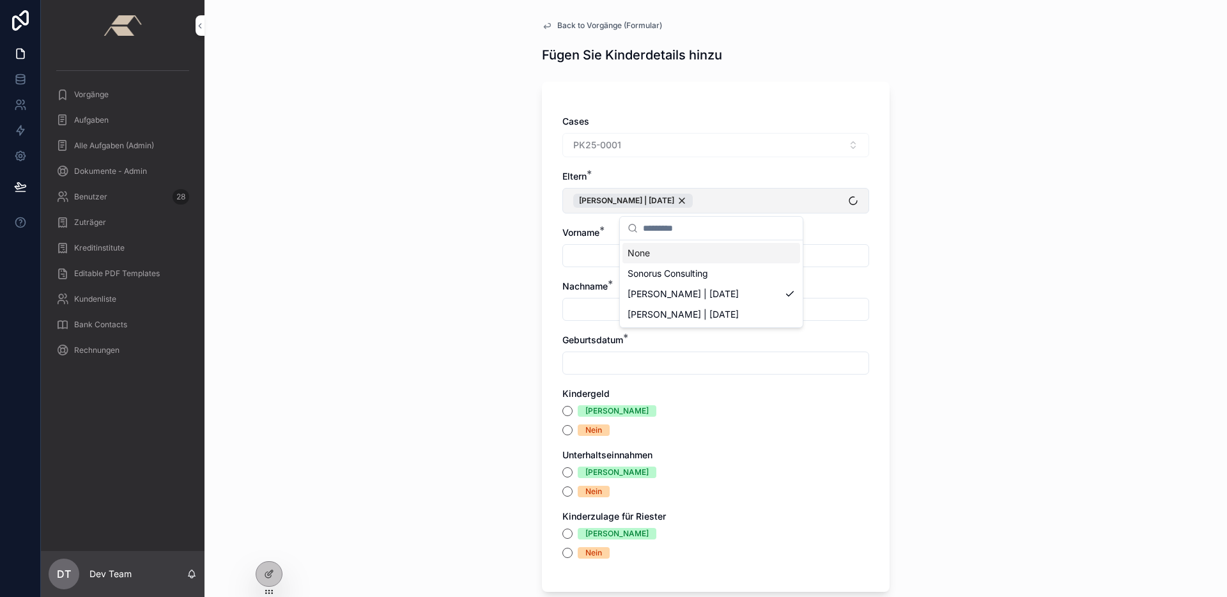
click at [750, 195] on button "[PERSON_NAME] | [DATE]" at bounding box center [715, 201] width 307 height 26
click at [769, 213] on button "[PERSON_NAME] | [DATE]" at bounding box center [715, 201] width 307 height 26
click at [730, 309] on span "[PERSON_NAME] | [DATE]" at bounding box center [682, 314] width 111 height 13
click at [505, 265] on div "Back to Vorgänge (Formular) Fügen Sie Kinderdetails hinzu Cases PK25-0001 Elter…" at bounding box center [715, 298] width 1022 height 597
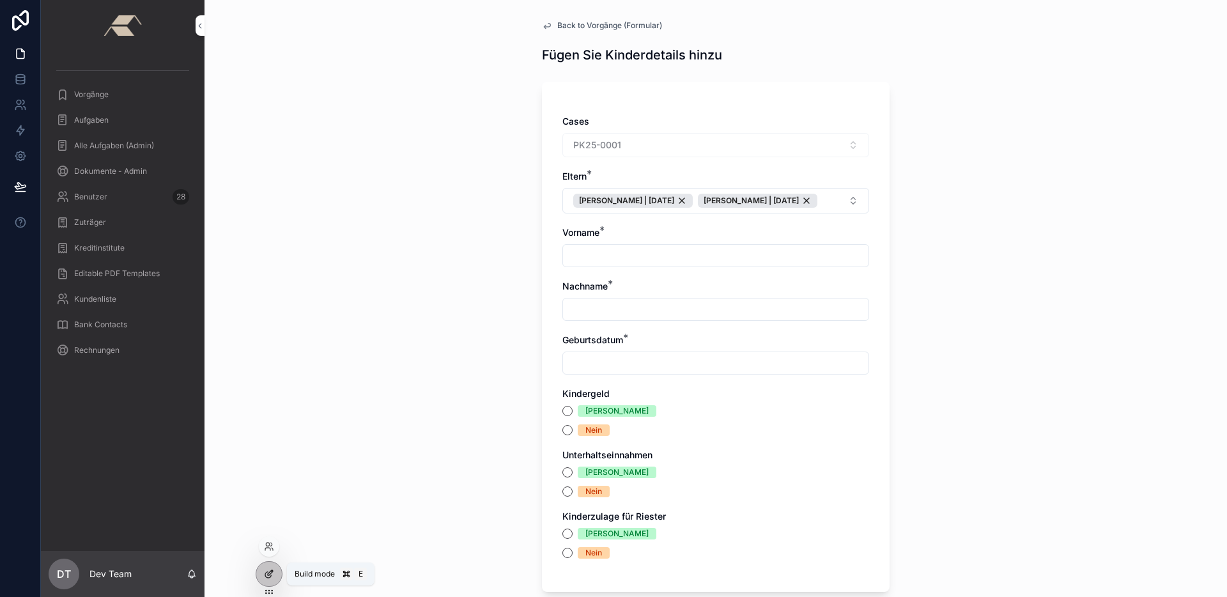
click at [273, 573] on icon at bounding box center [269, 574] width 10 height 10
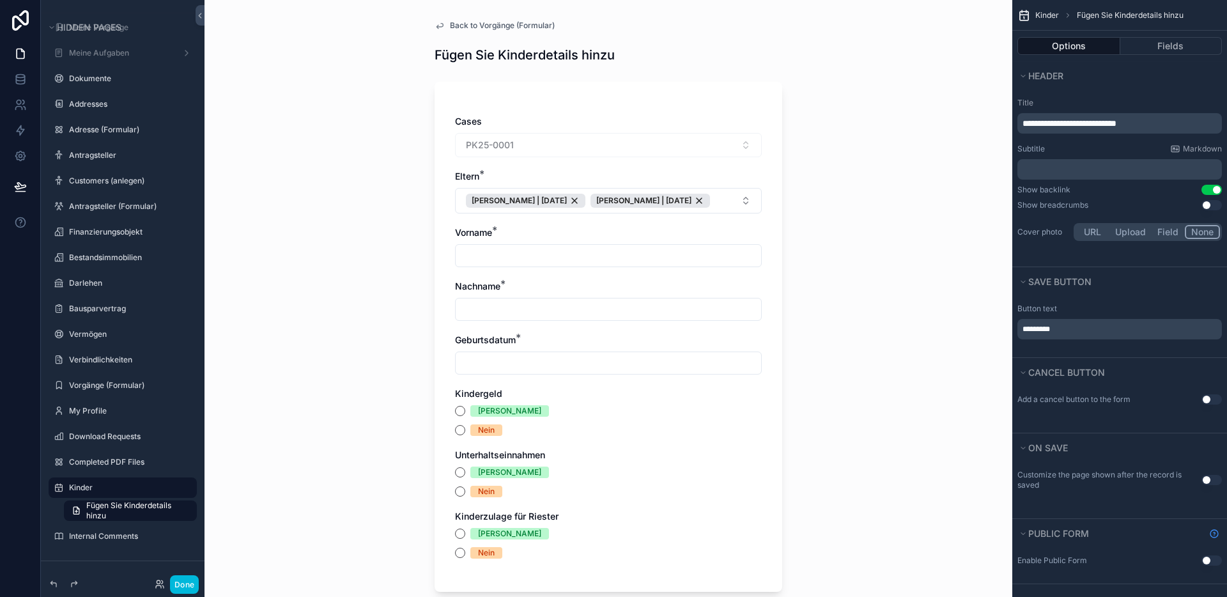
scroll to position [17, 0]
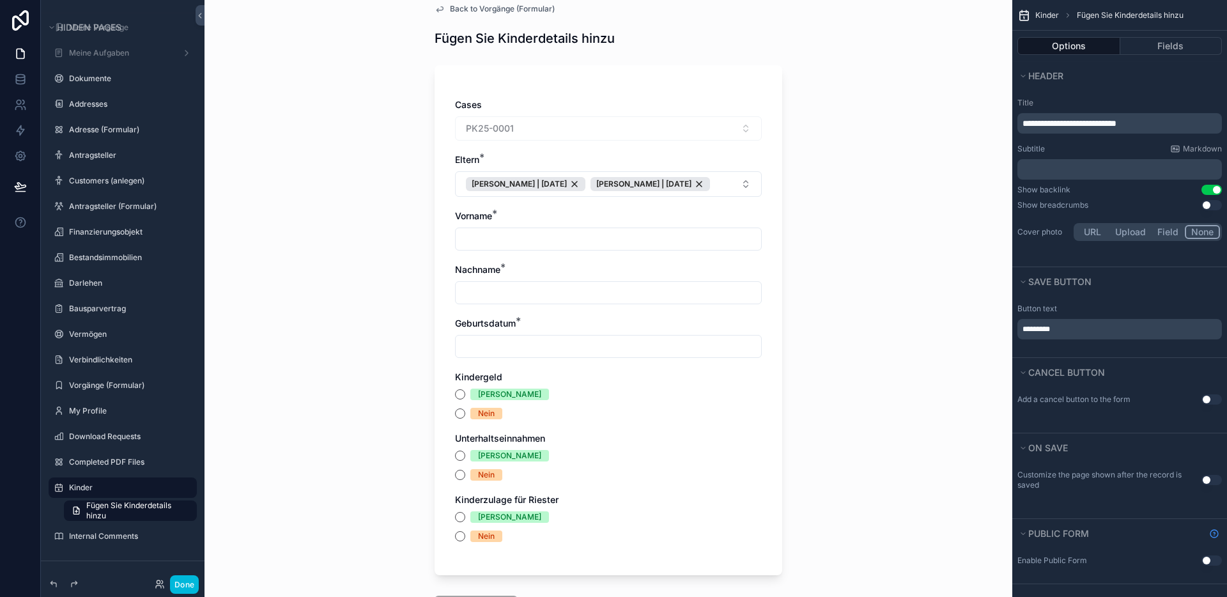
click at [847, 321] on div "Back to Vorgänge (Formular) Fügen Sie Kinderdetails hinzu Cases PK25-0001 Elter…" at bounding box center [608, 281] width 808 height 597
click at [763, 243] on div "Cases PK25-0001 Eltern * [PERSON_NAME] | [DATE] [PERSON_NAME] | [DATE] Vorname …" at bounding box center [608, 320] width 348 height 510
click at [1089, 50] on button "Options" at bounding box center [1068, 46] width 103 height 18
click at [1157, 47] on button "Fields" at bounding box center [1171, 46] width 102 height 18
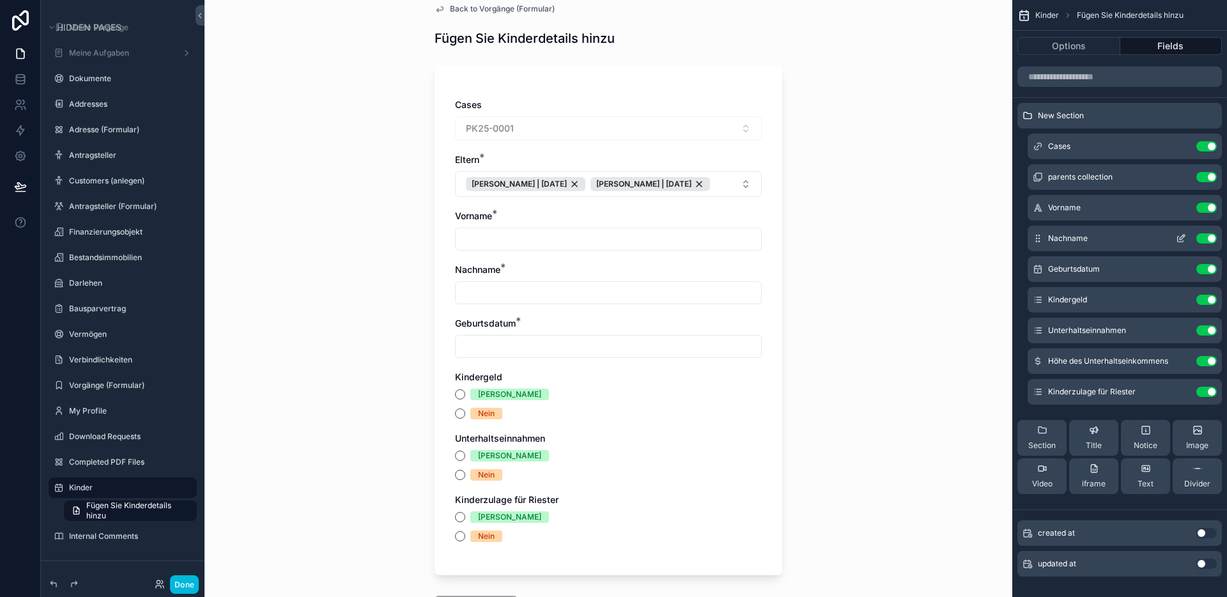
click at [1183, 238] on icon "scrollable content" at bounding box center [1181, 238] width 10 height 10
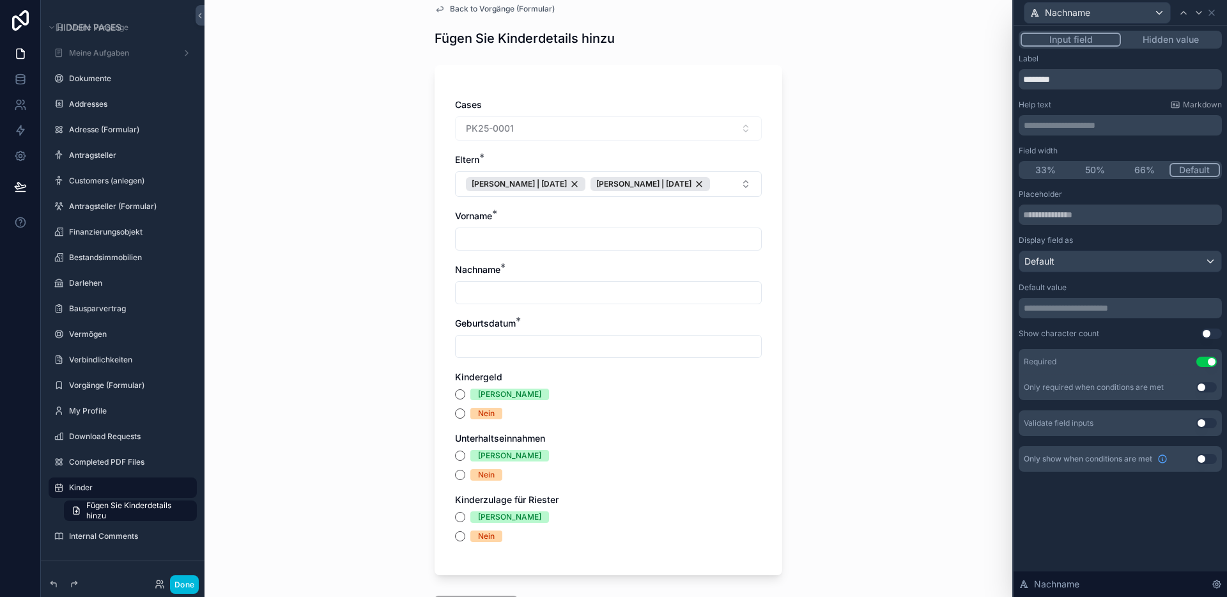
click at [1197, 385] on button "Use setting" at bounding box center [1206, 387] width 20 height 10
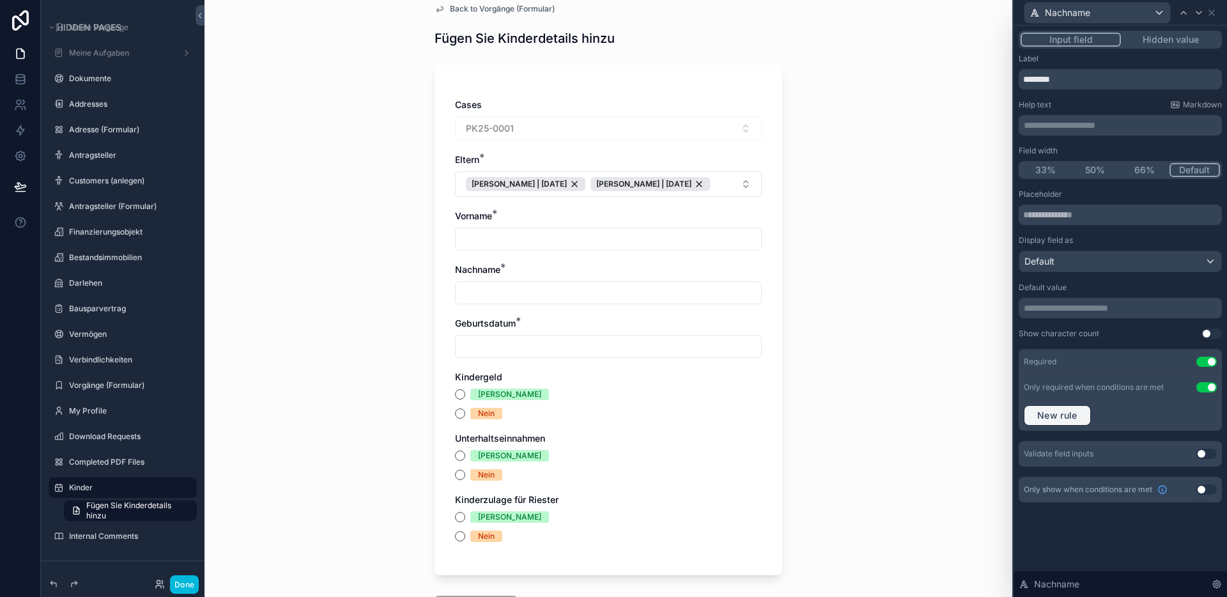
click at [1070, 415] on span "New rule" at bounding box center [1057, 416] width 50 height 12
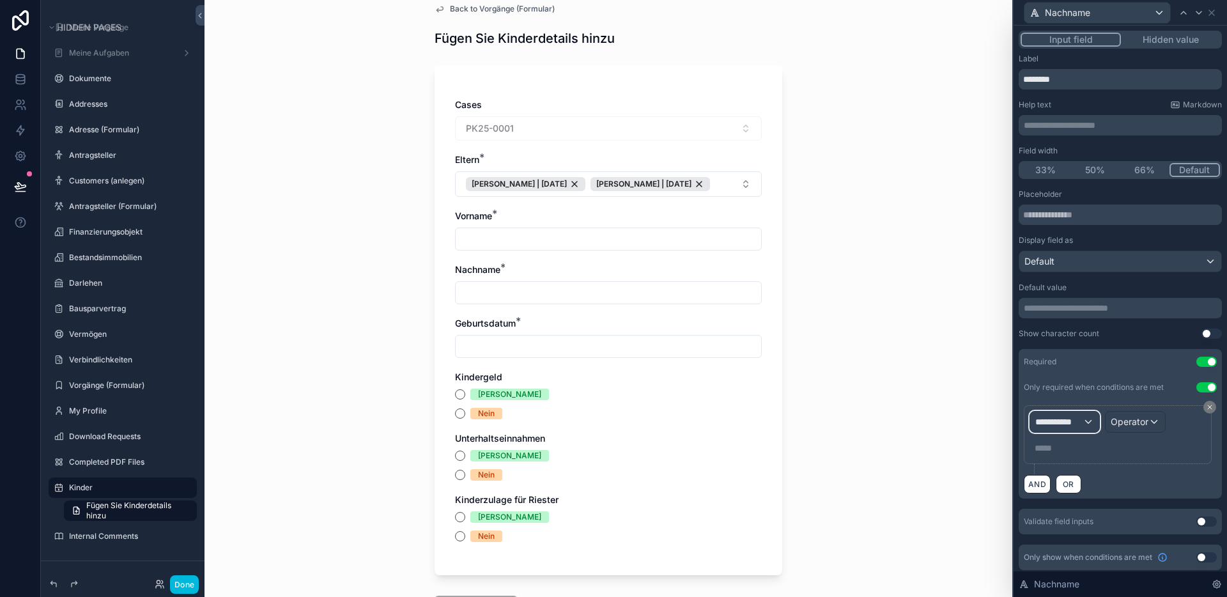
click at [1095, 426] on div "**********" at bounding box center [1064, 421] width 69 height 20
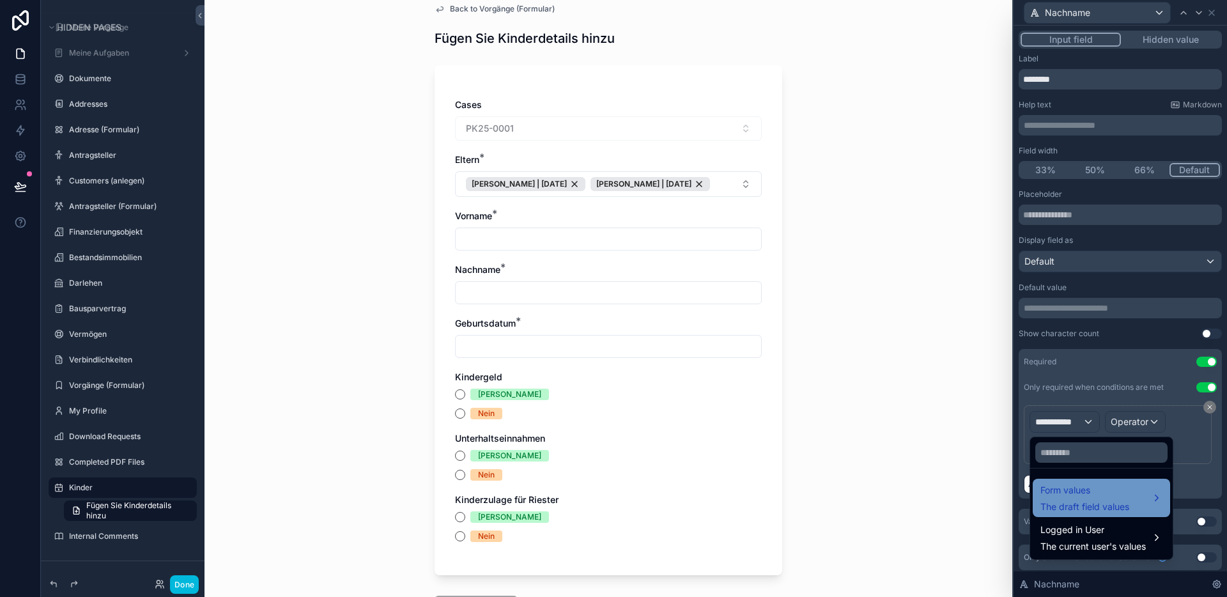
click at [1114, 501] on span "The draft field values" at bounding box center [1084, 506] width 89 height 13
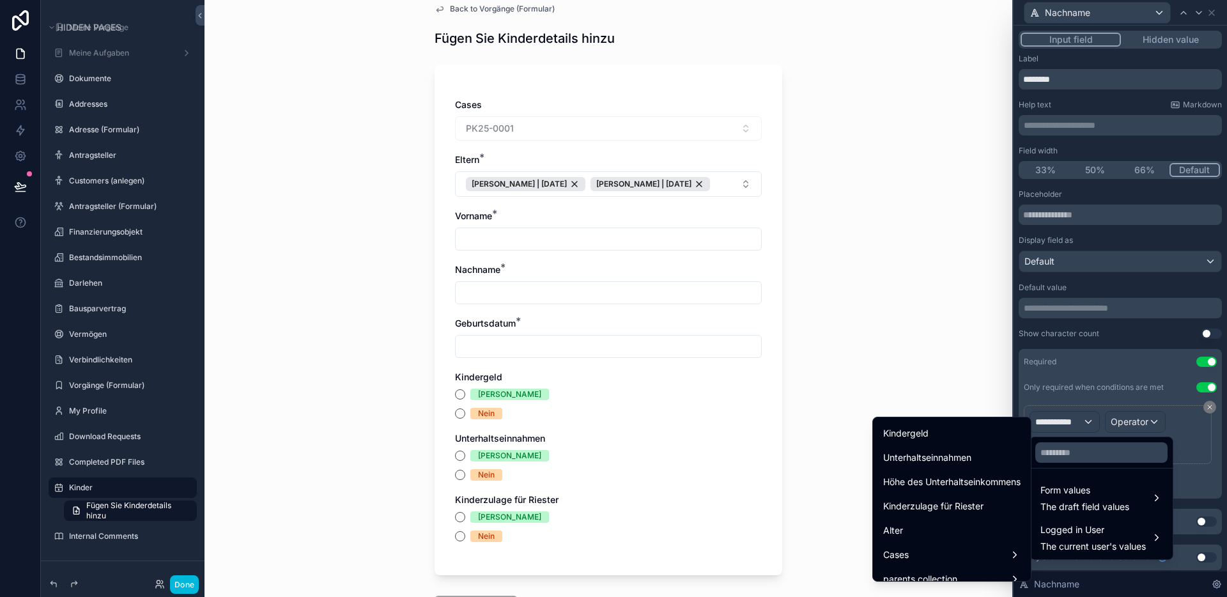
scroll to position [229, 0]
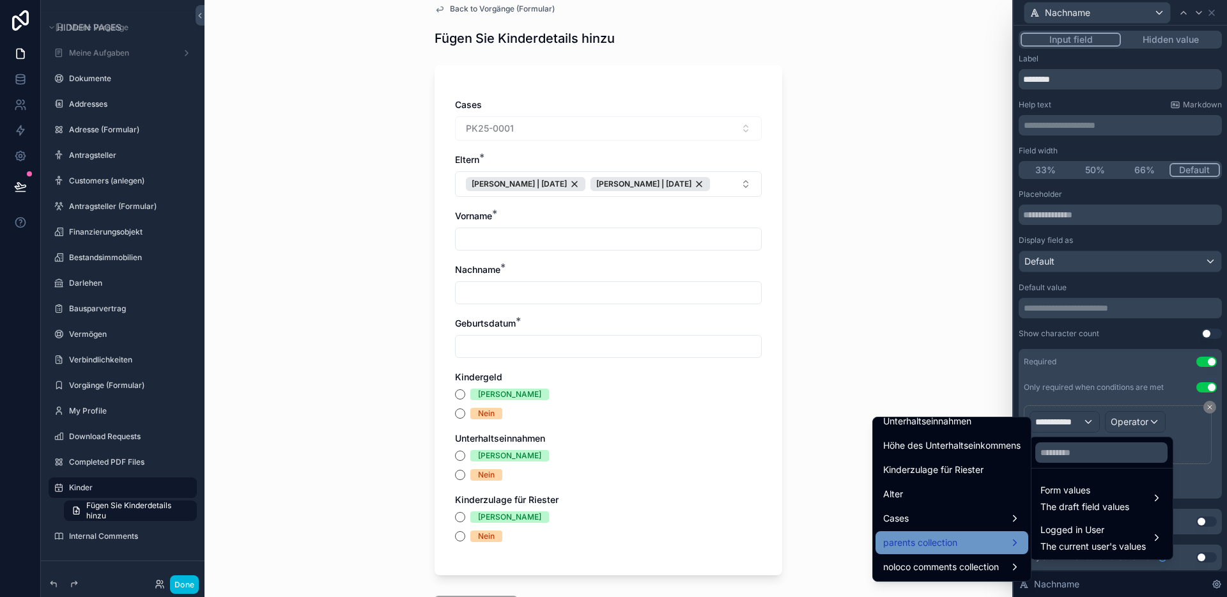
click at [949, 537] on div "parents collection" at bounding box center [951, 542] width 137 height 15
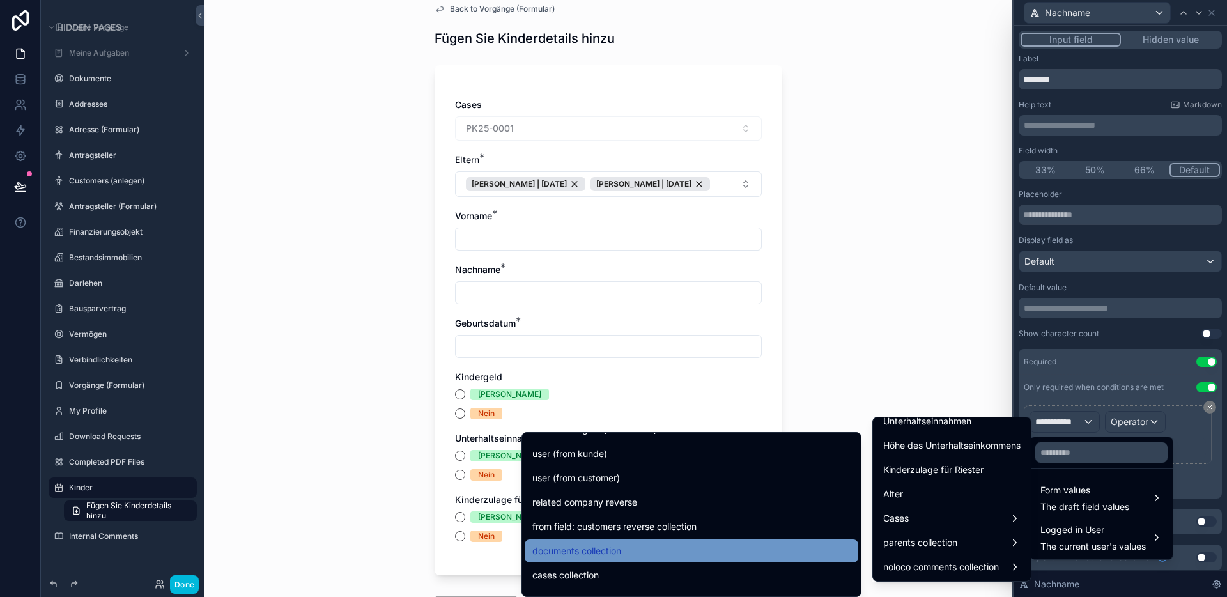
scroll to position [2356, 0]
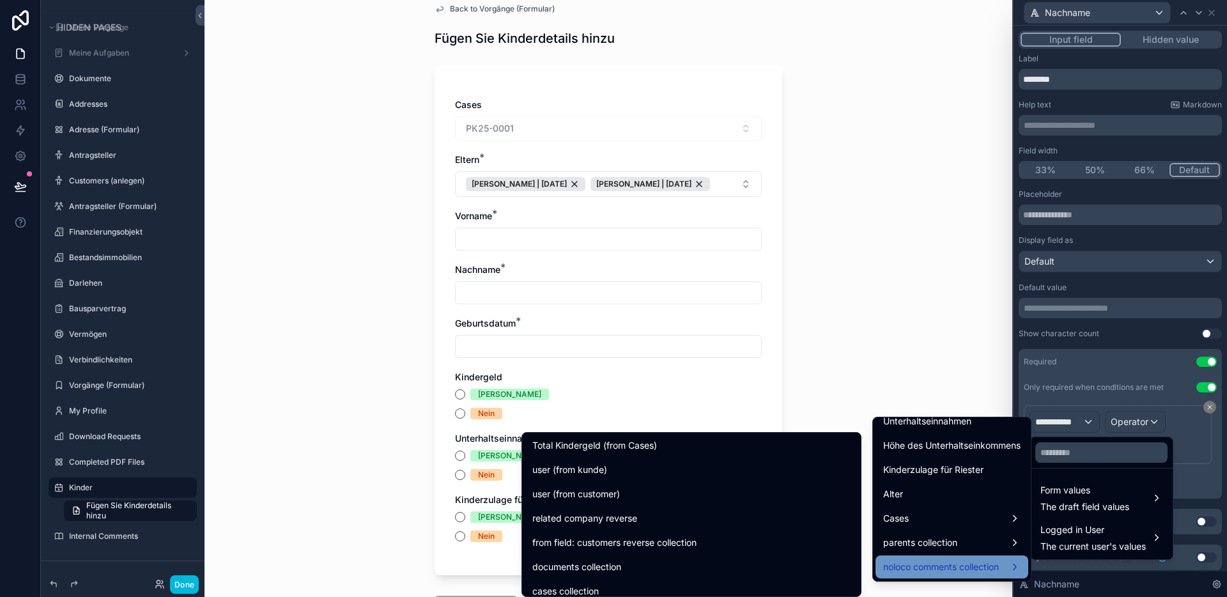
click at [976, 567] on span "noloco comments collection" at bounding box center [941, 566] width 116 height 15
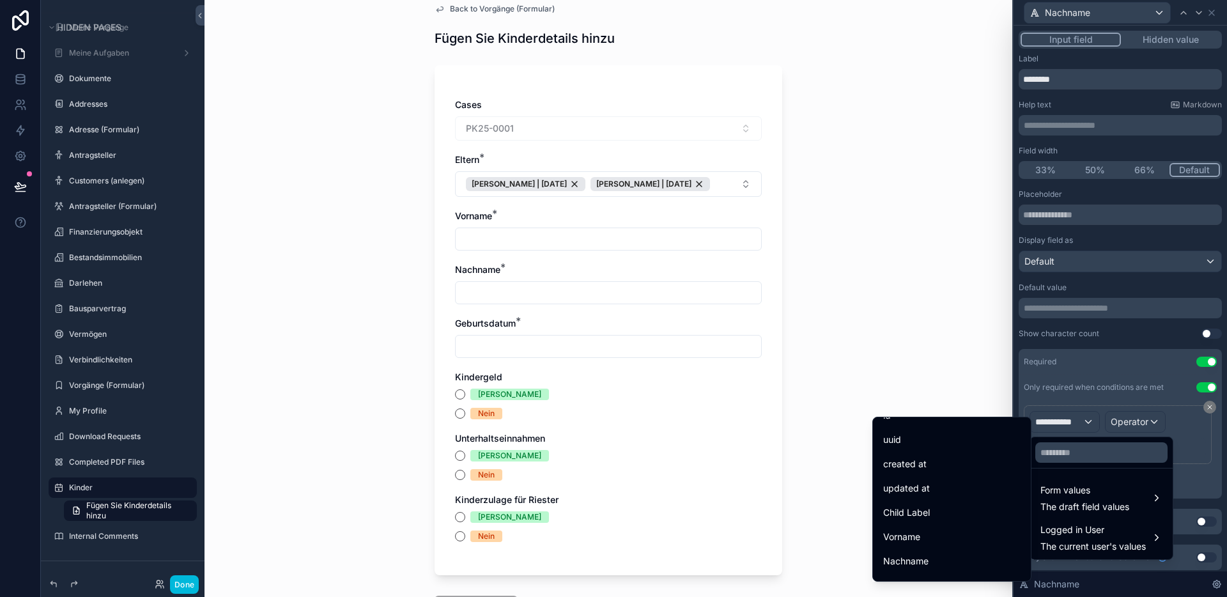
scroll to position [229, 0]
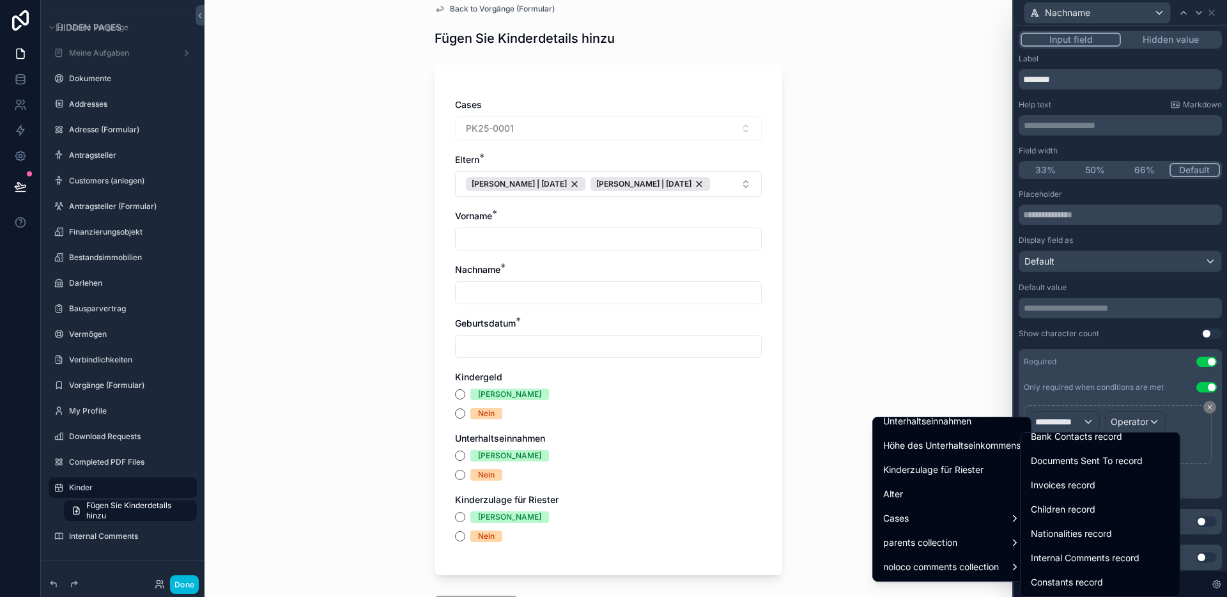
click at [922, 380] on div "Back to Vorgänge (Formular) Fügen Sie Kinderdetails hinzu Cases PK25-0001 Elter…" at bounding box center [608, 281] width 808 height 597
click at [1140, 383] on div at bounding box center [1119, 298] width 213 height 597
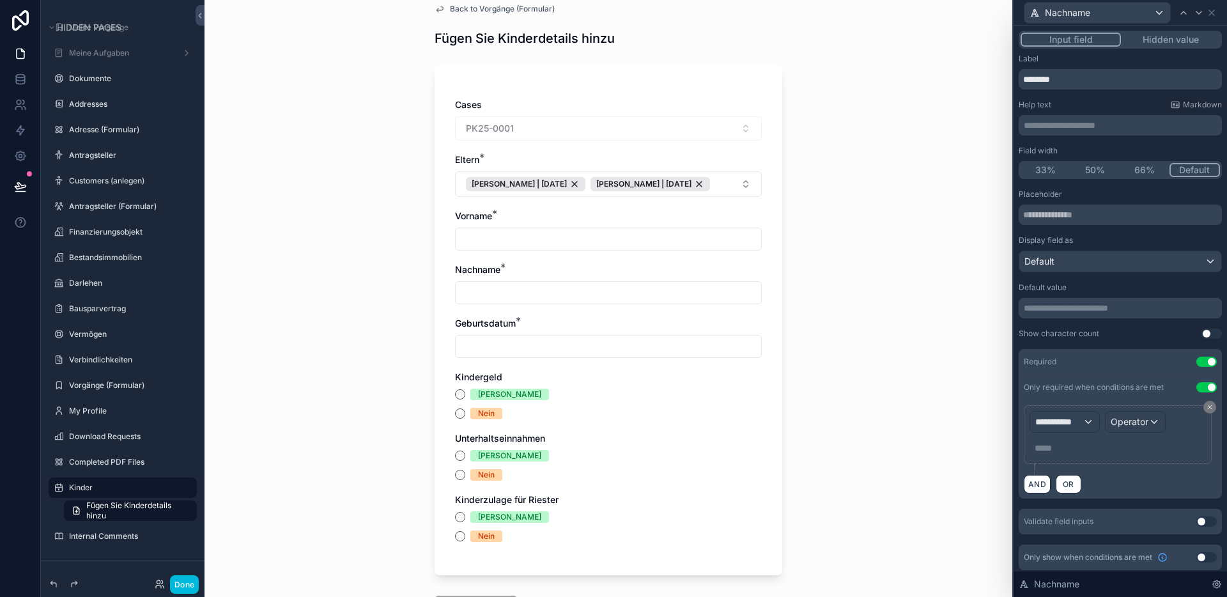
click at [1196, 387] on button "Use setting" at bounding box center [1206, 387] width 20 height 10
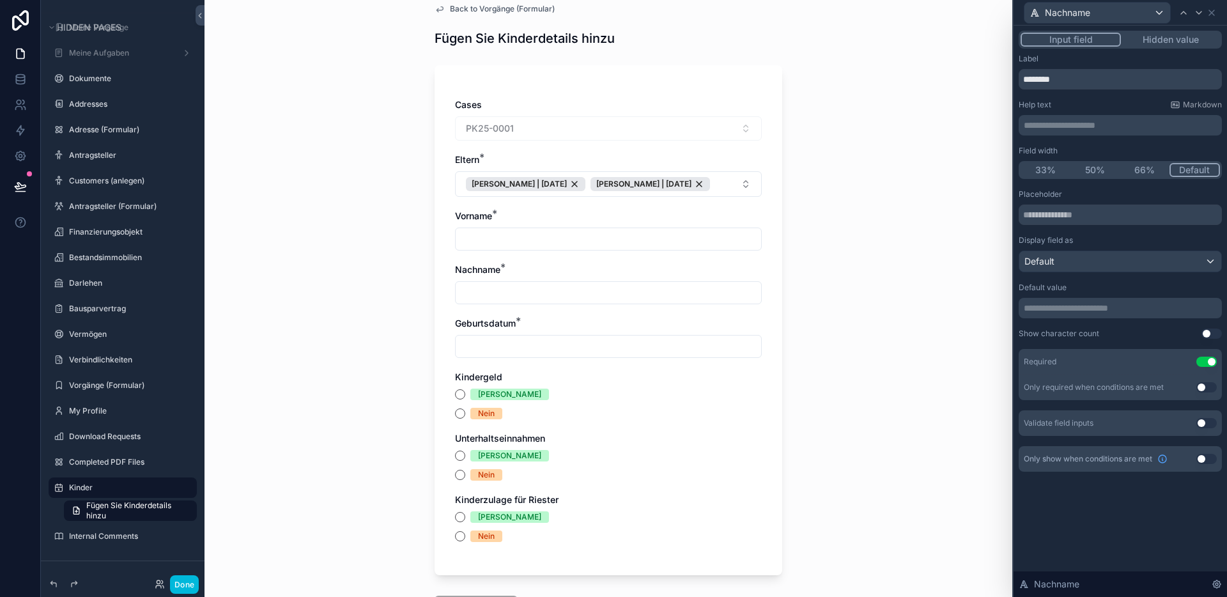
click at [1199, 458] on button "Use setting" at bounding box center [1206, 459] width 20 height 10
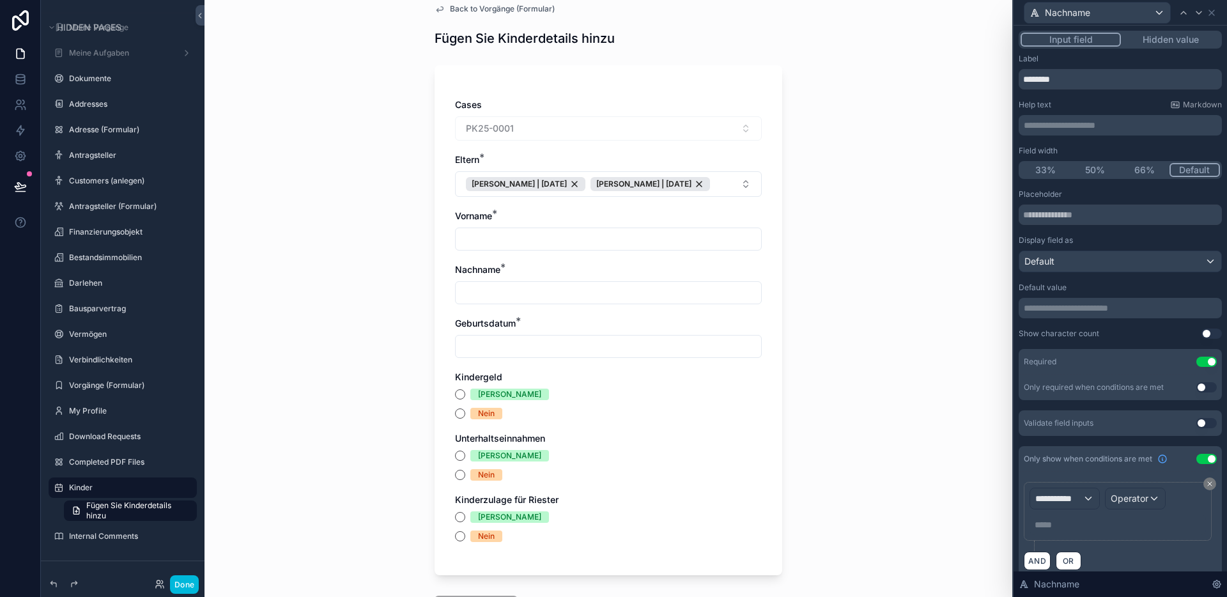
scroll to position [14, 0]
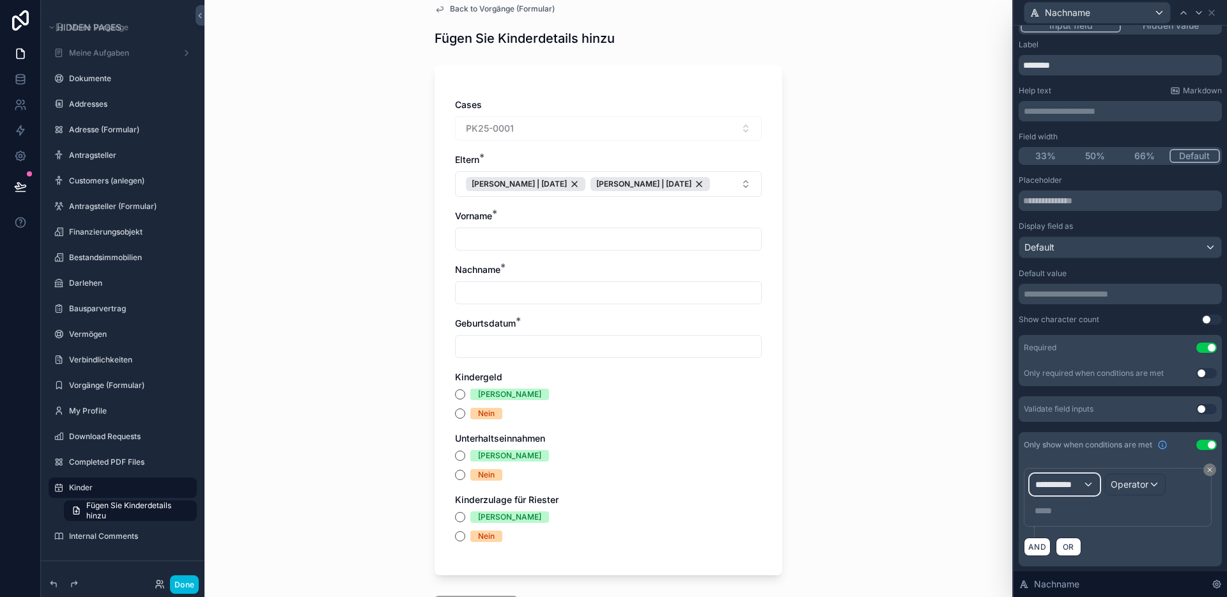
click at [1078, 488] on span "**********" at bounding box center [1058, 484] width 47 height 13
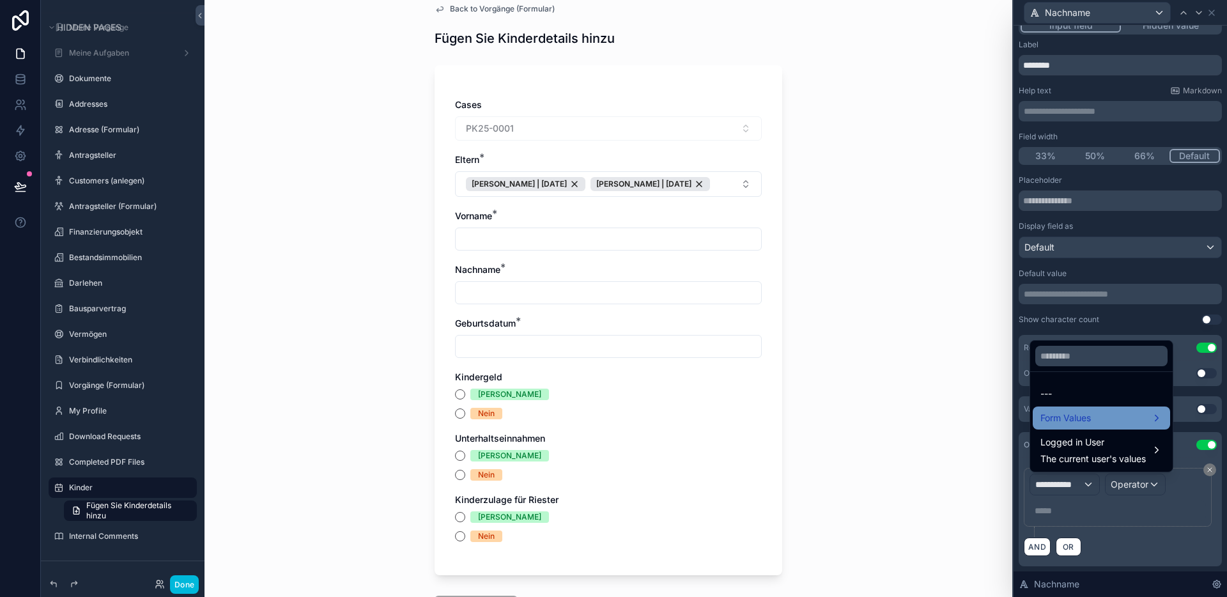
click at [1084, 415] on span "Form Values" at bounding box center [1065, 417] width 50 height 15
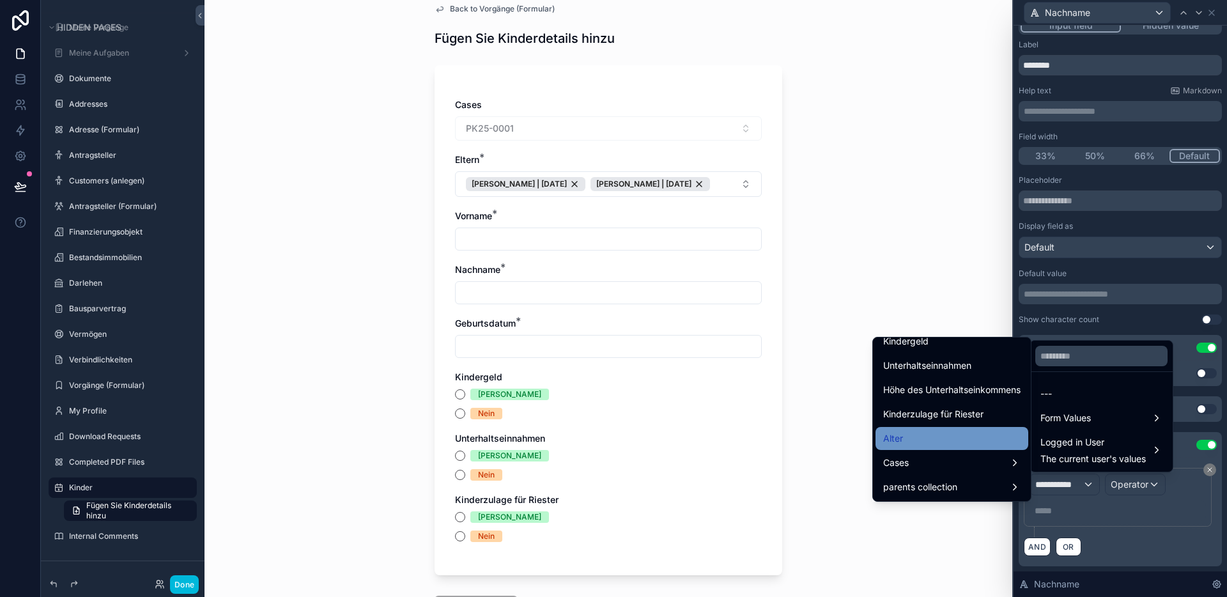
scroll to position [229, 0]
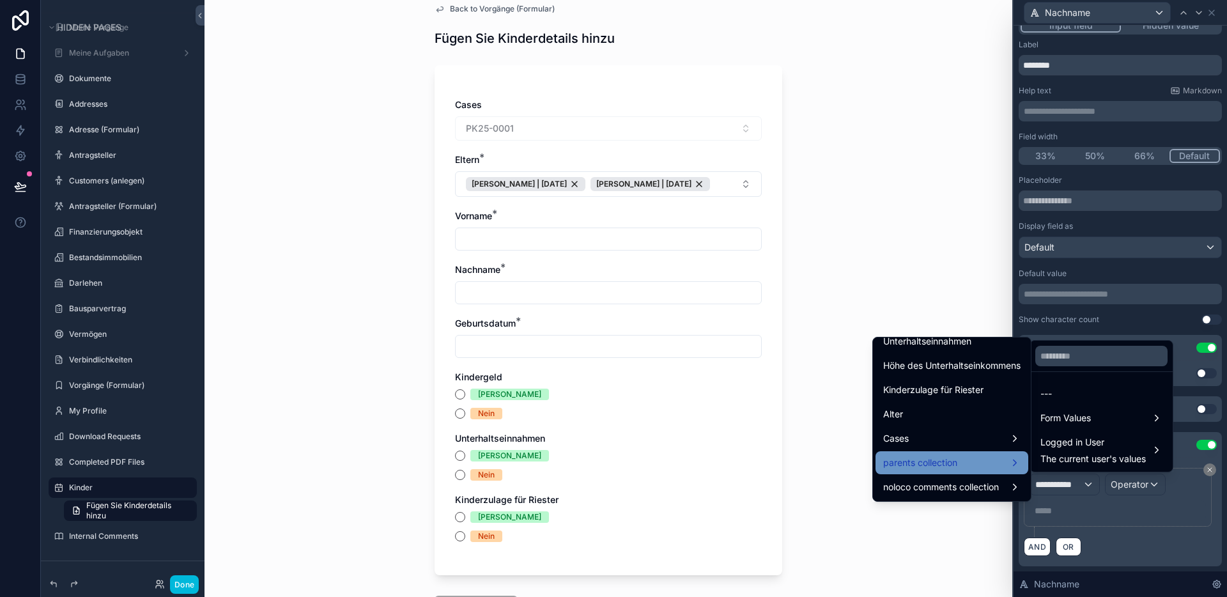
click at [949, 461] on div "parents collection" at bounding box center [951, 462] width 137 height 15
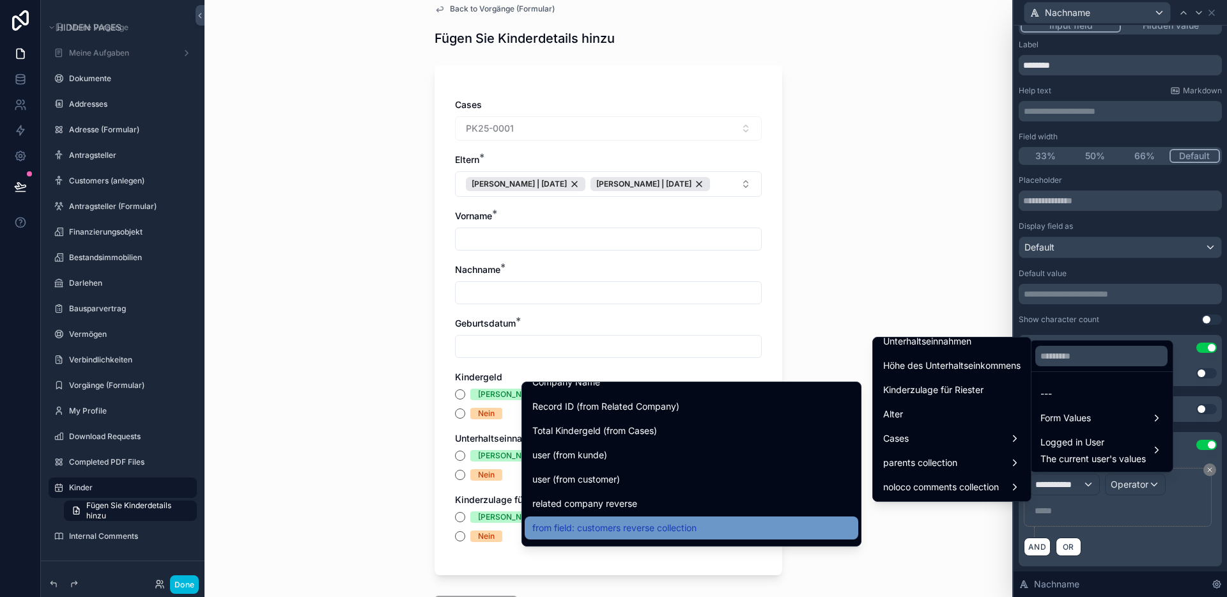
scroll to position [2312, 0]
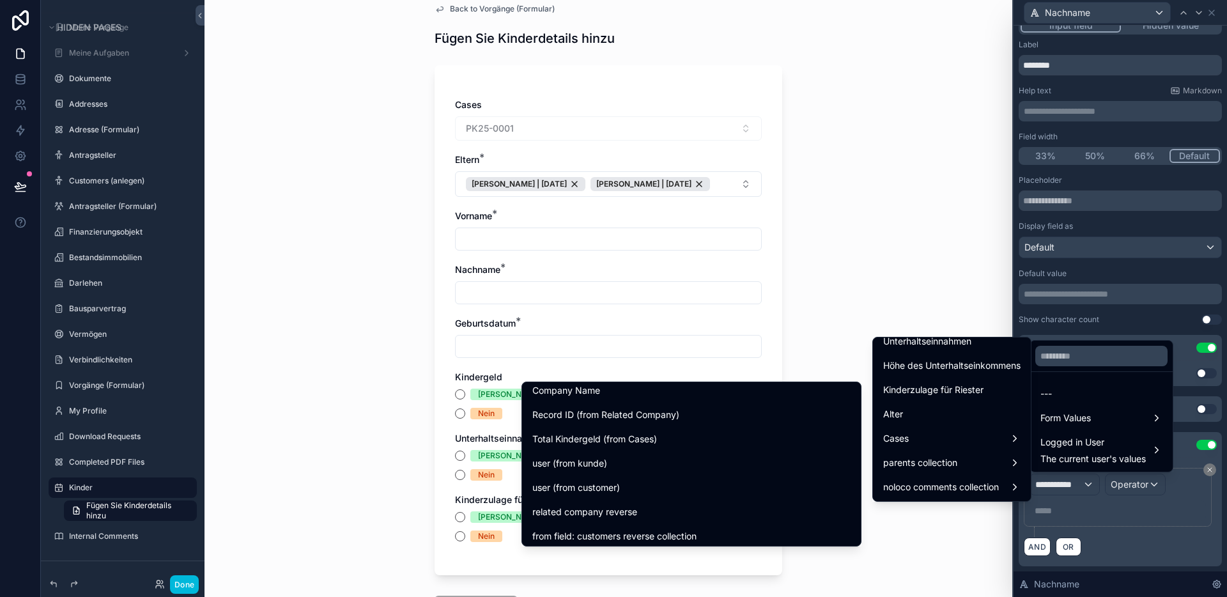
click at [1185, 463] on div at bounding box center [1119, 298] width 213 height 597
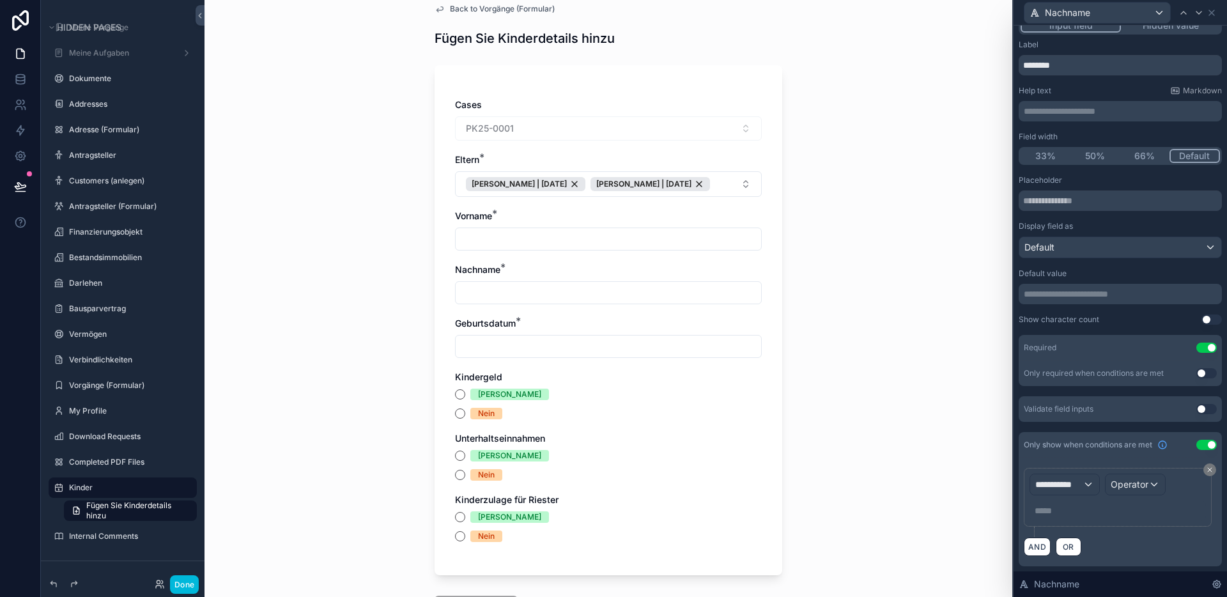
drag, startPoint x: 1199, startPoint y: 468, endPoint x: 1200, endPoint y: 454, distance: 13.4
click at [1206, 468] on icon at bounding box center [1210, 470] width 8 height 8
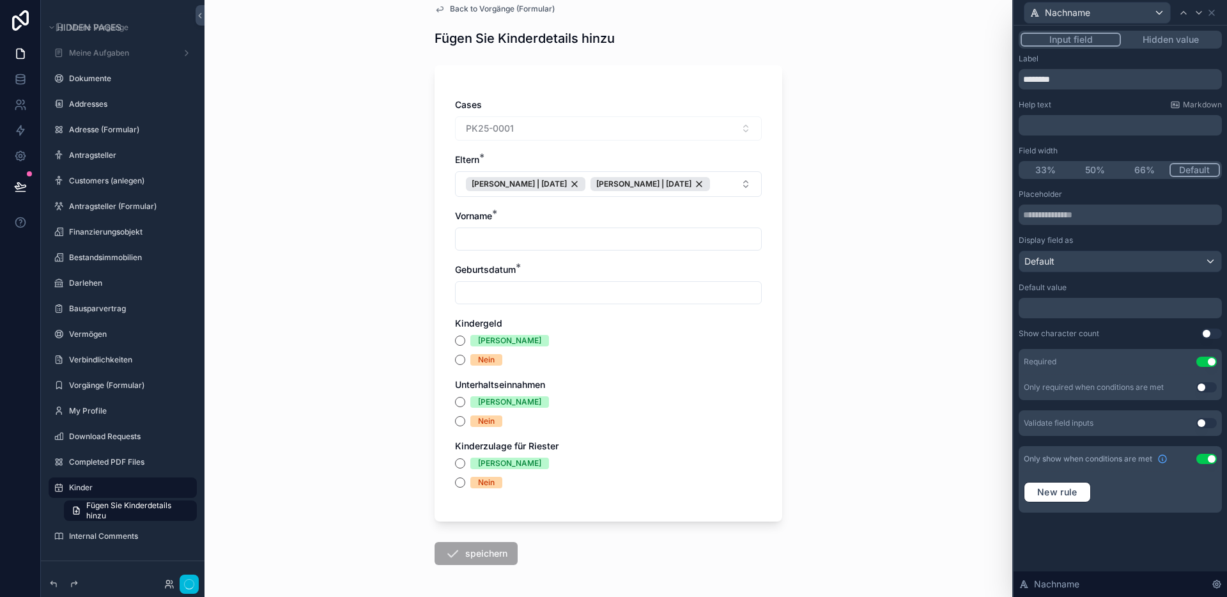
scroll to position [0, 0]
click at [1203, 457] on button "Use setting" at bounding box center [1206, 459] width 20 height 10
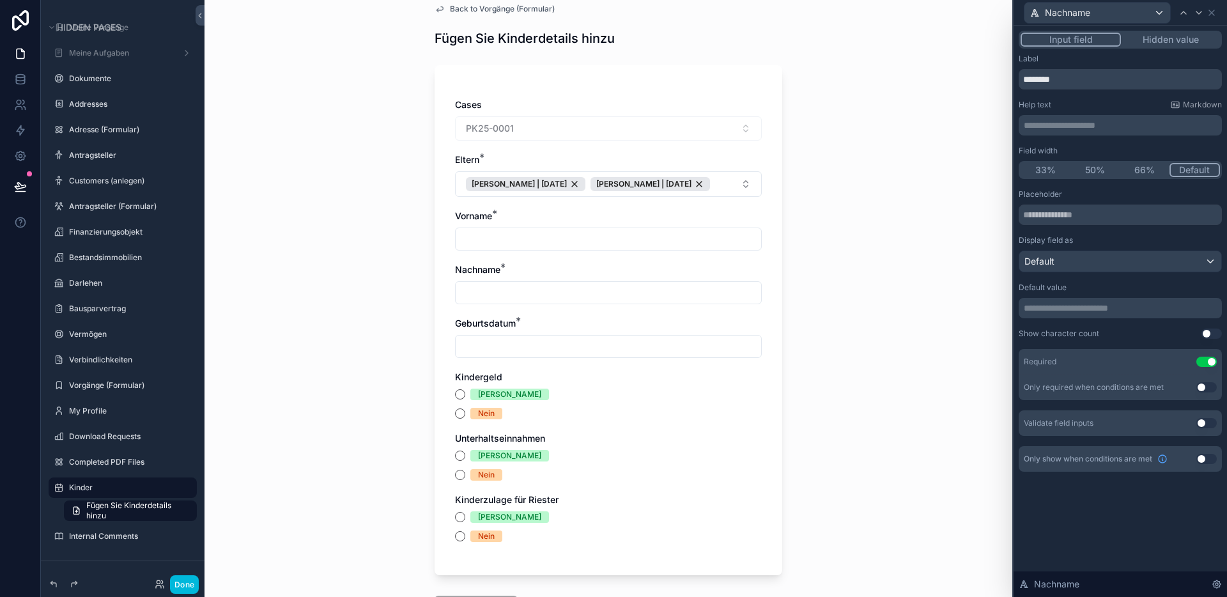
click at [958, 372] on div "Back to Vorgänge (Formular) Fügen Sie Kinderdetails hinzu Cases PK25-0001 Elter…" at bounding box center [608, 281] width 808 height 597
click at [840, 190] on div "Back to Vorgänge (Formular) Fügen Sie Kinderdetails hinzu Cases PK25-0001 Elter…" at bounding box center [608, 281] width 808 height 597
click at [721, 222] on div "Vorname *" at bounding box center [608, 216] width 307 height 13
click at [768, 238] on div "Cases PK25-0001 Eltern * [PERSON_NAME] | [DATE] [PERSON_NAME] | [DATE] Vorname …" at bounding box center [608, 320] width 348 height 510
click at [776, 224] on div "Cases PK25-0001 Eltern * [PERSON_NAME] | [DATE] [PERSON_NAME] | [DATE] Vorname …" at bounding box center [608, 320] width 348 height 510
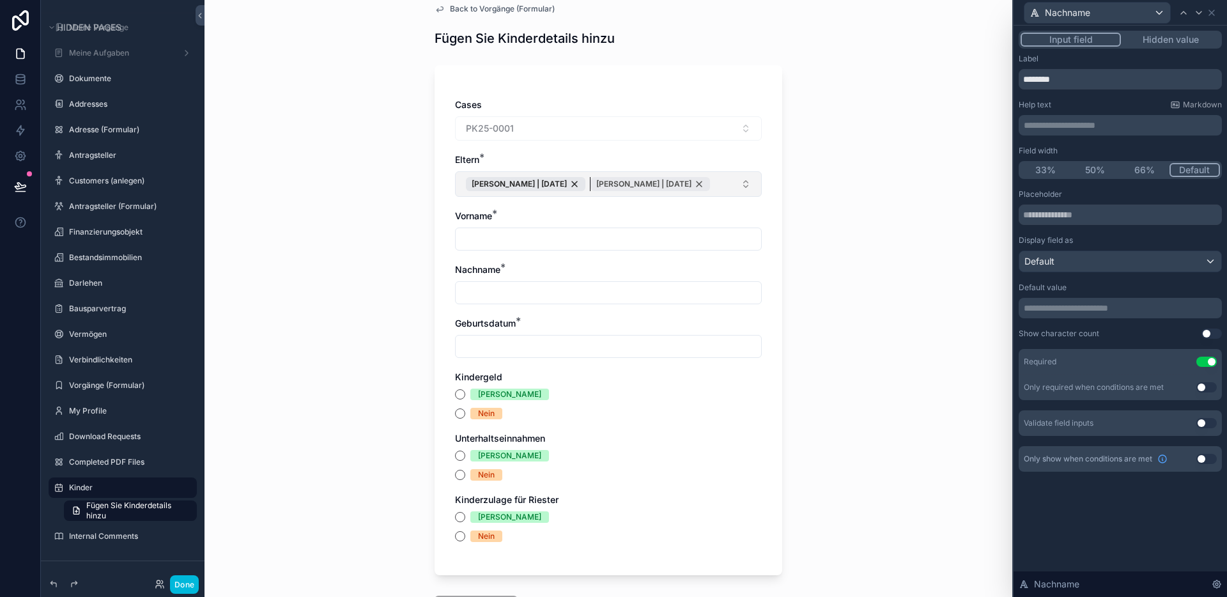
click at [599, 191] on div "[PERSON_NAME] | [DATE]" at bounding box center [649, 184] width 119 height 14
click at [672, 180] on button "[PERSON_NAME] | [DATE]" at bounding box center [608, 184] width 307 height 26
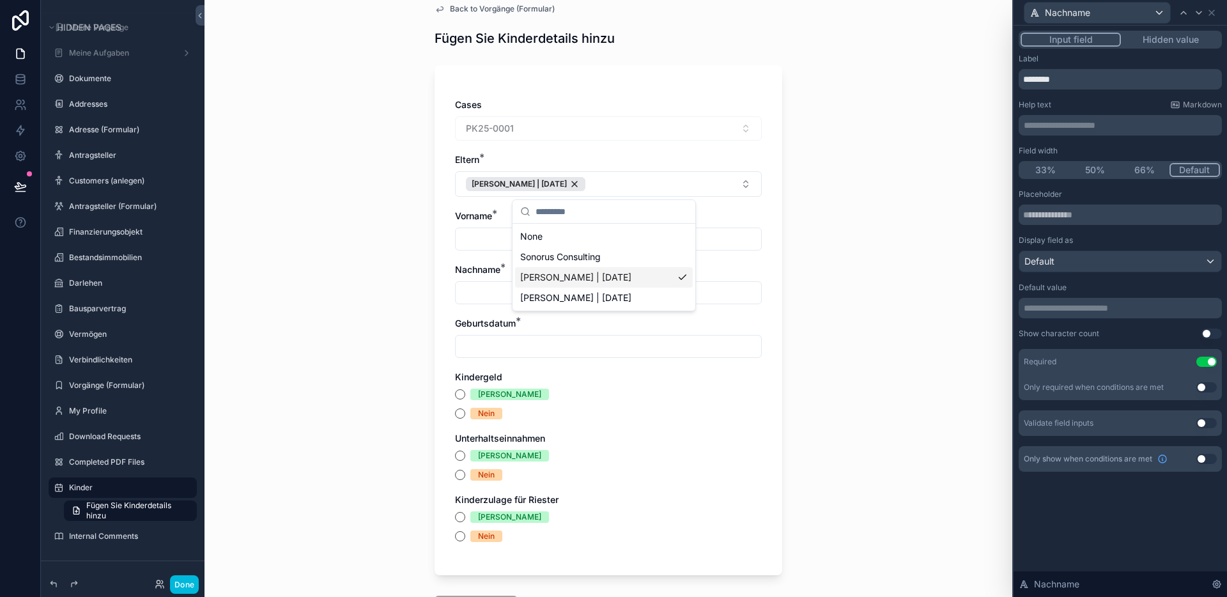
click at [587, 291] on span "[PERSON_NAME] | [DATE]" at bounding box center [575, 297] width 111 height 13
click at [757, 234] on div "Cases PK25-0001 Eltern * [PERSON_NAME] | [DATE] [PERSON_NAME] | [DATE] Vorname …" at bounding box center [608, 320] width 348 height 510
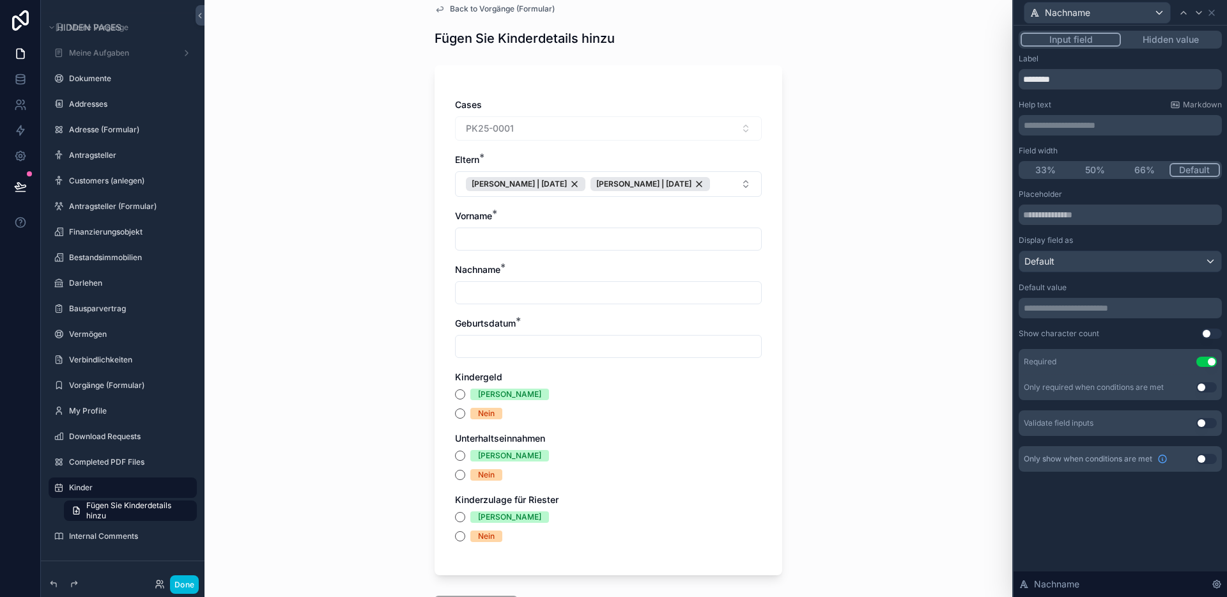
click at [896, 176] on div "Back to Vorgänge (Formular) Fügen Sie Kinderdetails hinzu Cases PK25-0001 Elter…" at bounding box center [608, 281] width 808 height 597
click at [380, 201] on div "Back to Vorgänge (Formular) Fügen Sie Kinderdetails hinzu Cases PK25-0001 Elter…" at bounding box center [608, 281] width 808 height 597
drag, startPoint x: 451, startPoint y: 229, endPoint x: 622, endPoint y: 231, distance: 171.3
click at [622, 222] on div "Vorname *" at bounding box center [608, 216] width 307 height 13
click at [626, 222] on div "Vorname *" at bounding box center [608, 216] width 307 height 13
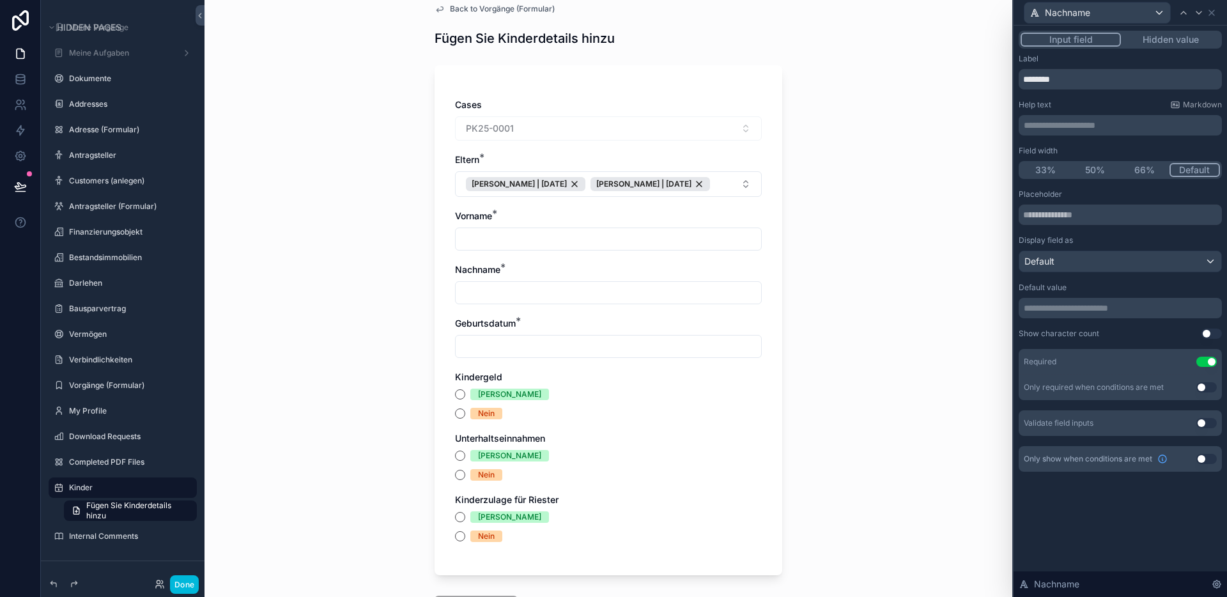
click at [670, 225] on div "Cases PK25-0001 Eltern * [PERSON_NAME] | [DATE] [PERSON_NAME] | [DATE] Vorname …" at bounding box center [608, 326] width 307 height 456
click at [514, 222] on div "Cases PK25-0001 Eltern * [PERSON_NAME] | [DATE] [PERSON_NAME] | [DATE] Vorname …" at bounding box center [608, 326] width 307 height 456
click at [588, 226] on div "Cases PK25-0001 Eltern * [PERSON_NAME] | [DATE] [PERSON_NAME] | [DATE] Vorname …" at bounding box center [608, 326] width 307 height 456
